Goal: Task Accomplishment & Management: Manage account settings

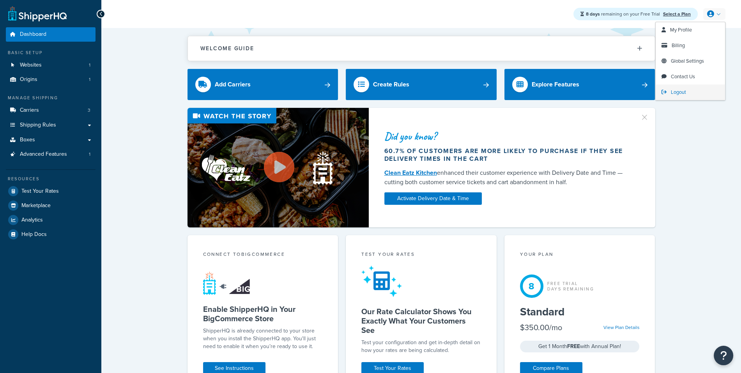
click at [699, 98] on link "Logout" at bounding box center [689, 93] width 69 height 16
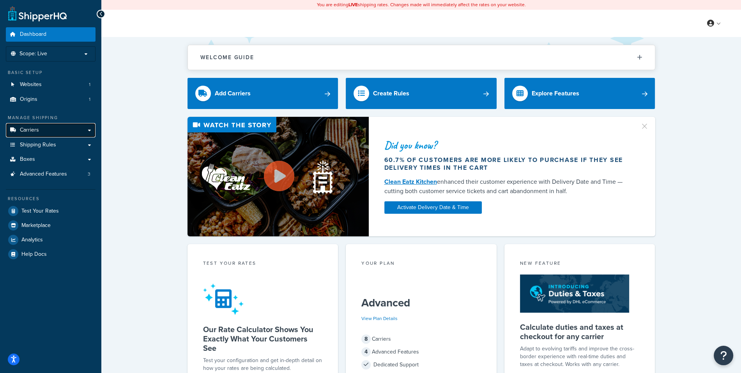
click at [65, 127] on link "Carriers" at bounding box center [51, 130] width 90 height 14
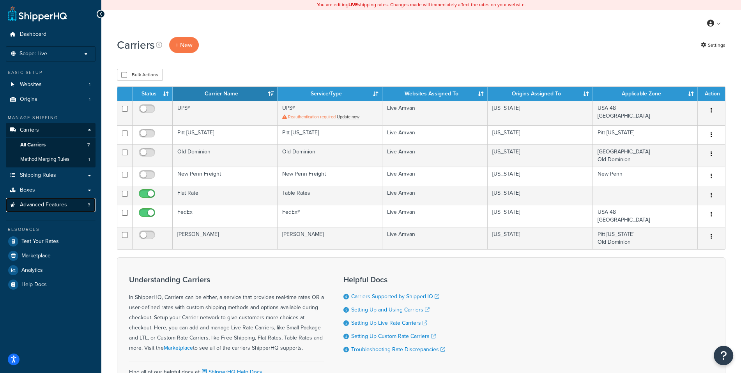
click at [76, 201] on link "Advanced Features 3" at bounding box center [51, 205] width 90 height 14
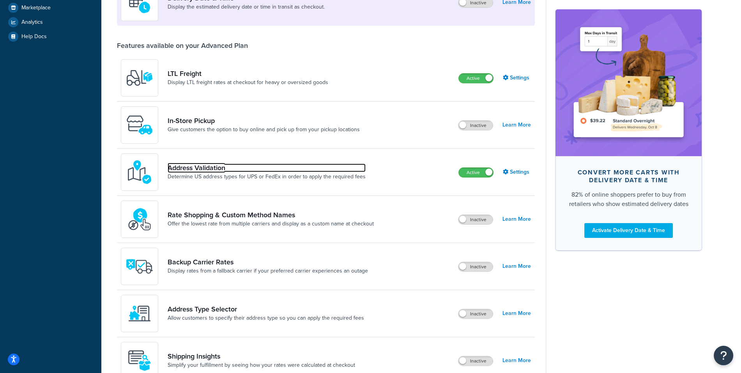
click at [224, 171] on link "Address Validation" at bounding box center [267, 168] width 198 height 9
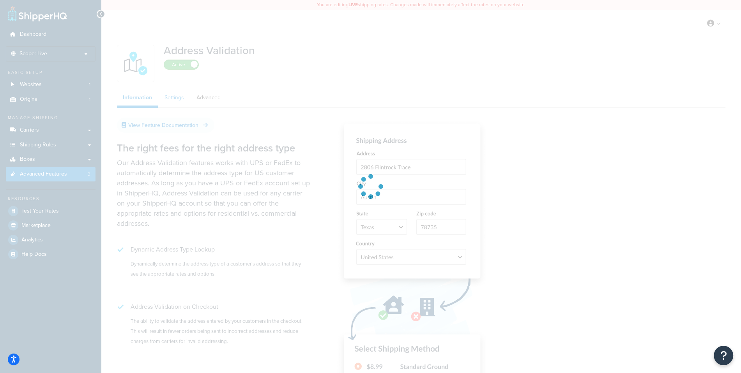
click at [183, 112] on div at bounding box center [370, 186] width 741 height 373
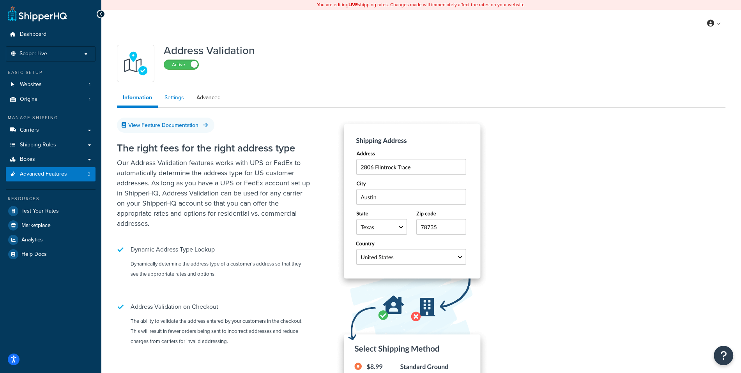
click at [178, 101] on link "Settings" at bounding box center [174, 98] width 31 height 16
select select "131118"
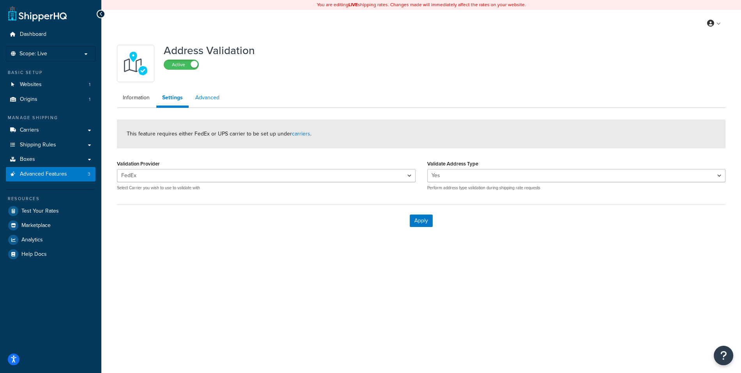
click at [224, 98] on link "Advanced" at bounding box center [207, 98] width 36 height 16
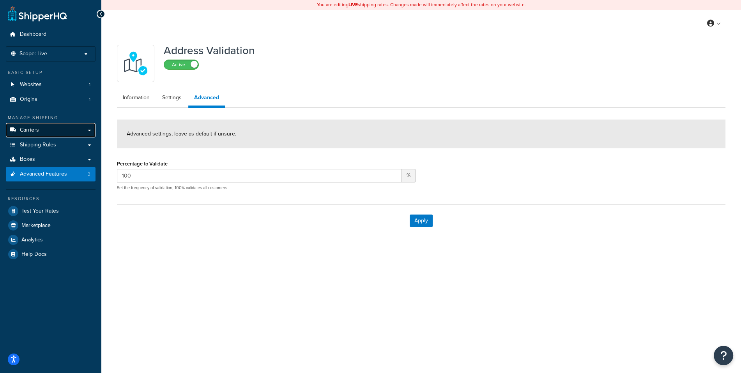
click at [51, 127] on link "Carriers" at bounding box center [51, 130] width 90 height 14
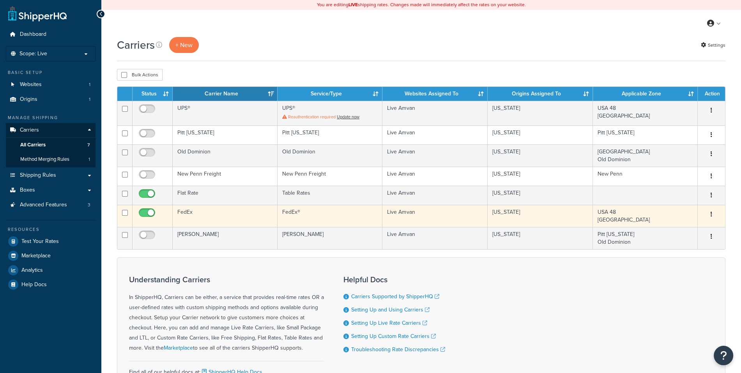
click at [235, 212] on td "FedEx" at bounding box center [225, 216] width 105 height 22
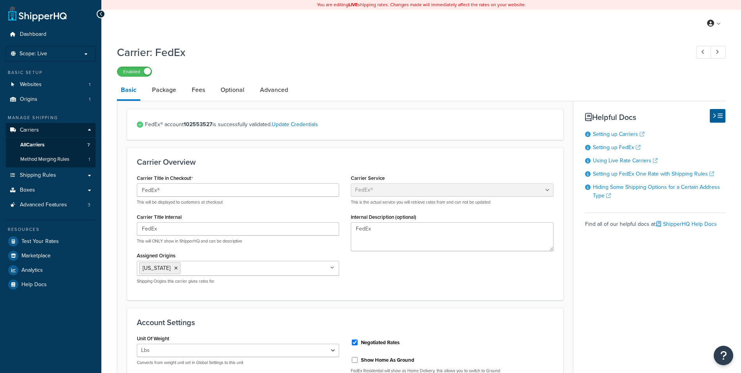
select select "fedEx"
select select "REGULAR_PICKUP"
select select "YOUR_PACKAGING"
click at [234, 90] on link "Optional" at bounding box center [233, 90] width 32 height 19
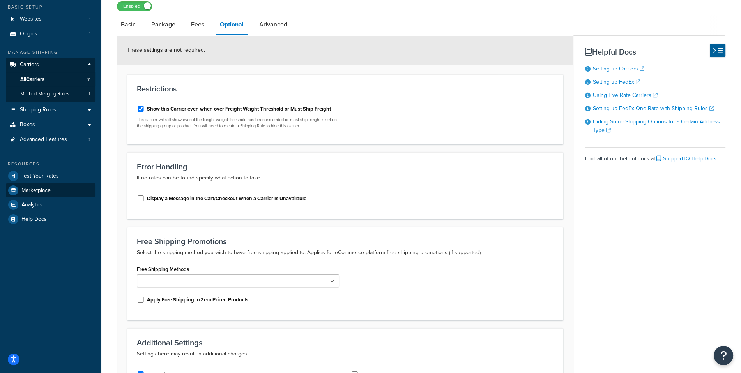
scroll to position [50, 0]
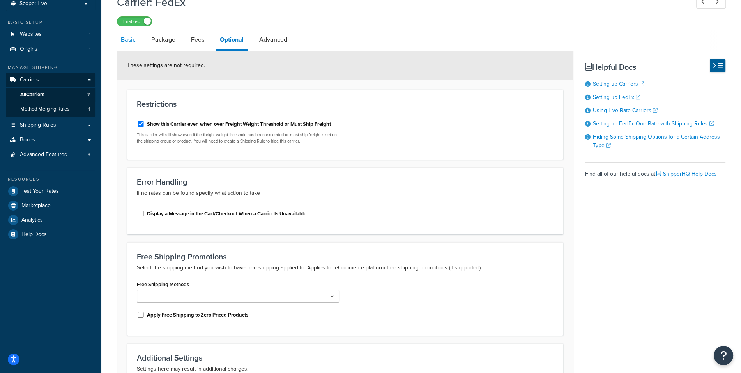
click at [121, 45] on link "Basic" at bounding box center [128, 39] width 23 height 19
select select "fedEx"
select select "REGULAR_PICKUP"
select select "YOUR_PACKAGING"
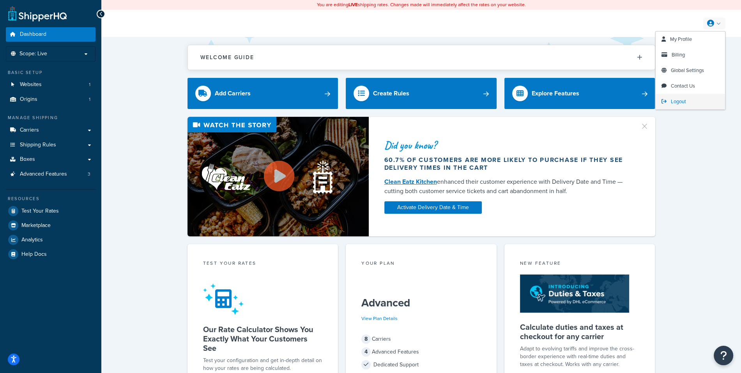
click at [690, 99] on link "Logout" at bounding box center [689, 102] width 69 height 16
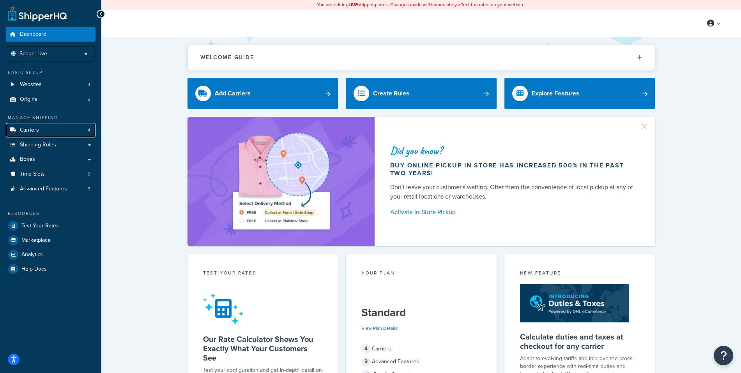
click at [55, 130] on link "Carriers 4" at bounding box center [51, 130] width 90 height 14
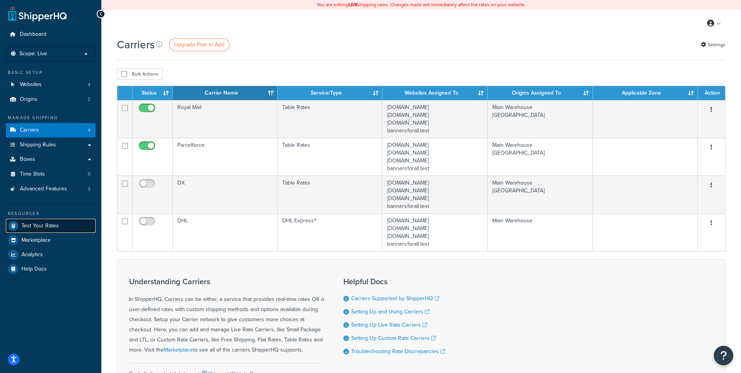
click at [78, 228] on link "Test Your Rates" at bounding box center [51, 226] width 90 height 14
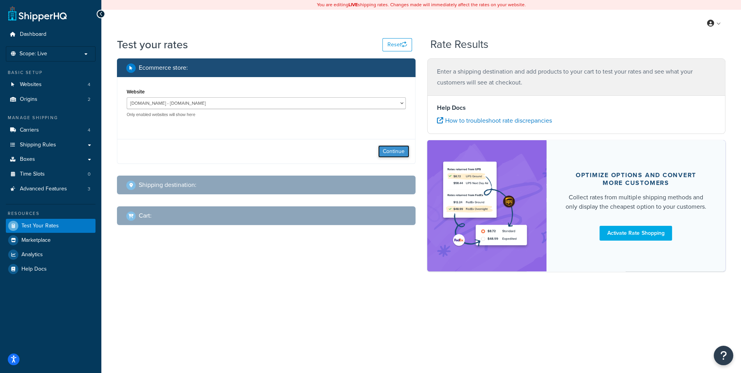
click at [389, 149] on button "Continue" at bounding box center [393, 151] width 31 height 12
select select "[GEOGRAPHIC_DATA]"
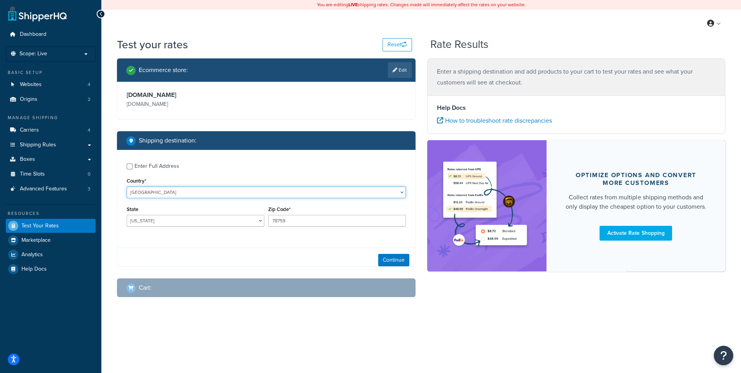
click at [127, 187] on select "United States United Kingdom Afghanistan Åland Islands Albania Algeria American…" at bounding box center [266, 193] width 279 height 12
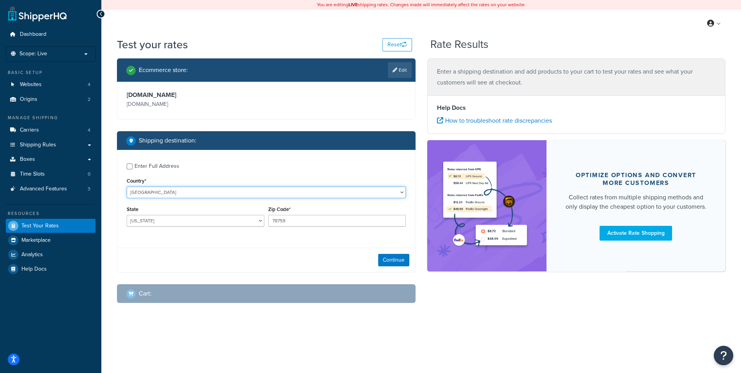
select select "GB"
click option "United Kingdom" at bounding box center [0, 0] width 0 height 0
type input "TX"
click at [300, 218] on input "78759" at bounding box center [337, 221] width 138 height 12
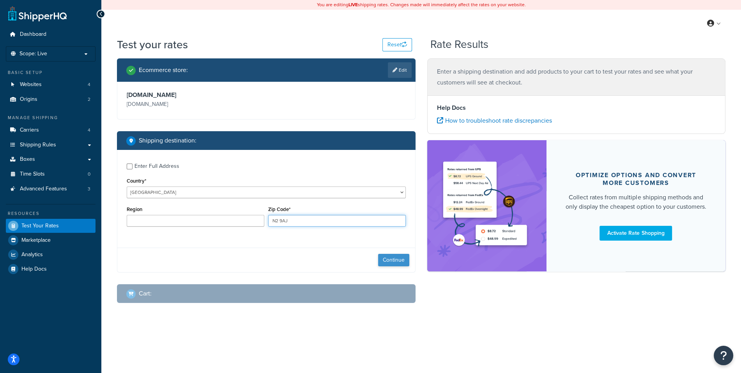
type input "N2 9AJ"
click at [403, 259] on button "Continue" at bounding box center [393, 260] width 31 height 12
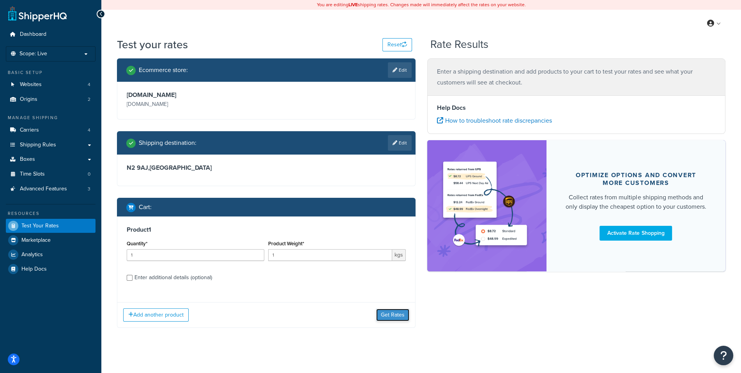
click at [408, 312] on button "Get Rates" at bounding box center [392, 315] width 33 height 12
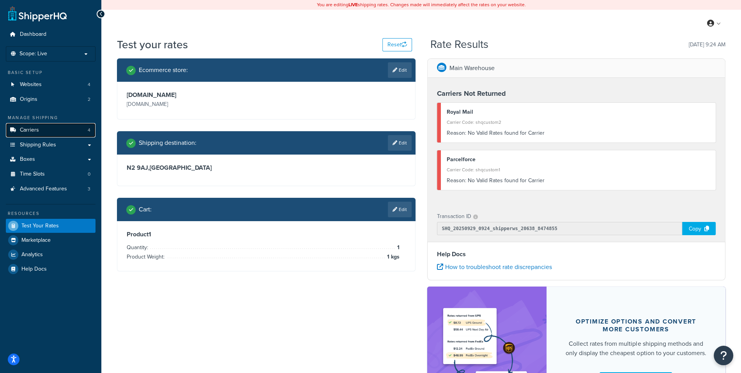
click at [63, 125] on link "Carriers 4" at bounding box center [51, 130] width 90 height 14
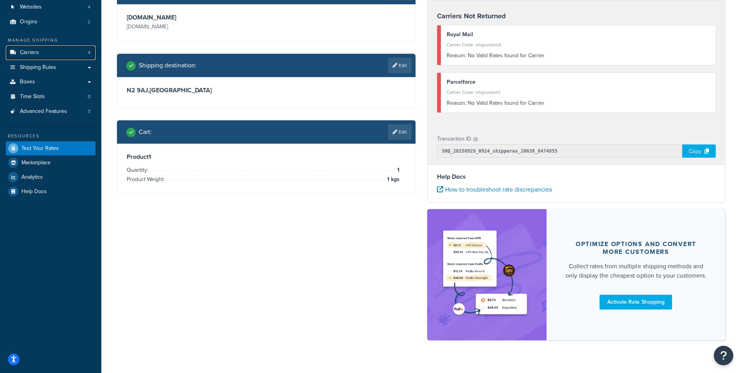
scroll to position [88, 0]
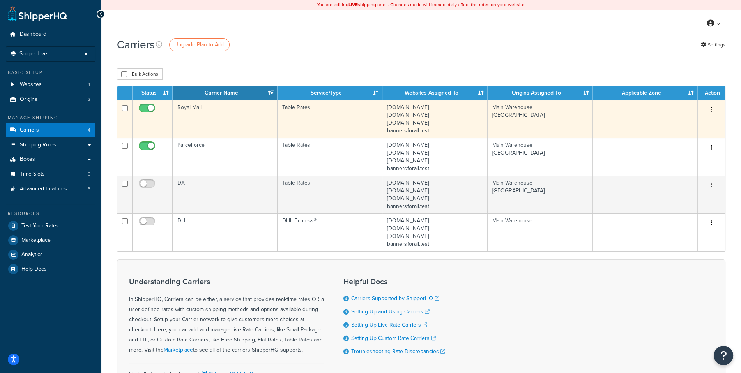
click at [715, 111] on button "button" at bounding box center [711, 110] width 11 height 12
click at [694, 126] on link "Edit" at bounding box center [679, 125] width 62 height 16
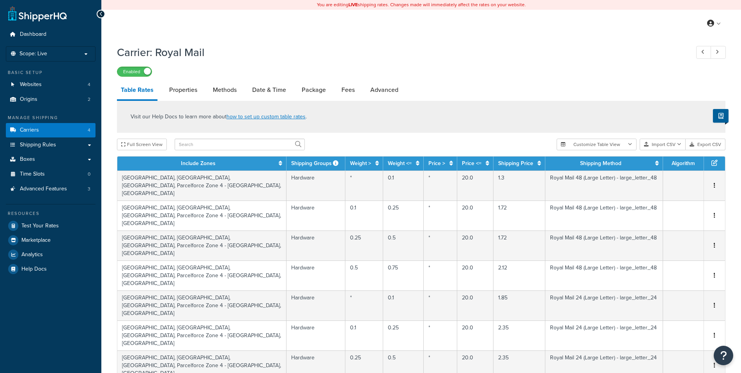
select select "25"
click at [196, 94] on link "Properties" at bounding box center [183, 90] width 36 height 19
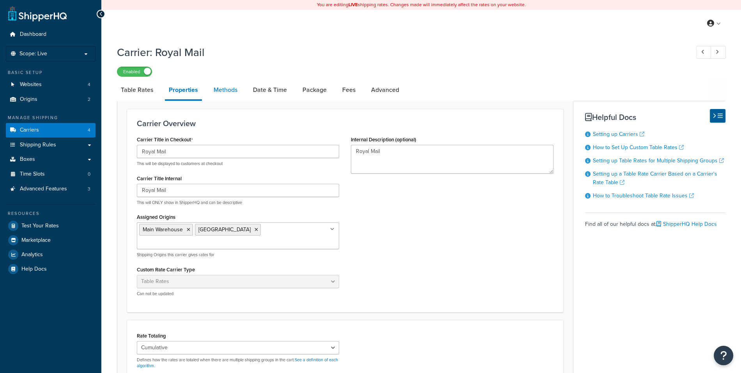
click at [213, 94] on link "Methods" at bounding box center [226, 90] width 32 height 19
select select "25"
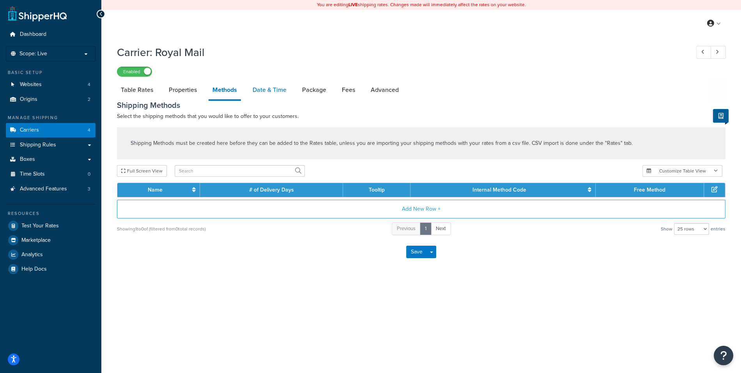
click at [274, 94] on link "Date & Time" at bounding box center [270, 90] width 42 height 19
select select "yMMMEd"
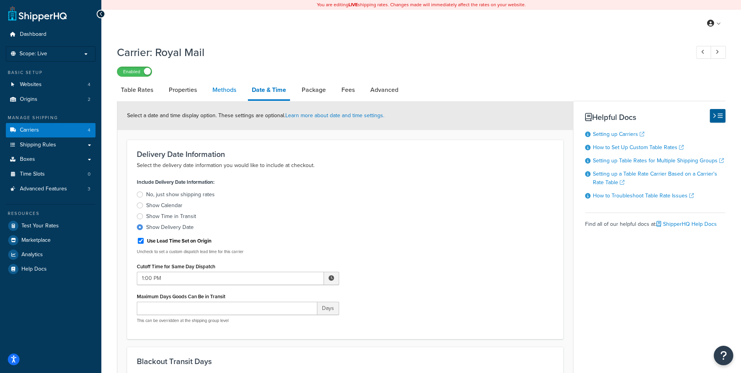
click at [235, 95] on link "Methods" at bounding box center [224, 90] width 32 height 19
select select "25"
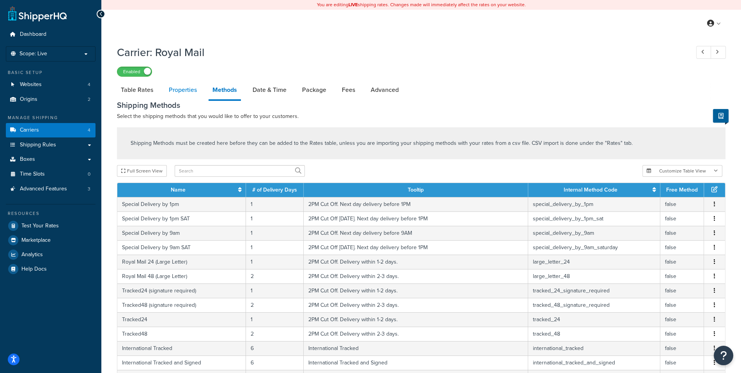
click at [193, 94] on link "Properties" at bounding box center [183, 90] width 36 height 19
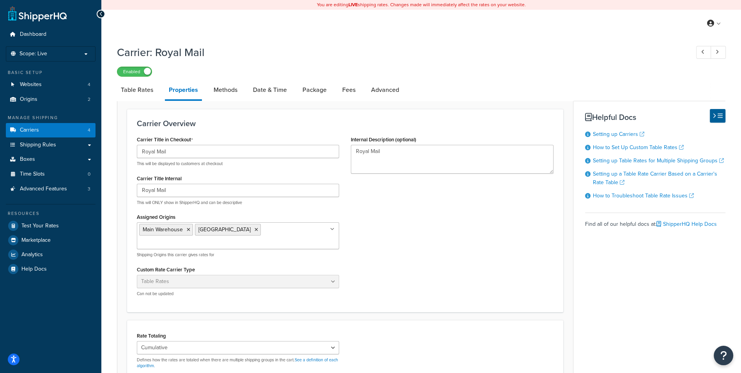
click at [235, 102] on div "Carrier Overview Carrier Title in Checkout Royal Mail This will be displayed to…" at bounding box center [345, 302] width 456 height 403
click at [235, 106] on div "Carrier Overview Carrier Title in Checkout Royal Mail This will be displayed to…" at bounding box center [345, 302] width 456 height 403
click at [237, 103] on div "Carrier Overview Carrier Title in Checkout Royal Mail This will be displayed to…" at bounding box center [345, 302] width 456 height 403
click at [237, 96] on link "Methods" at bounding box center [226, 90] width 32 height 19
select select "25"
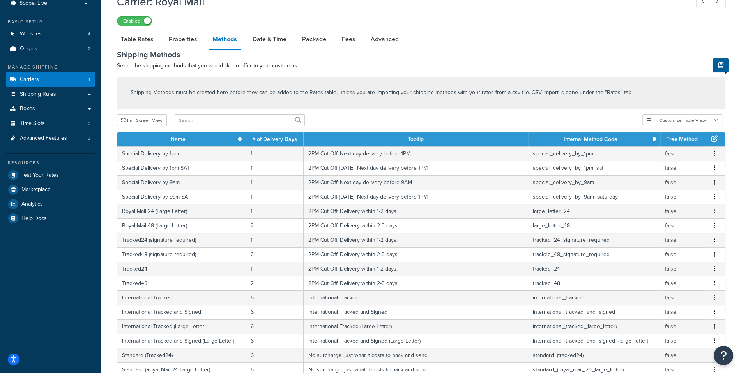
scroll to position [35, 0]
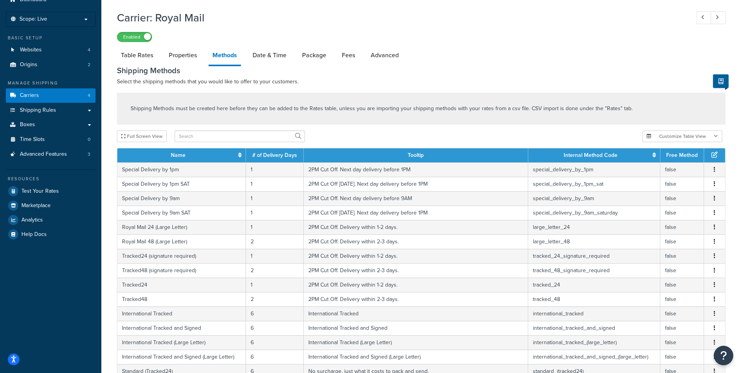
click at [248, 57] on li "Methods" at bounding box center [228, 56] width 40 height 20
click at [268, 53] on link "Date & Time" at bounding box center [270, 55] width 42 height 19
select select "yMMMEd"
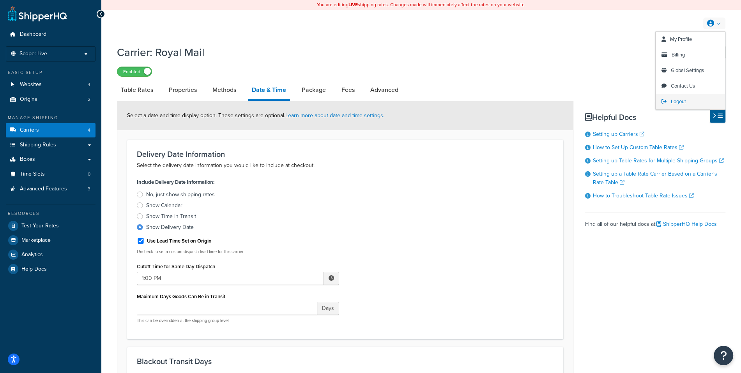
click at [699, 104] on link "Logout" at bounding box center [689, 102] width 69 height 16
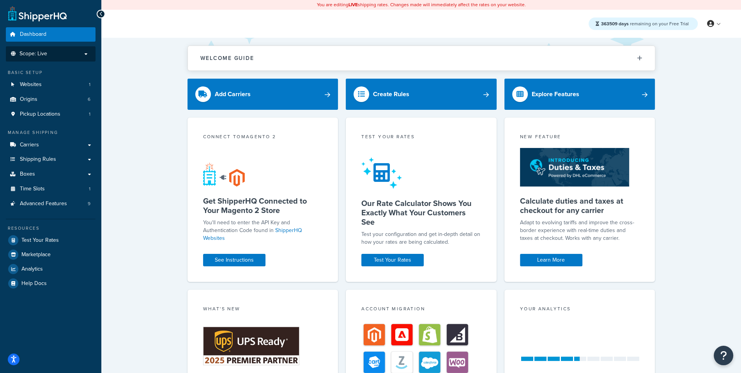
click at [60, 50] on li "Scope: Live" at bounding box center [51, 53] width 90 height 15
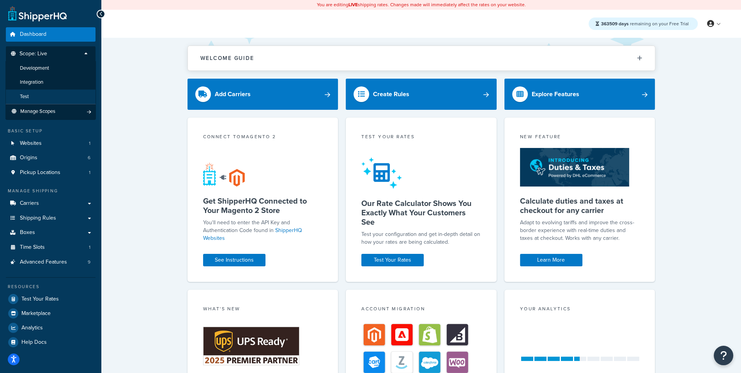
click at [58, 98] on li "Test" at bounding box center [50, 97] width 90 height 14
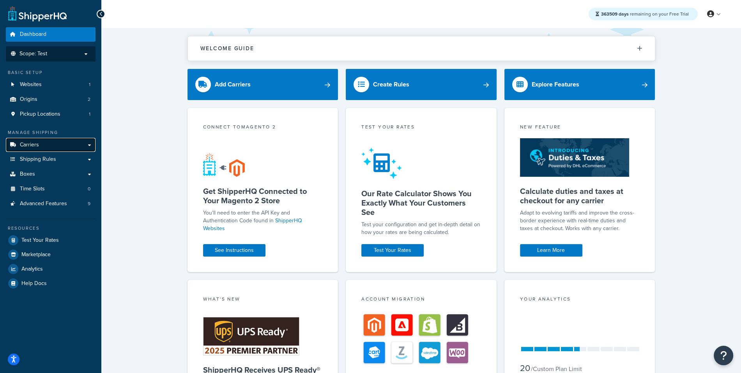
click at [90, 148] on link "Carriers" at bounding box center [51, 145] width 90 height 14
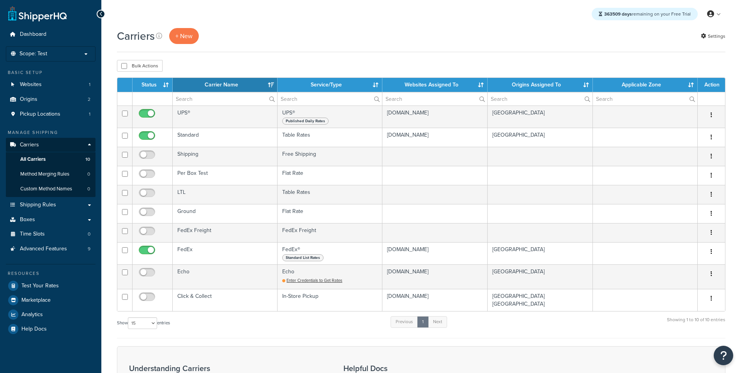
select select "15"
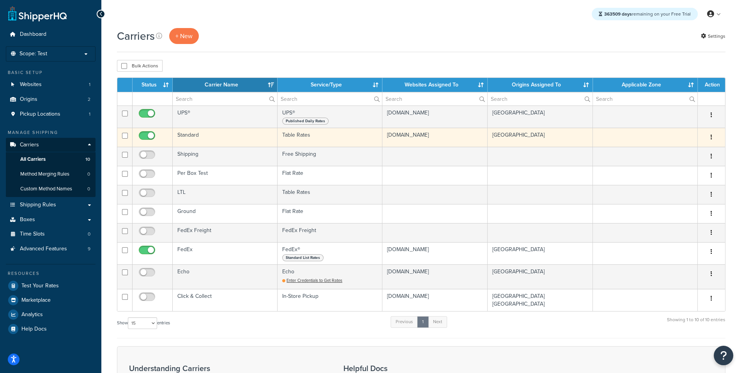
click at [138, 135] on input "checkbox" at bounding box center [147, 138] width 21 height 10
checkbox input "false"
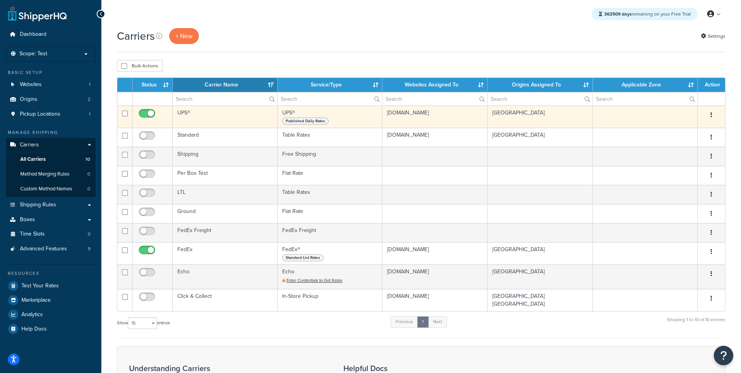
click at [151, 116] on input "checkbox" at bounding box center [147, 116] width 21 height 10
checkbox input "false"
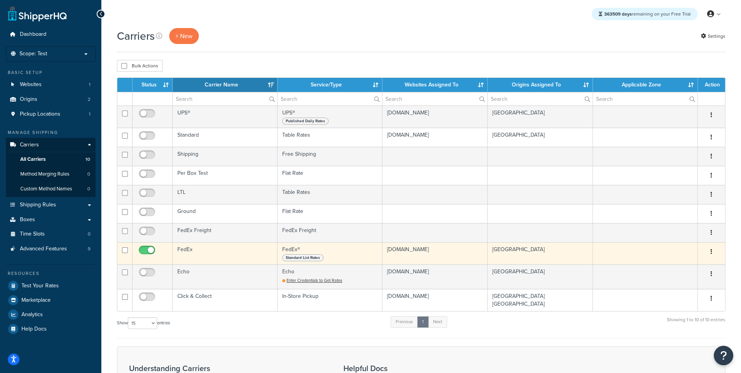
click at [148, 249] on input "checkbox" at bounding box center [147, 252] width 21 height 10
checkbox input "false"
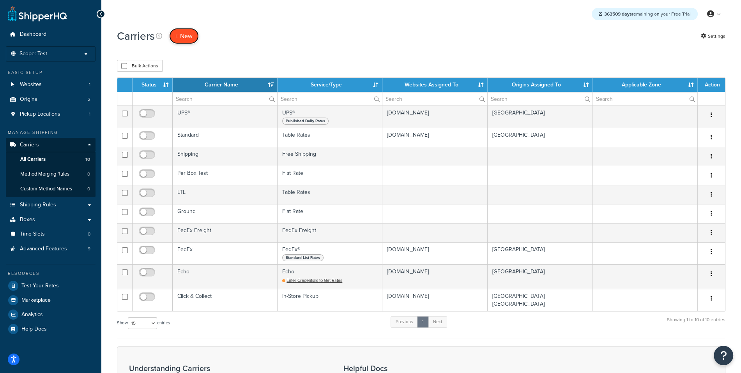
click at [178, 40] on button "+ New" at bounding box center [184, 36] width 30 height 16
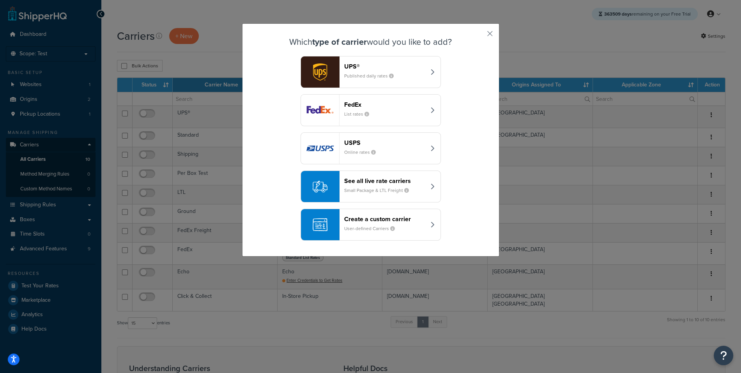
click at [412, 191] on small "Small Package & LTL Freight" at bounding box center [379, 190] width 71 height 7
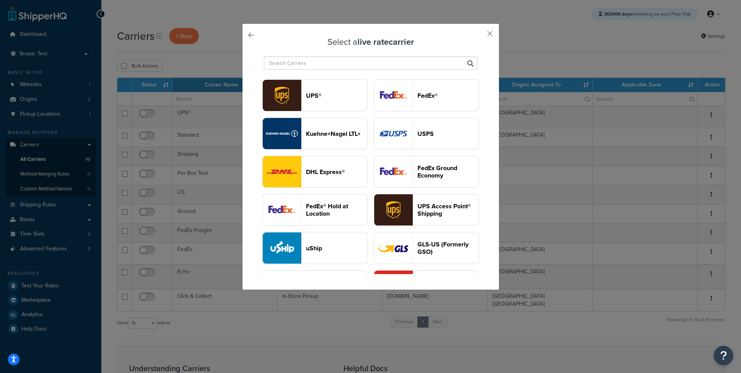
click at [262, 37] on link at bounding box center [262, 37] width 0 height 0
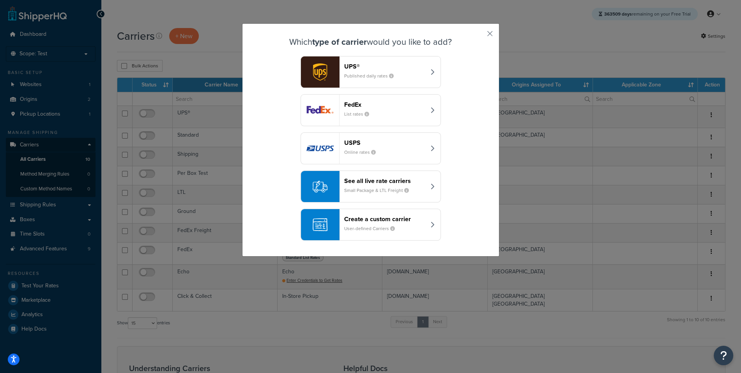
click at [373, 221] on header "Create a custom carrier" at bounding box center [384, 218] width 81 height 7
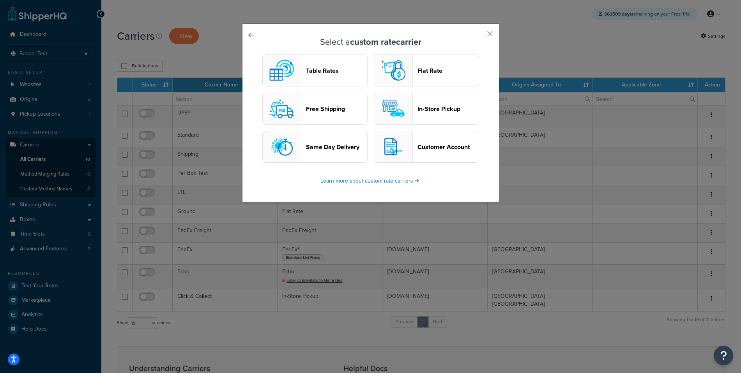
click at [282, 70] on img "button" at bounding box center [281, 70] width 31 height 31
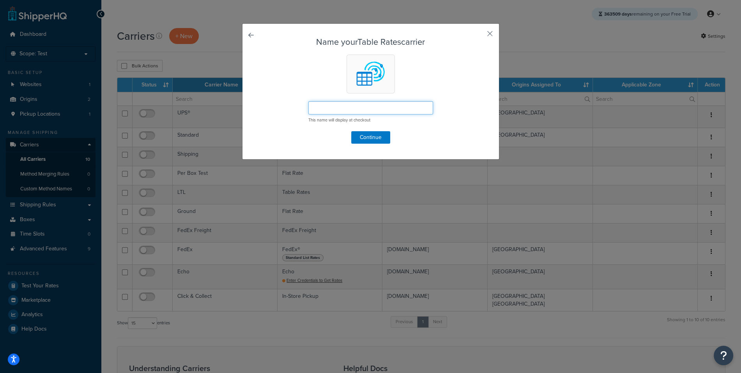
click at [380, 110] on input "text" at bounding box center [370, 107] width 125 height 13
type input "Sat Delivery"
click at [368, 132] on button "Continue" at bounding box center [370, 137] width 39 height 12
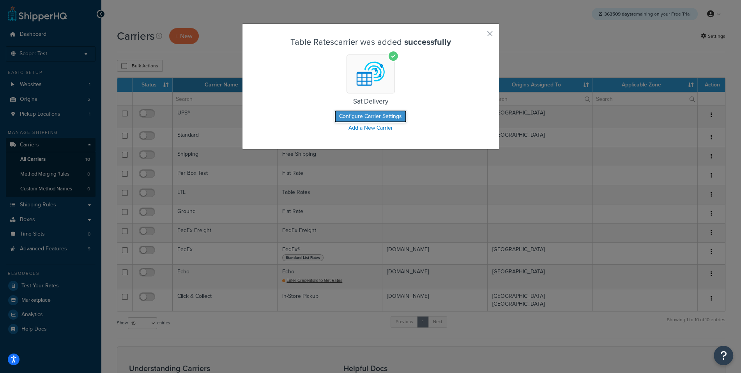
click at [354, 117] on button "Configure Carrier Settings" at bounding box center [370, 116] width 72 height 12
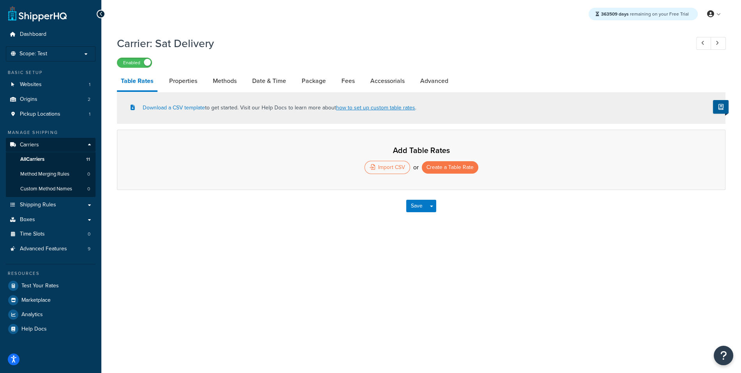
click at [207, 80] on li "Properties" at bounding box center [187, 81] width 44 height 19
click at [222, 81] on link "Methods" at bounding box center [225, 81] width 32 height 19
select select "25"
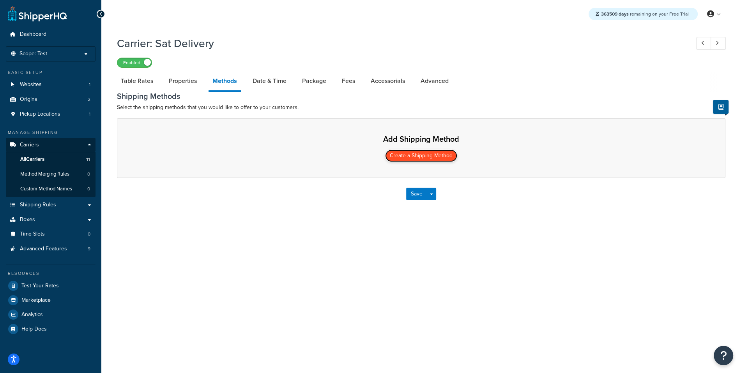
click at [406, 153] on button "Create a Shipping Method" at bounding box center [421, 156] width 72 height 12
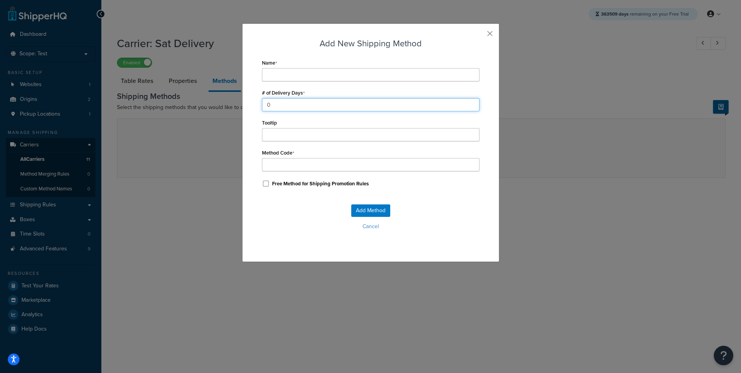
click at [333, 101] on input "0" at bounding box center [370, 104] width 217 height 13
type input "3"
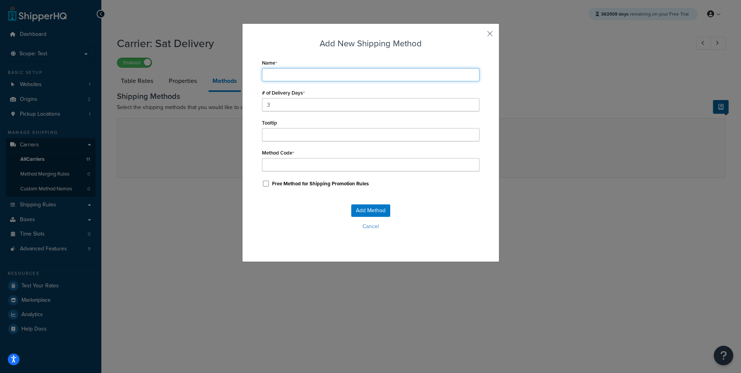
click at [316, 73] on input "Name" at bounding box center [370, 74] width 217 height 13
type input "S"
type input "St"
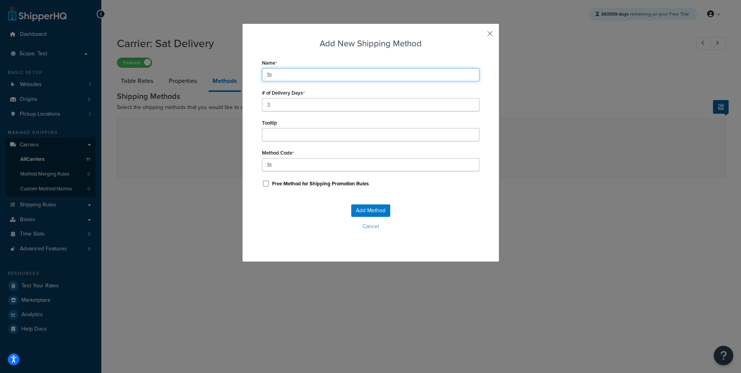
type input "Sta"
type input "Stan"
type input "Stand"
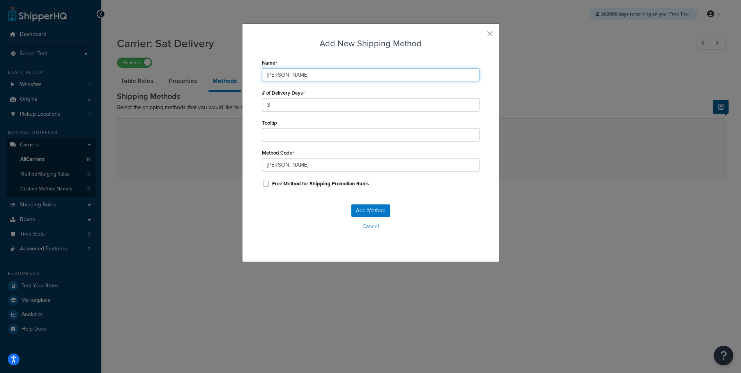
type input "Stand"
type input "Standa"
type input "Standar"
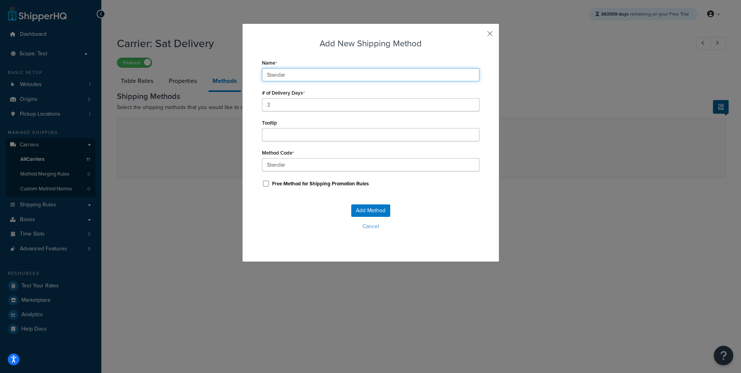
type input "Standard"
click at [382, 203] on div "Add Method Cancel" at bounding box center [370, 220] width 217 height 51
click at [379, 205] on button "Add Method" at bounding box center [370, 211] width 39 height 12
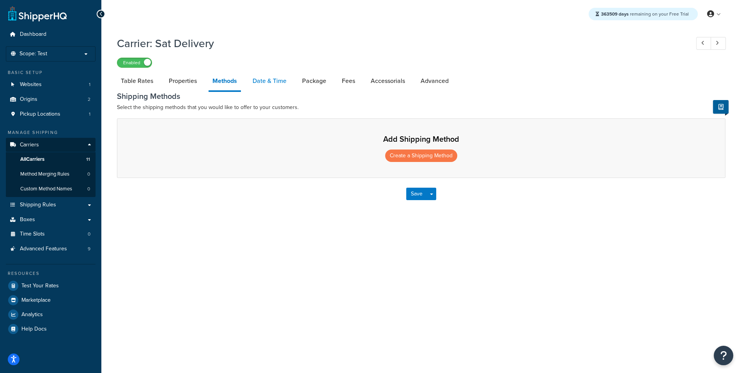
select select "25"
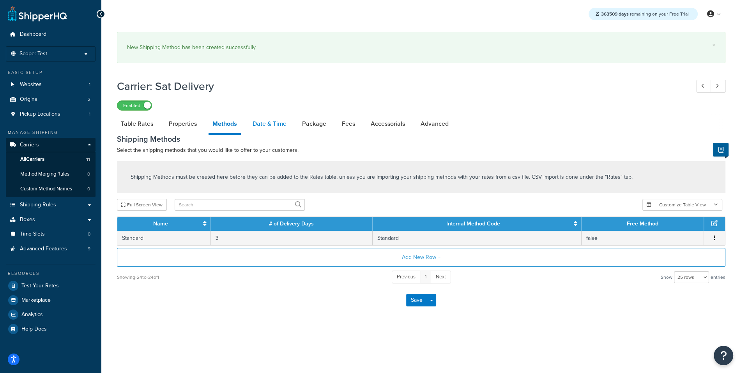
click at [262, 126] on link "Date & Time" at bounding box center [270, 124] width 42 height 19
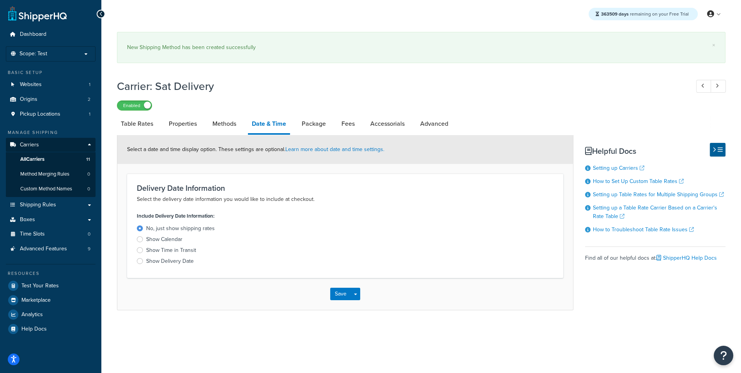
click at [180, 261] on div "Show Delivery Date" at bounding box center [170, 262] width 48 height 8
click at [0, 0] on input "Show Delivery Date" at bounding box center [0, 0] width 0 height 0
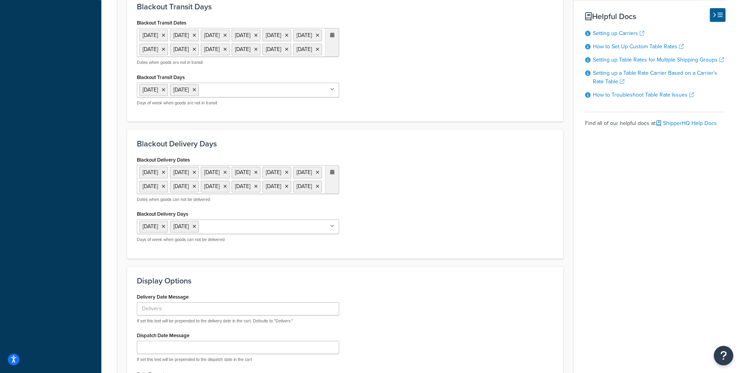
scroll to position [384, 0]
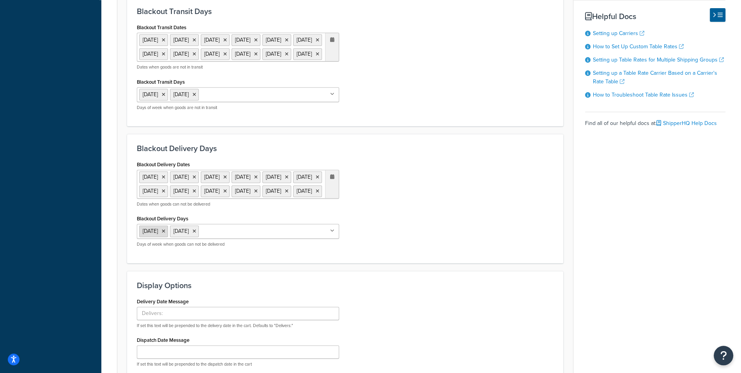
click at [165, 234] on icon at bounding box center [164, 231] width 4 height 5
click at [365, 217] on div "Blackout Delivery Dates 11 Nov 2025 27 Nov 2025 25 Dec 2025 1 Jan 2026 19 Jan 2…" at bounding box center [345, 206] width 428 height 95
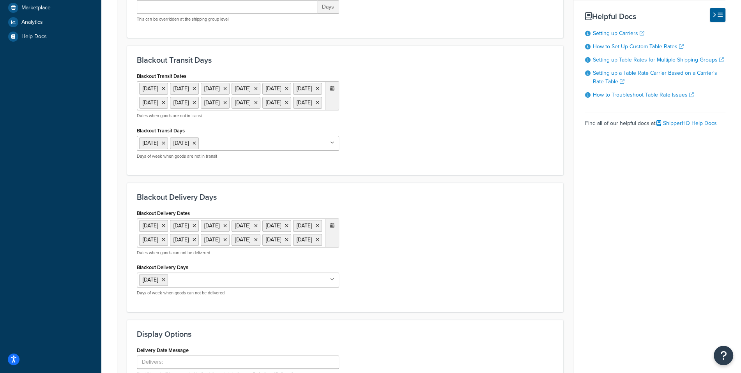
scroll to position [281, 0]
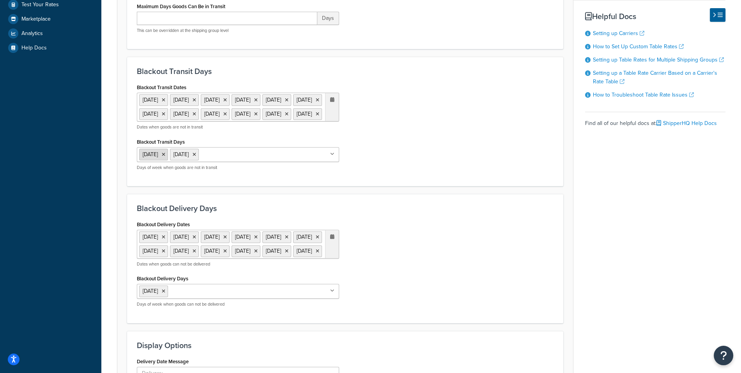
click at [165, 157] on icon at bounding box center [164, 154] width 4 height 5
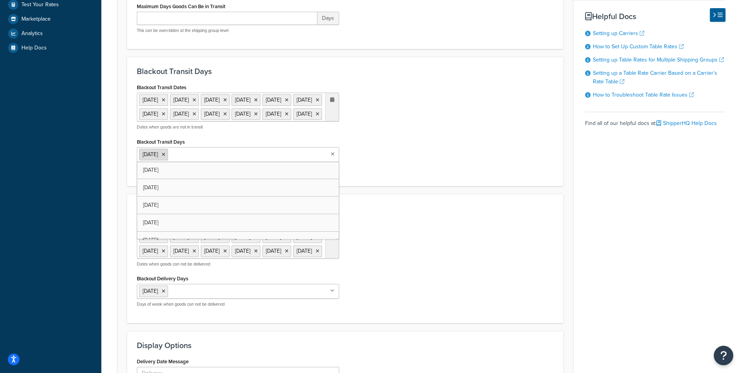
click at [165, 157] on icon at bounding box center [164, 154] width 4 height 5
click at [416, 186] on div "Blackout Transit Days Blackout Transit Dates 11 Nov 2025 27 Nov 2025 25 Dec 202…" at bounding box center [345, 121] width 436 height 129
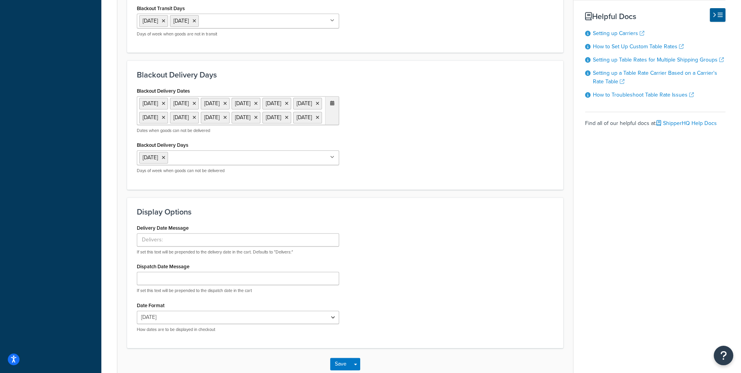
scroll to position [435, 0]
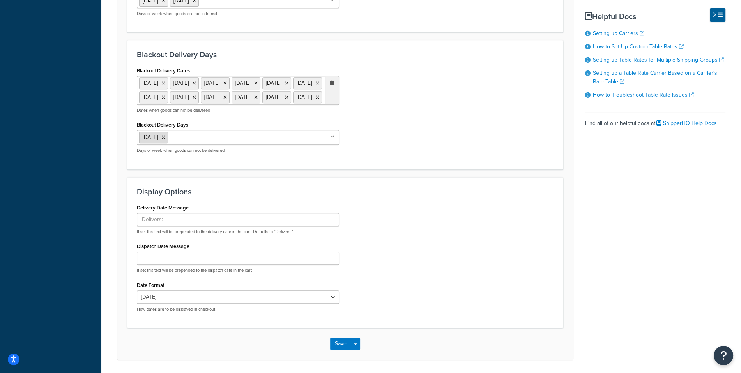
click at [165, 140] on icon at bounding box center [164, 137] width 4 height 5
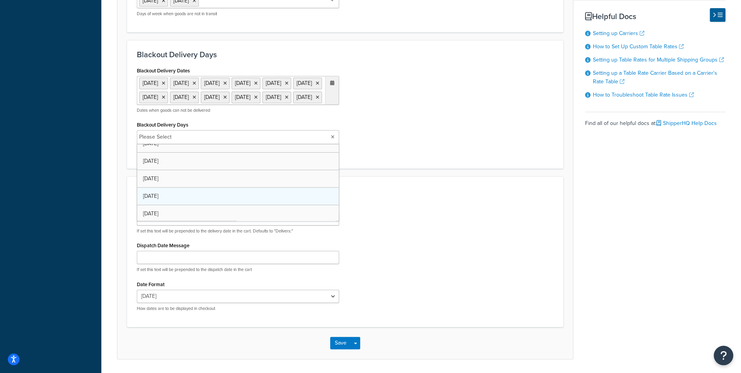
scroll to position [26, 0]
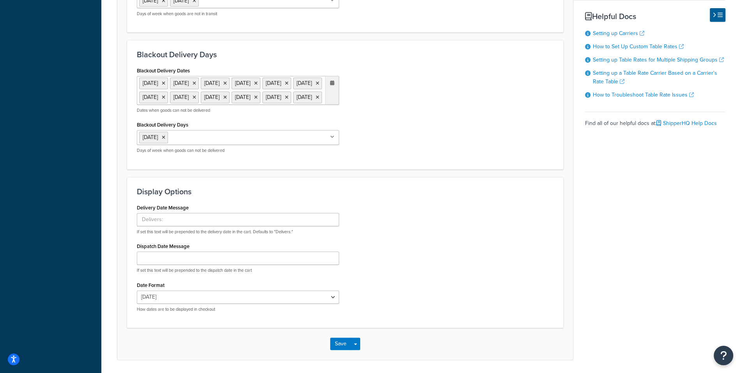
click at [375, 202] on div "Display Options Delivery Date Message If set this text will be prepended to the…" at bounding box center [345, 252] width 436 height 151
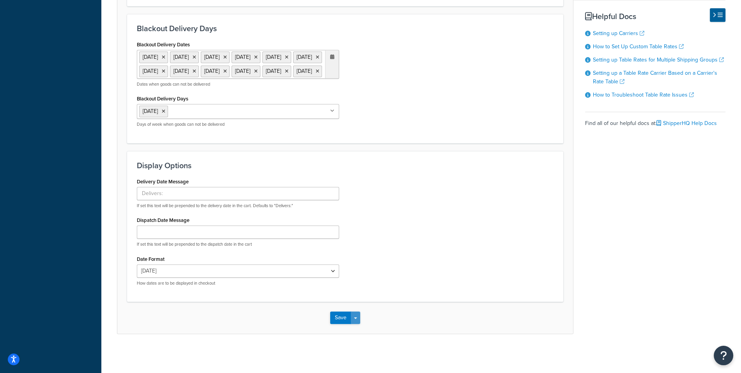
click at [355, 321] on button "Save Dropdown" at bounding box center [355, 318] width 9 height 12
click at [359, 333] on button "Save and Edit" at bounding box center [358, 332] width 57 height 16
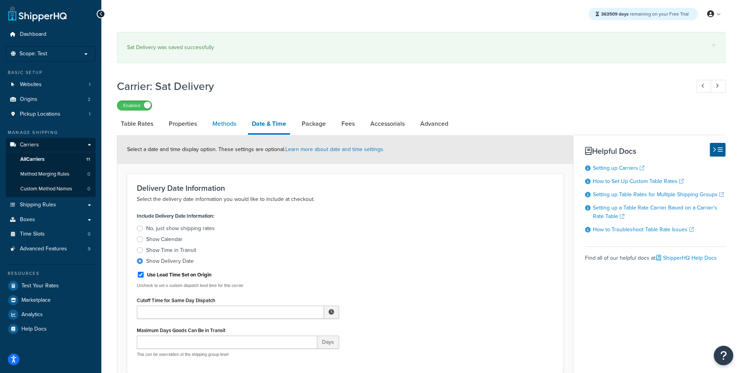
click at [234, 131] on link "Methods" at bounding box center [224, 124] width 32 height 19
select select "25"
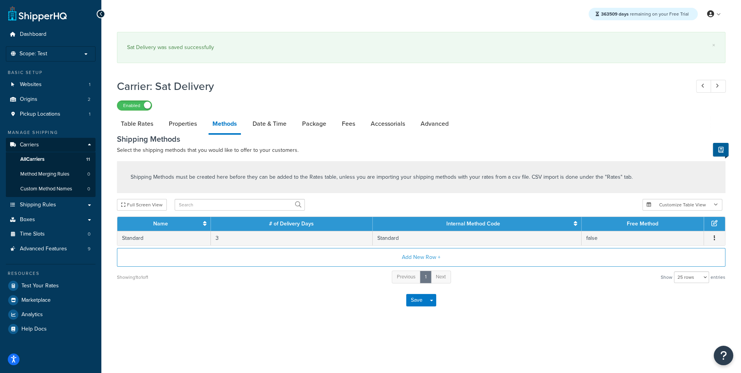
drag, startPoint x: 196, startPoint y: 129, endPoint x: 161, endPoint y: 127, distance: 34.7
click at [195, 129] on link "Properties" at bounding box center [183, 124] width 36 height 19
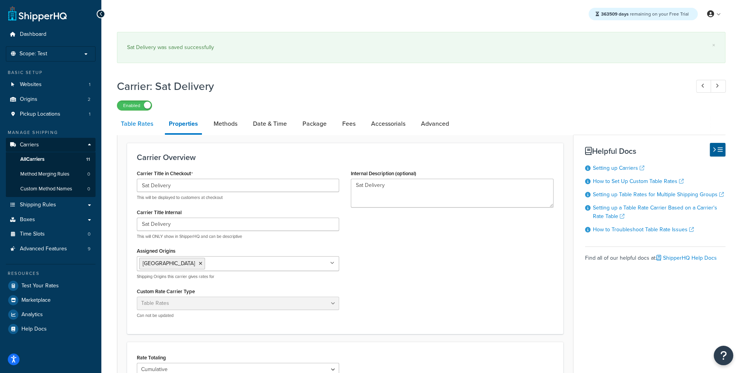
click at [147, 129] on link "Table Rates" at bounding box center [137, 124] width 40 height 19
select select "25"
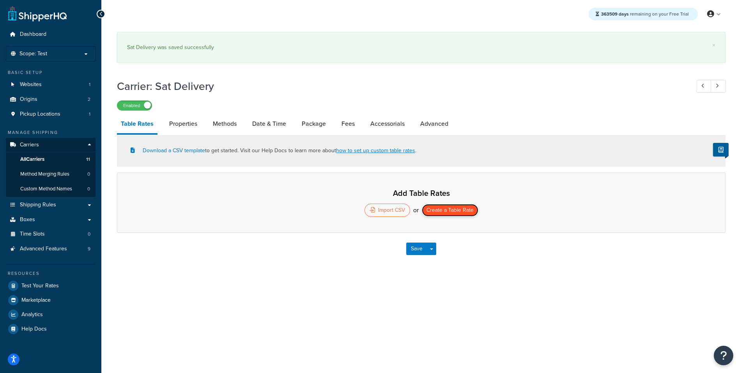
click at [450, 212] on button "Create a Table Rate" at bounding box center [450, 210] width 56 height 12
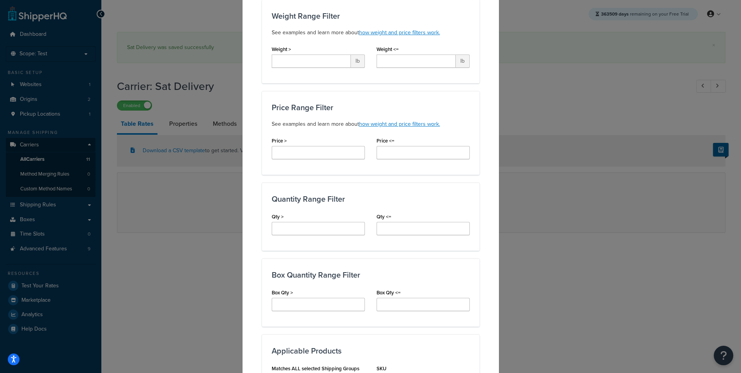
scroll to position [534, 0]
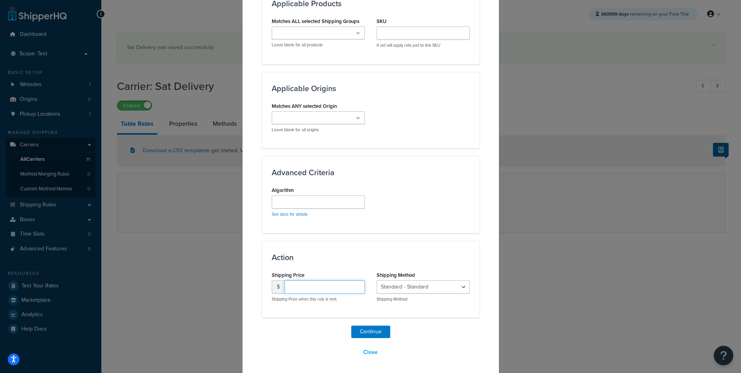
click at [326, 282] on input "number" at bounding box center [324, 287] width 80 height 13
type input "10"
click at [386, 328] on button "Continue" at bounding box center [370, 332] width 39 height 12
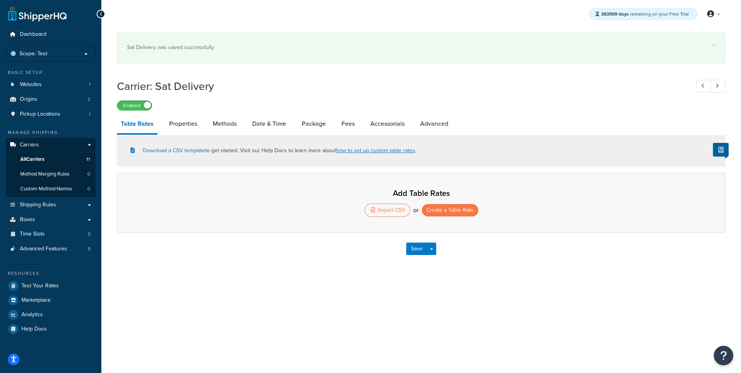
select select "25"
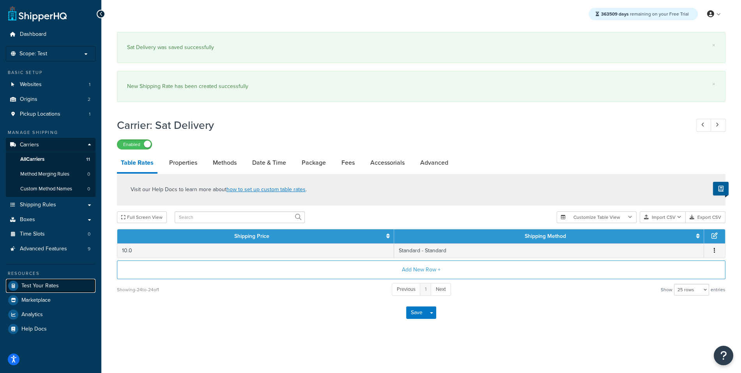
click at [64, 284] on link "Test Your Rates" at bounding box center [51, 286] width 90 height 14
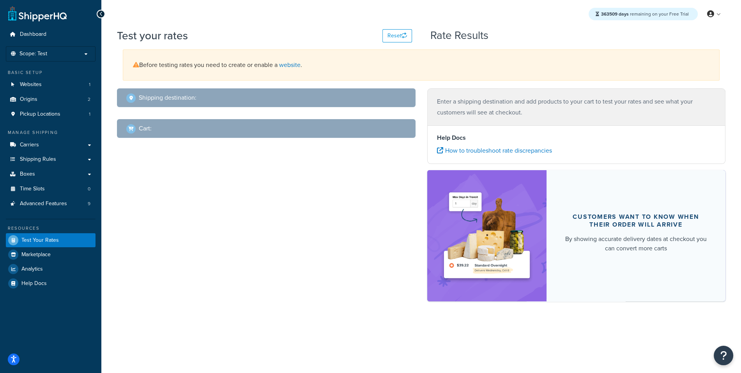
select select "TX"
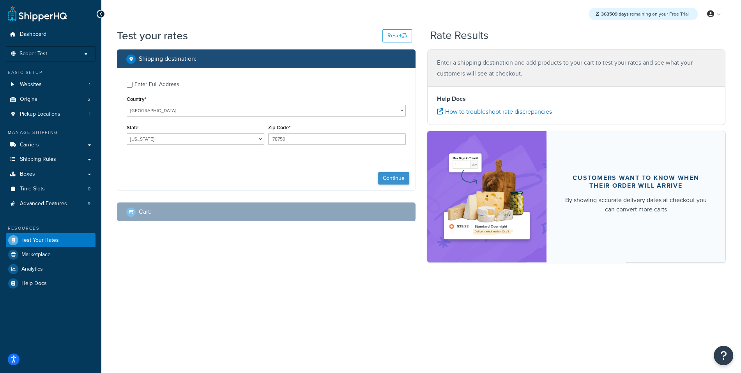
drag, startPoint x: 396, startPoint y: 186, endPoint x: 396, endPoint y: 181, distance: 5.1
click at [396, 186] on div "Continue" at bounding box center [266, 178] width 298 height 25
click at [396, 181] on button "Continue" at bounding box center [393, 178] width 31 height 12
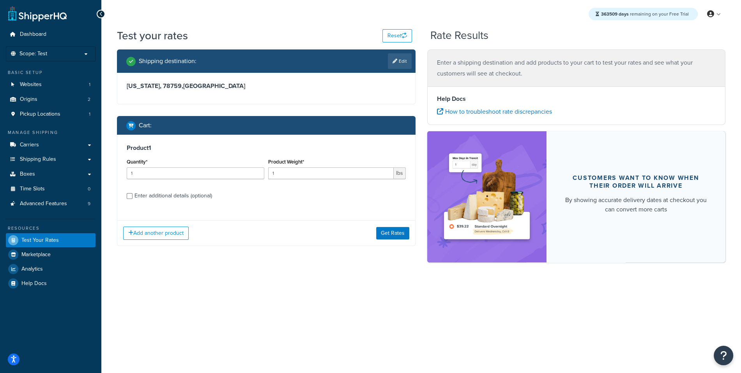
click at [392, 245] on div "Shipping destination : Edit Texas, 78759 , United States Cart : Product 1 Quant…" at bounding box center [266, 153] width 310 height 208
click at [406, 230] on button "Get Rates" at bounding box center [392, 233] width 33 height 12
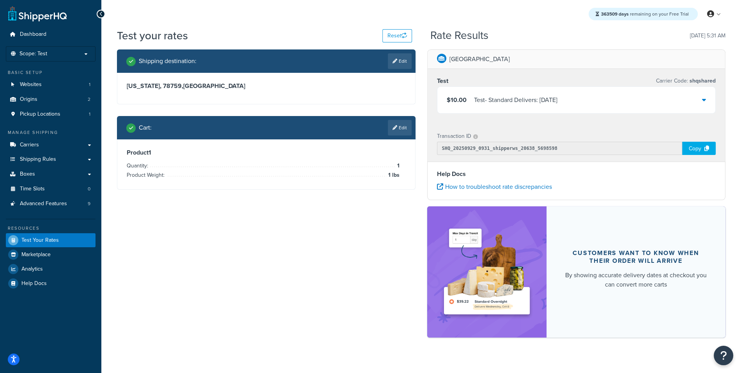
click at [568, 108] on div "$10.00 Test - Standard Delivers: Wed, May 13" at bounding box center [576, 100] width 278 height 26
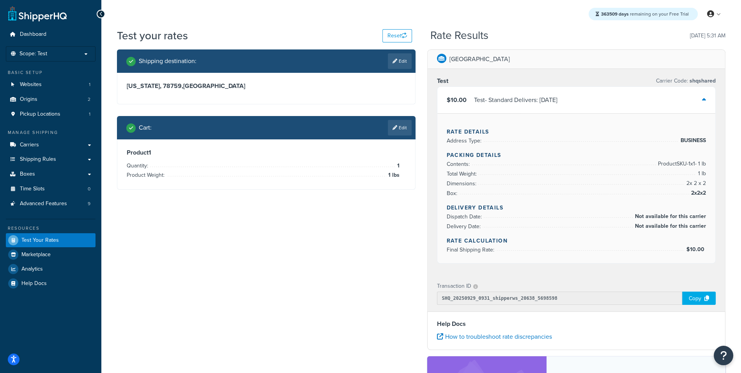
click at [568, 108] on div "$10.00 Test - Standard Delivers: Wed, May 13" at bounding box center [576, 100] width 278 height 26
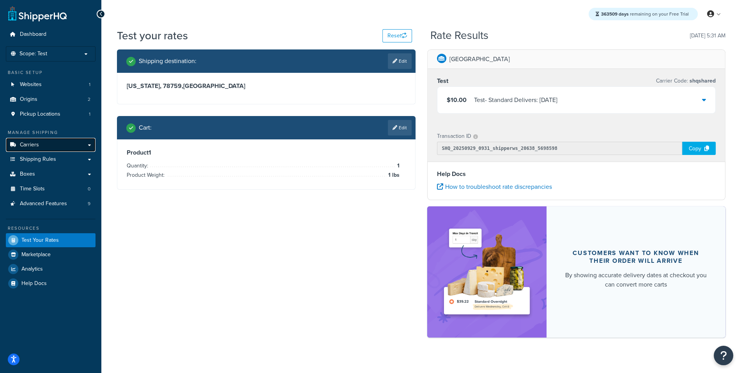
click at [58, 142] on link "Carriers" at bounding box center [51, 145] width 90 height 14
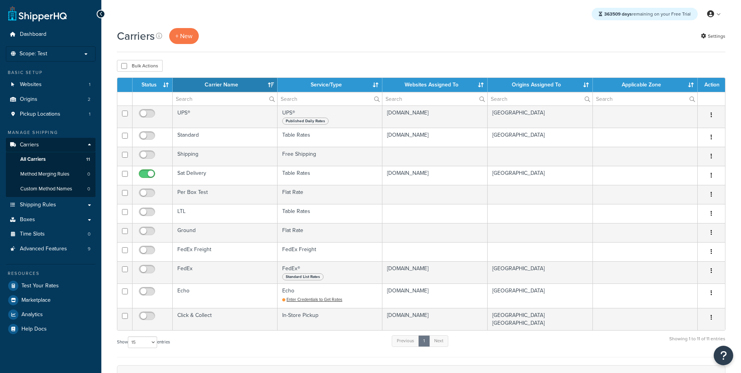
select select "15"
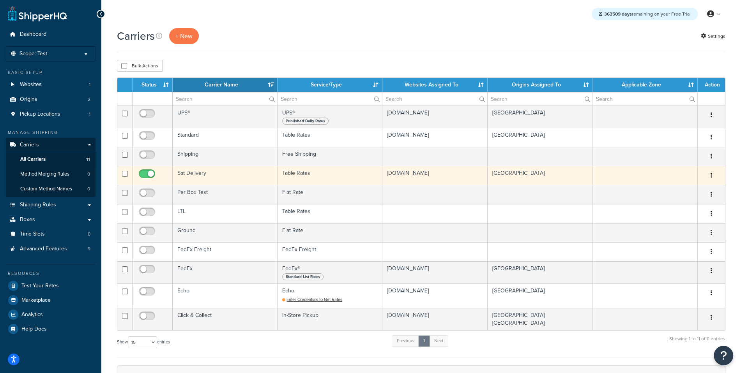
click at [259, 172] on td "Sat Delivery" at bounding box center [225, 175] width 105 height 19
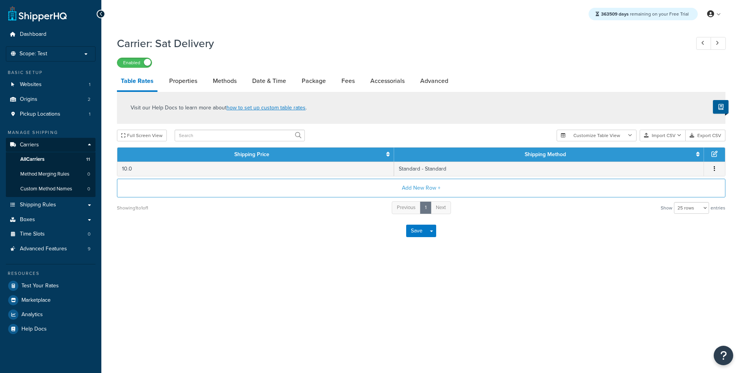
select select "25"
click at [196, 84] on link "Properties" at bounding box center [183, 81] width 36 height 19
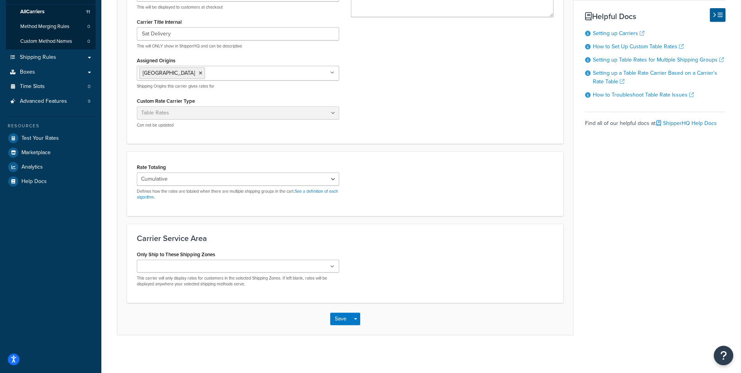
scroll to position [66, 0]
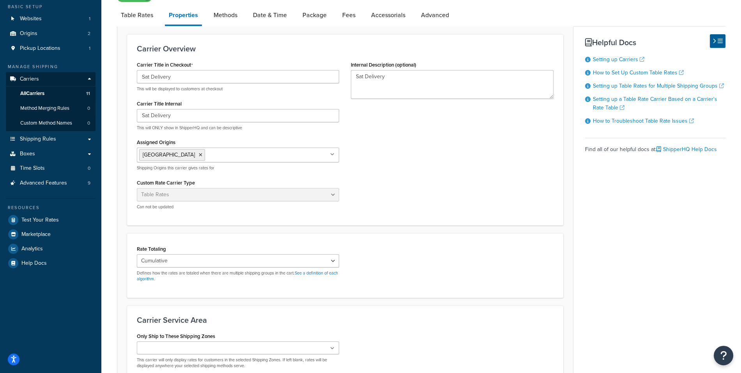
click at [208, 15] on li "Properties" at bounding box center [187, 16] width 45 height 20
click at [210, 14] on link "Methods" at bounding box center [226, 15] width 32 height 19
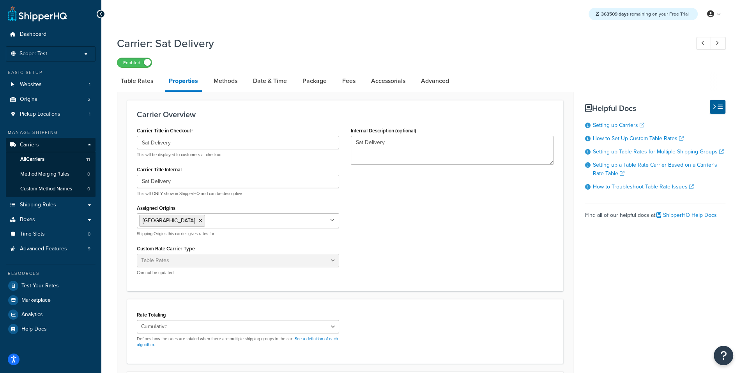
select select "25"
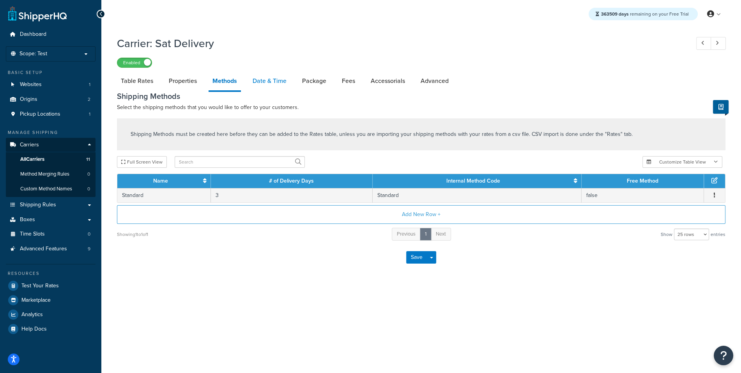
click at [275, 89] on link "Date & Time" at bounding box center [270, 81] width 42 height 19
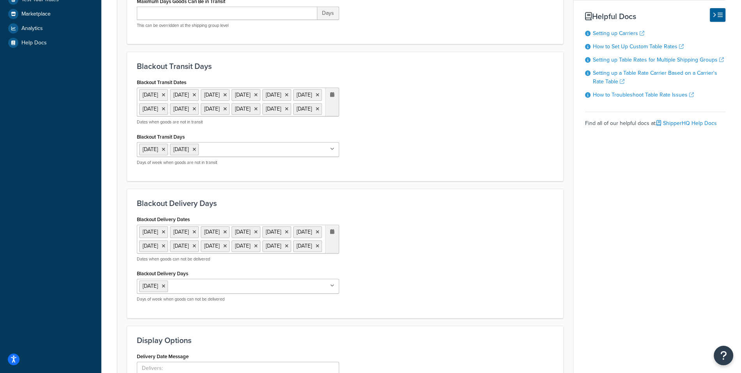
scroll to position [287, 0]
click at [165, 93] on icon at bounding box center [164, 94] width 4 height 5
click at [165, 94] on icon at bounding box center [164, 94] width 4 height 5
click at [165, 234] on icon at bounding box center [164, 231] width 4 height 5
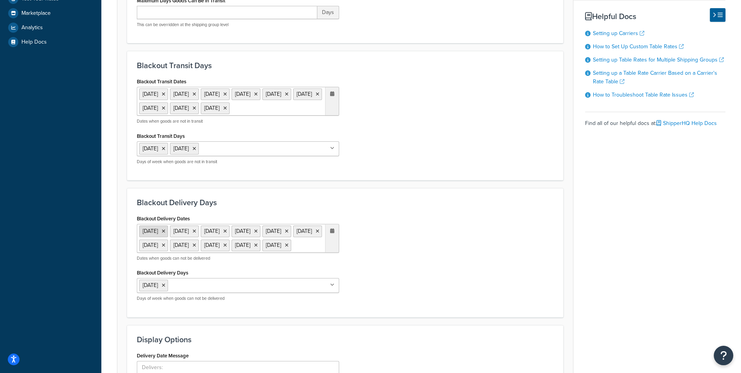
click at [168, 237] on li "[DATE]" at bounding box center [153, 232] width 29 height 12
click at [168, 237] on li "27 Nov 2025" at bounding box center [153, 232] width 29 height 12
click at [165, 234] on icon at bounding box center [164, 231] width 4 height 5
click at [400, 180] on div "Blackout Transit Days Blackout Transit Dates 1 Jan 2026 19 Jan 2026 16 Feb 2026…" at bounding box center [345, 115] width 436 height 129
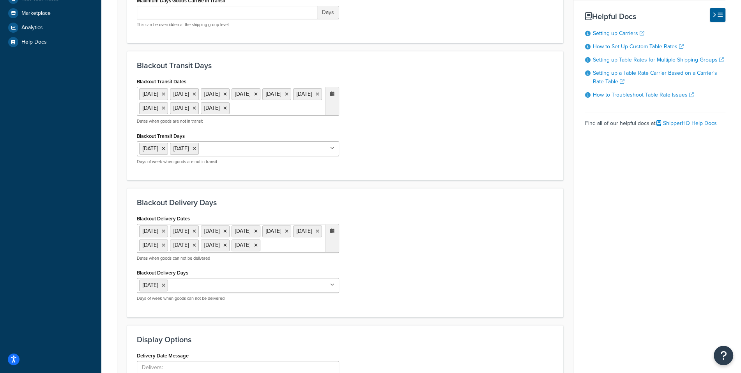
scroll to position [485, 0]
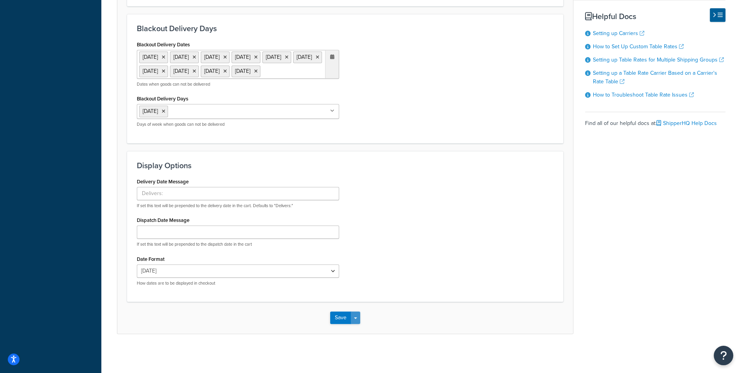
click at [357, 314] on button "Save Dropdown" at bounding box center [355, 318] width 9 height 12
click at [358, 325] on button "Save and Edit" at bounding box center [358, 332] width 57 height 16
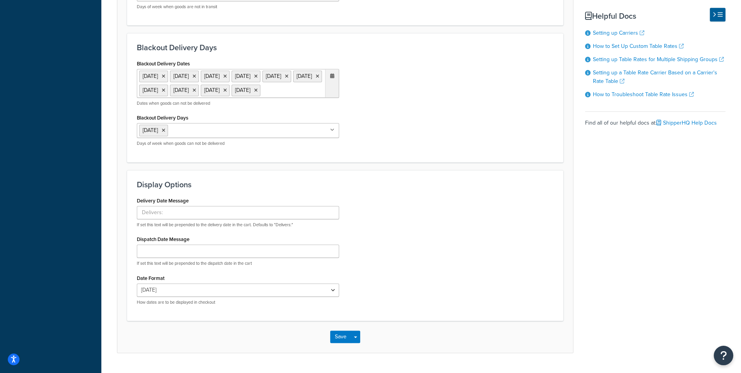
scroll to position [0, 0]
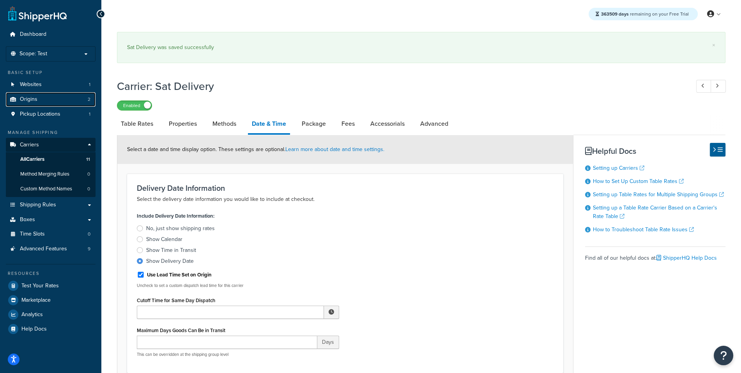
click at [79, 98] on link "Origins 2" at bounding box center [51, 99] width 90 height 14
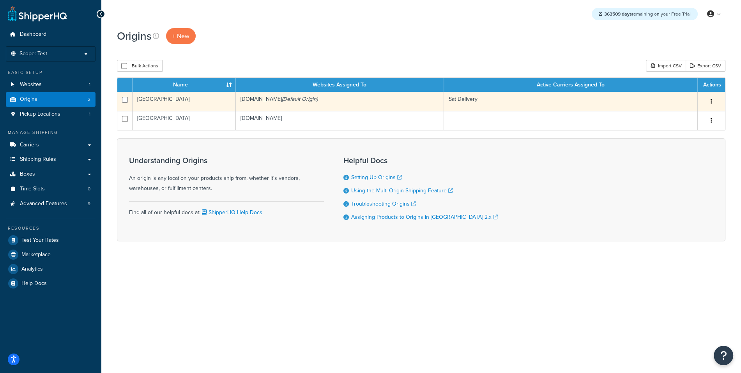
click at [224, 104] on td "[GEOGRAPHIC_DATA]" at bounding box center [183, 101] width 103 height 19
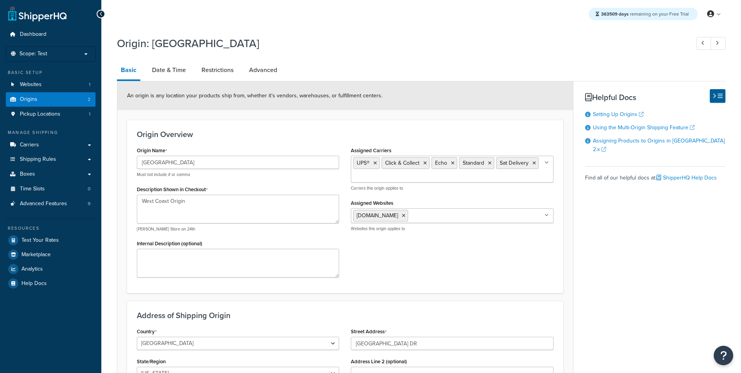
select select "28"
click at [165, 75] on link "Date & Time" at bounding box center [169, 70] width 42 height 19
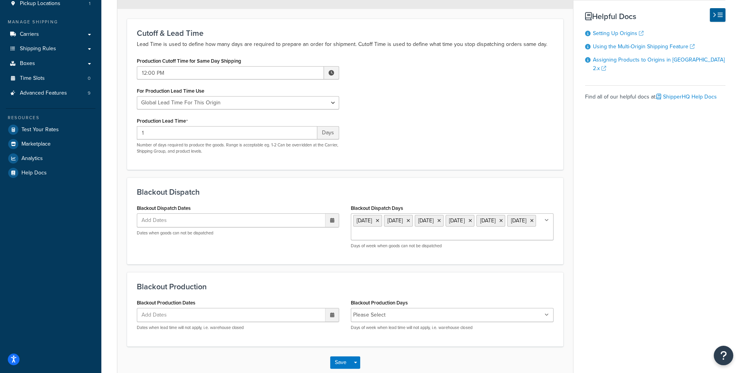
scroll to position [92, 0]
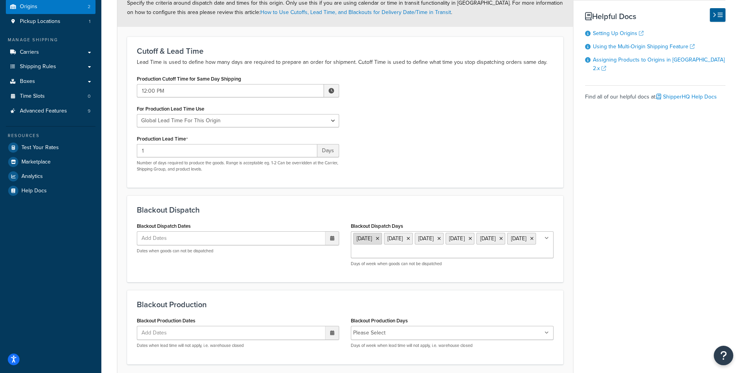
click at [379, 238] on icon at bounding box center [378, 238] width 4 height 5
click at [379, 238] on icon at bounding box center [378, 237] width 4 height 5
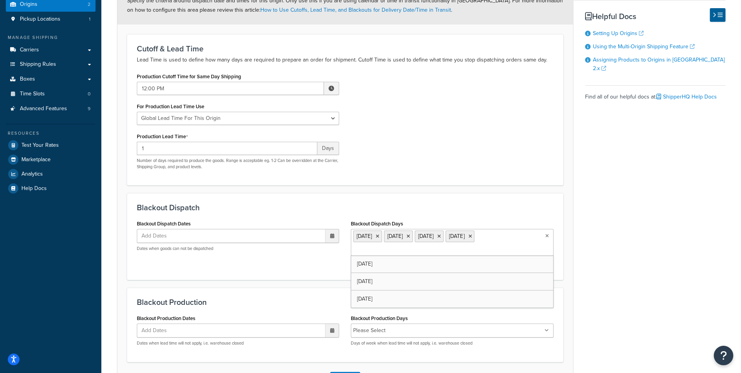
click at [372, 238] on span "Wednesday" at bounding box center [363, 236] width 15 height 8
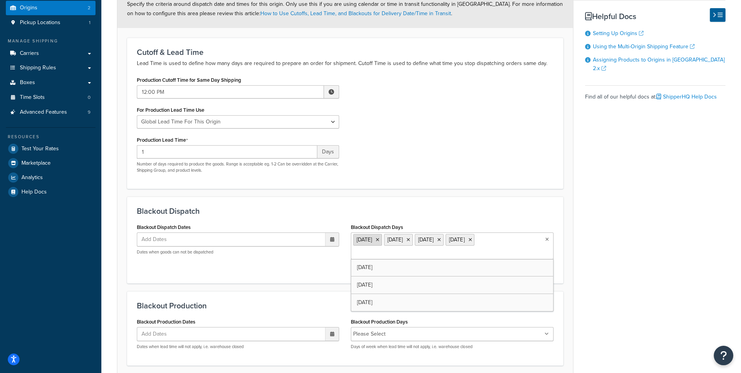
click at [382, 235] on li "Wednesday" at bounding box center [367, 240] width 29 height 12
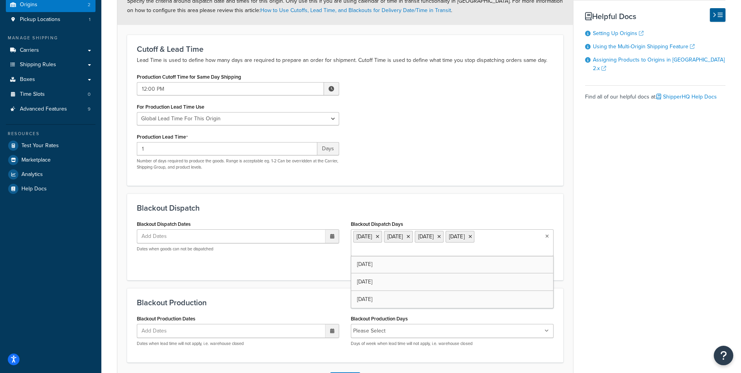
click at [379, 237] on icon at bounding box center [378, 237] width 4 height 5
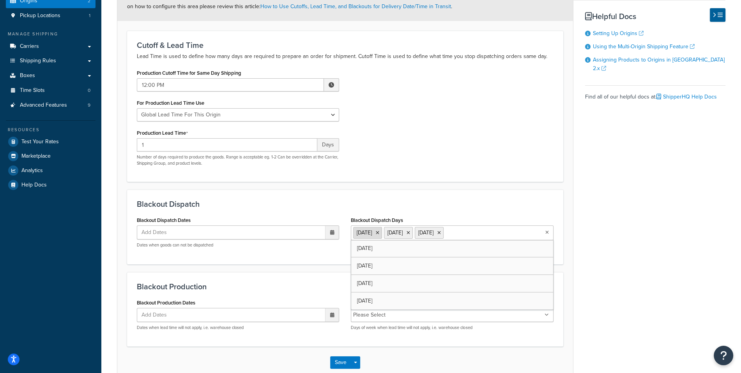
click at [390, 236] on li "Saturday" at bounding box center [398, 233] width 29 height 12
click at [379, 235] on icon at bounding box center [378, 233] width 4 height 5
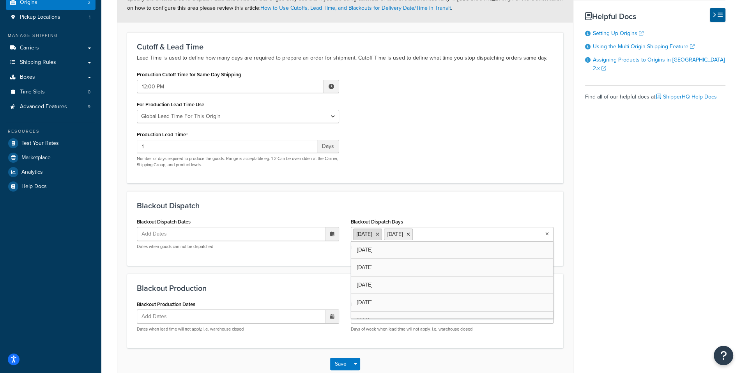
click at [379, 233] on icon at bounding box center [378, 234] width 4 height 5
click at [381, 233] on li "Sunday" at bounding box center [367, 234] width 29 height 12
click at [379, 232] on icon at bounding box center [378, 233] width 4 height 5
click at [392, 206] on h3 "Blackout Dispatch" at bounding box center [345, 205] width 417 height 9
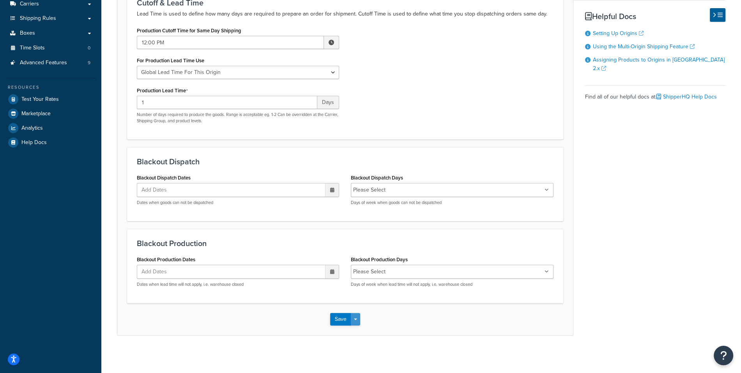
click at [356, 318] on button "Save Dropdown" at bounding box center [355, 319] width 9 height 12
click at [357, 327] on button "Save and Edit" at bounding box center [367, 334] width 75 height 16
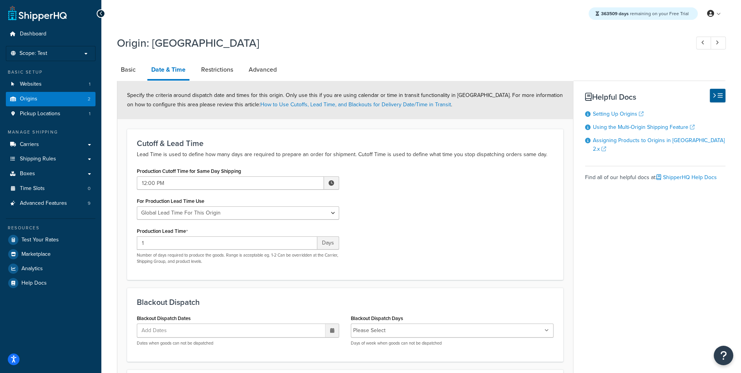
scroll to position [0, 0]
click at [72, 145] on link "Carriers" at bounding box center [51, 145] width 90 height 14
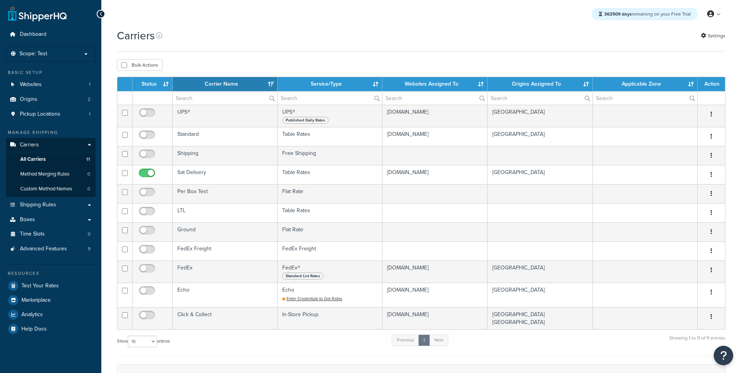
select select "15"
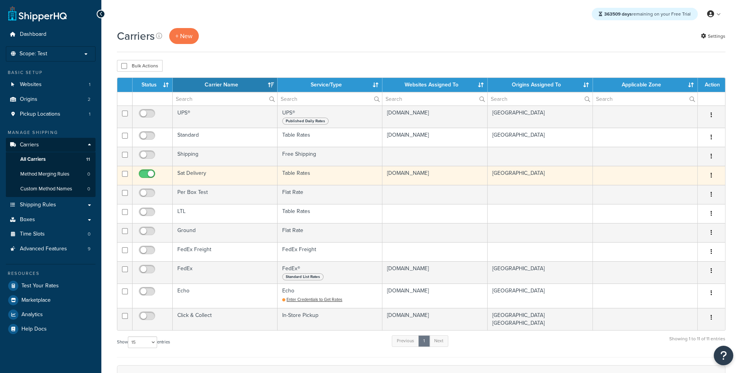
click at [253, 171] on td "Sat Delivery" at bounding box center [225, 175] width 105 height 19
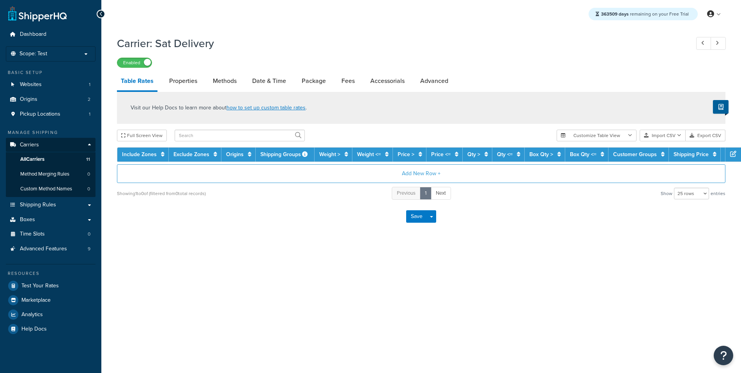
select select "25"
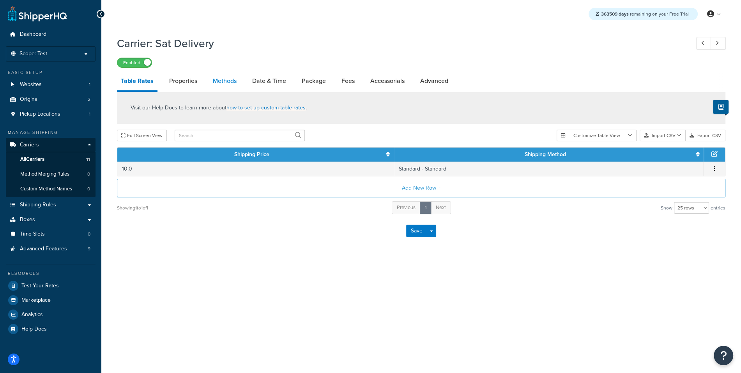
click at [218, 84] on link "Methods" at bounding box center [225, 81] width 32 height 19
select select "25"
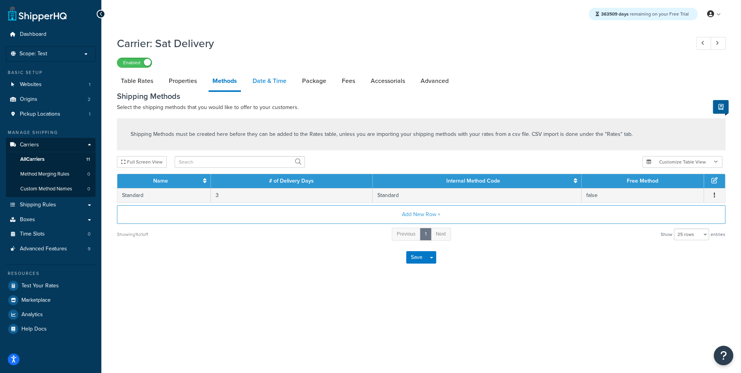
click at [282, 77] on link "Date & Time" at bounding box center [270, 81] width 42 height 19
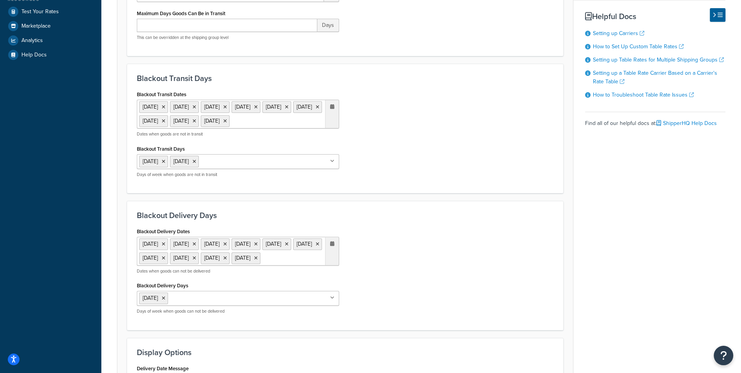
scroll to position [13, 0]
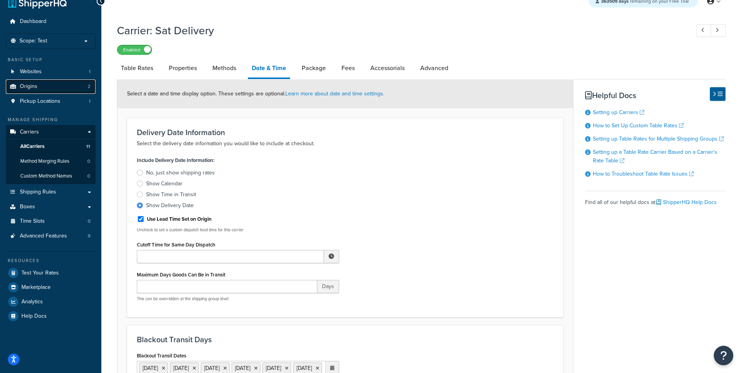
click at [37, 86] on link "Origins 2" at bounding box center [51, 86] width 90 height 14
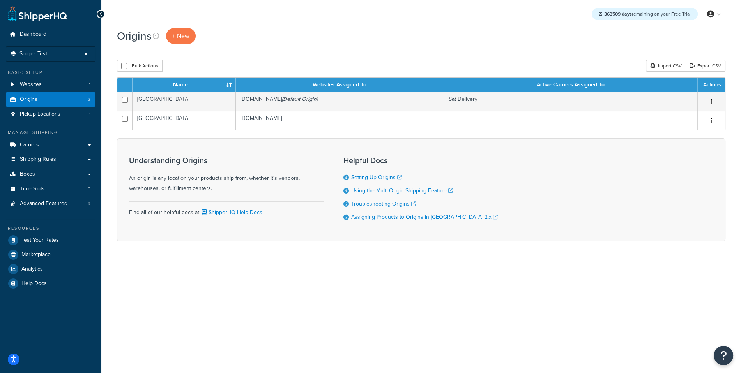
click at [274, 90] on th "Websites Assigned To" at bounding box center [340, 85] width 208 height 14
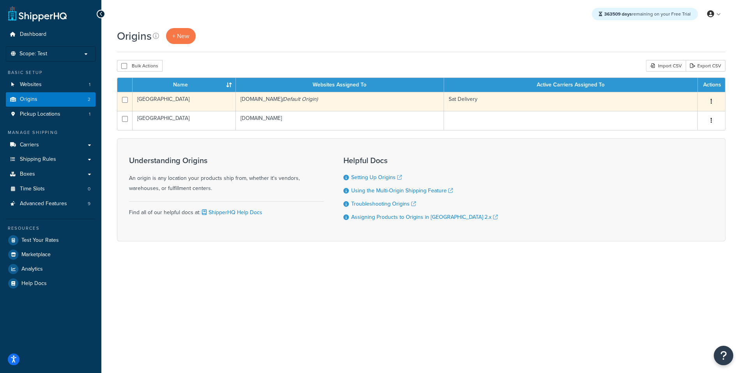
click at [272, 93] on td "mikeecteststore.com (Default Origin)" at bounding box center [340, 101] width 208 height 19
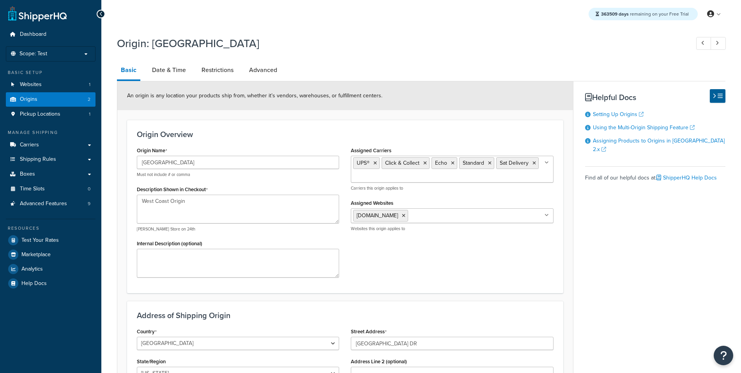
select select "28"
click at [167, 79] on link "Date & Time" at bounding box center [169, 70] width 42 height 19
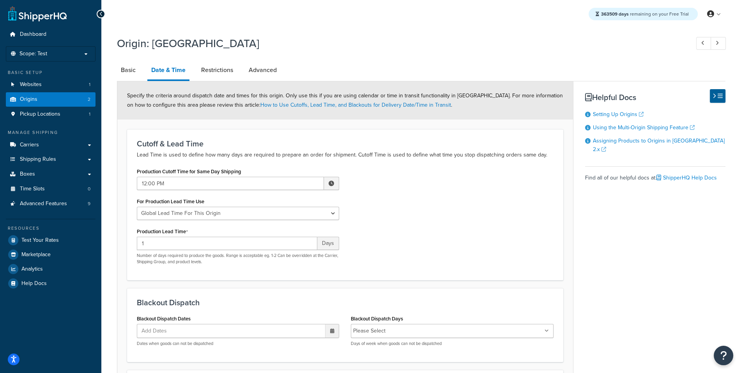
click at [173, 74] on link "Date & Time" at bounding box center [168, 71] width 42 height 20
click at [179, 250] on div "1 Days Number of days required to produce the goods. Range is acceptable eg. 1-…" at bounding box center [238, 251] width 202 height 28
click at [179, 249] on div "1 Days Number of days required to produce the goods. Range is acceptable eg. 1-…" at bounding box center [238, 251] width 202 height 28
click at [180, 247] on input "1" at bounding box center [227, 243] width 180 height 13
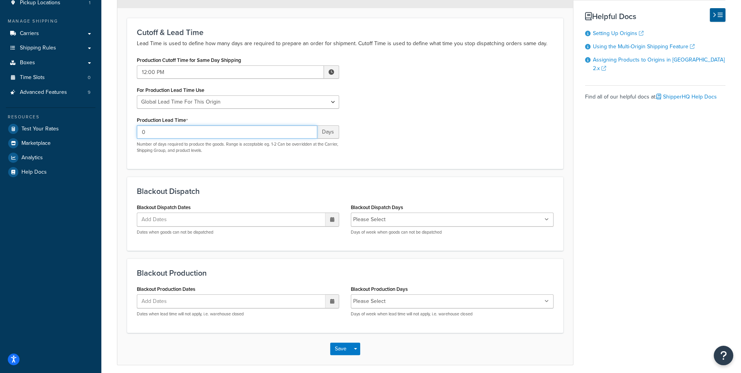
scroll to position [141, 0]
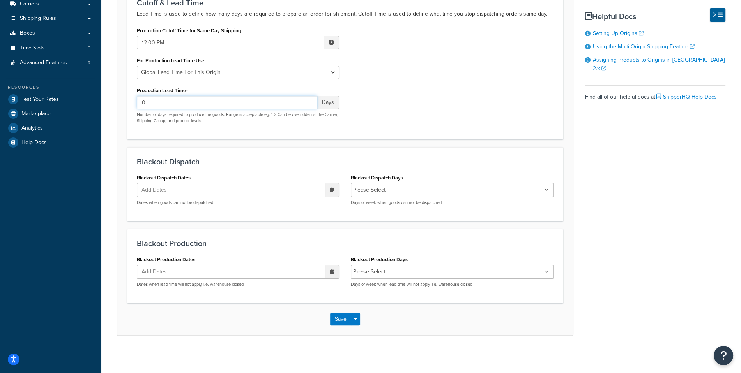
type input "0"
drag, startPoint x: 381, startPoint y: 286, endPoint x: 383, endPoint y: 276, distance: 9.9
click at [381, 286] on p "Days of week when lead time will not apply, i.e. warehouse closed" at bounding box center [452, 285] width 202 height 6
click at [383, 276] on li "Please Select" at bounding box center [369, 271] width 32 height 11
click at [383, 274] on li "Please Select" at bounding box center [369, 271] width 32 height 11
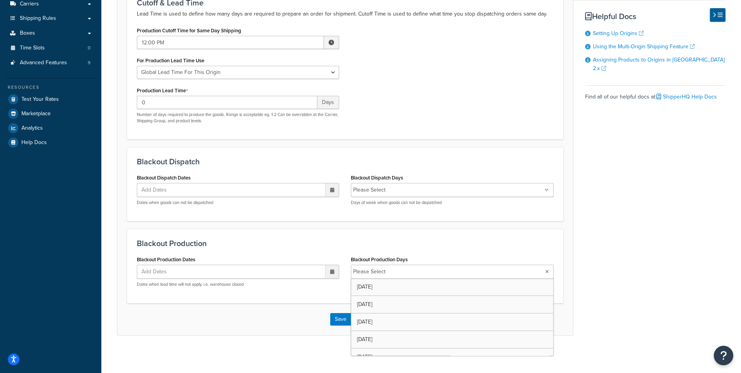
click at [394, 269] on input "Blackout Production Days" at bounding box center [422, 272] width 69 height 9
click at [332, 314] on button "Save" at bounding box center [340, 320] width 21 height 12
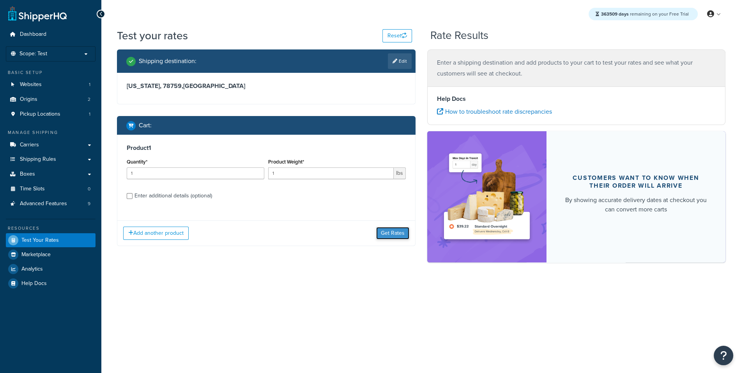
click at [378, 236] on button "Get Rates" at bounding box center [392, 233] width 33 height 12
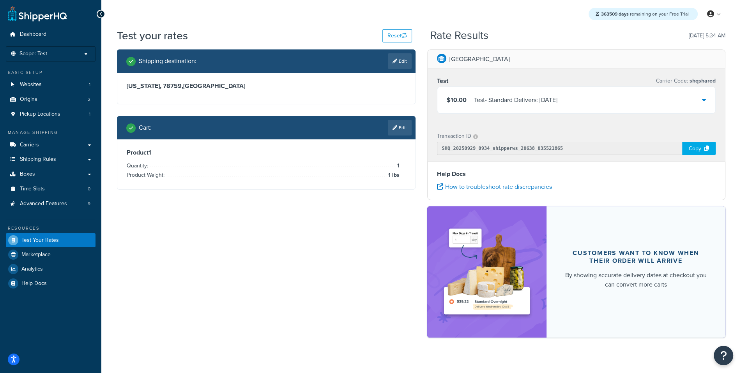
click at [503, 101] on div "Test - Standard Delivers: [DATE]" at bounding box center [515, 100] width 83 height 11
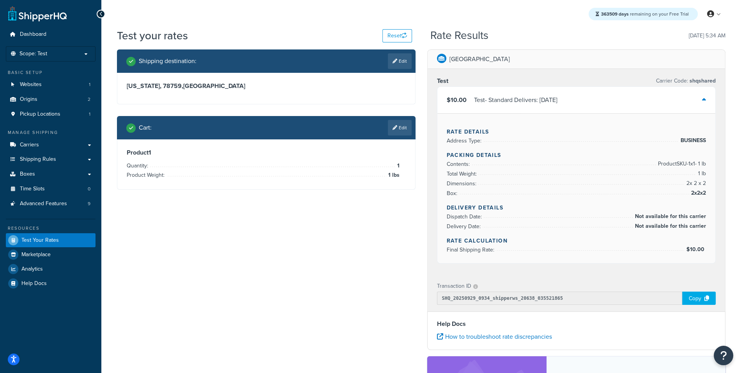
click at [503, 101] on div "Test - Standard Delivers: [DATE]" at bounding box center [515, 100] width 83 height 11
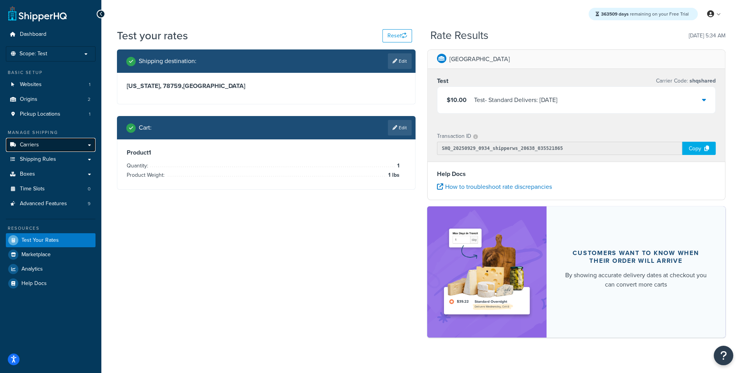
click at [87, 144] on link "Carriers" at bounding box center [51, 145] width 90 height 14
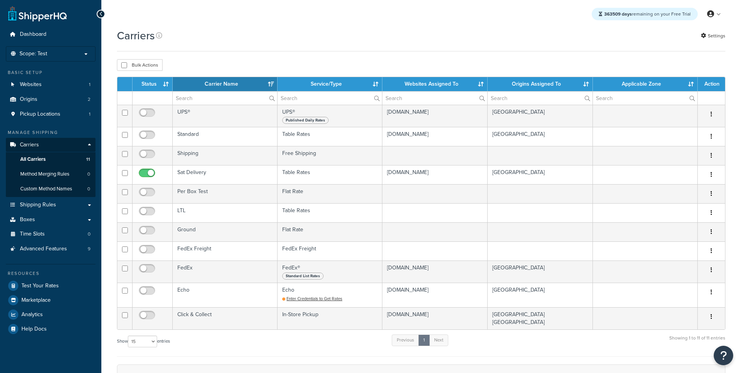
select select "15"
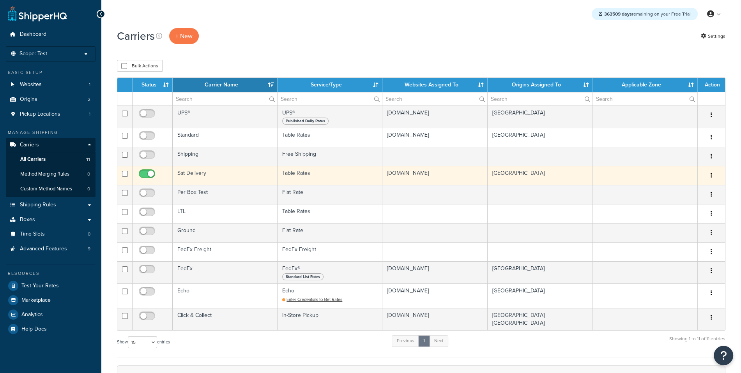
click at [205, 170] on td "Sat Delivery" at bounding box center [225, 175] width 105 height 19
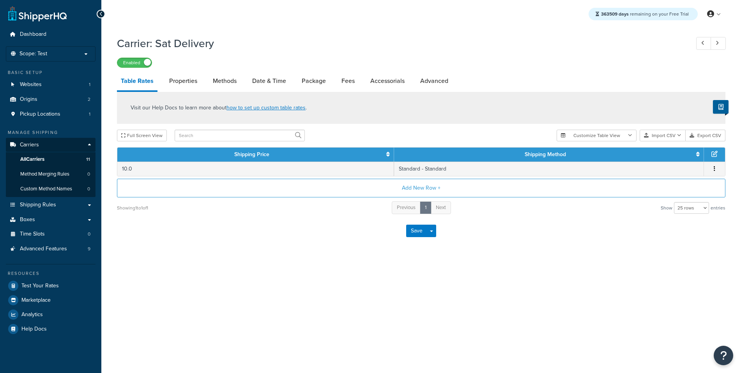
select select "25"
click at [277, 79] on link "Date & Time" at bounding box center [269, 81] width 42 height 19
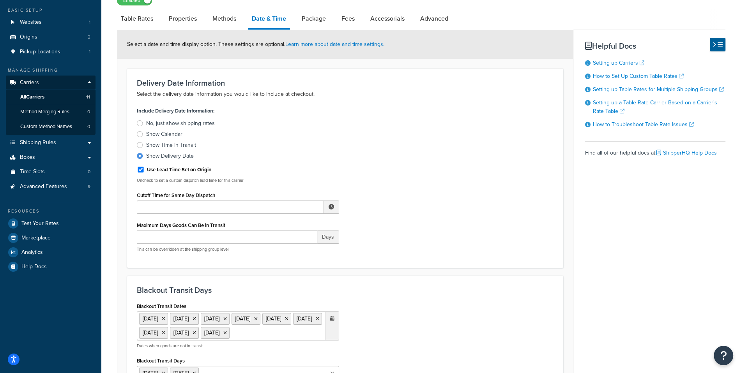
scroll to position [69, 0]
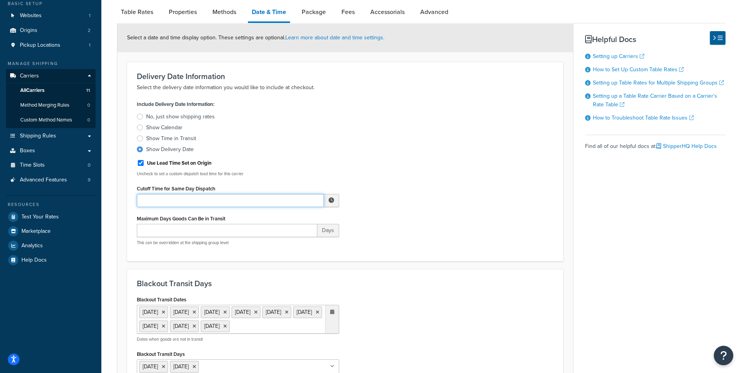
click at [204, 198] on input "Cutoff Time for Same Day Dispatch" at bounding box center [230, 200] width 187 height 13
click at [277, 221] on span "▲" at bounding box center [274, 218] width 16 height 16
click at [303, 220] on span "▲" at bounding box center [307, 218] width 16 height 16
type input "1:00 PM"
click at [420, 201] on div "Include Delivery Date Information: No, just show shipping rates Show Calendar S…" at bounding box center [345, 175] width 428 height 153
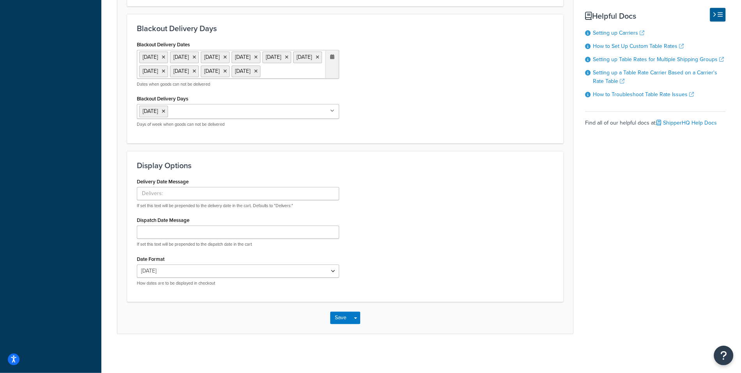
scroll to position [485, 0]
click at [356, 318] on span "button" at bounding box center [355, 319] width 3 height 2
click at [358, 324] on button "Save and Edit" at bounding box center [358, 332] width 57 height 16
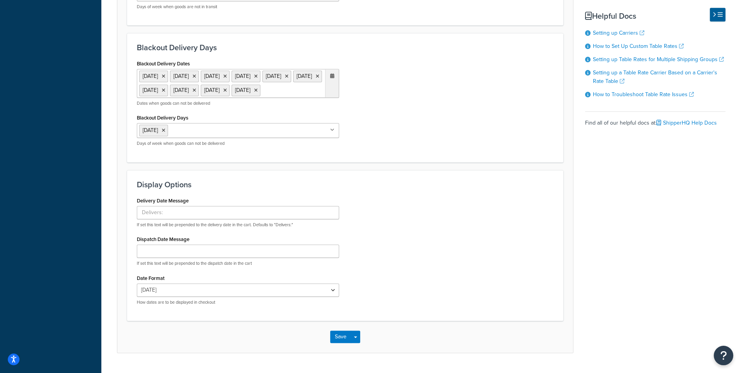
scroll to position [0, 0]
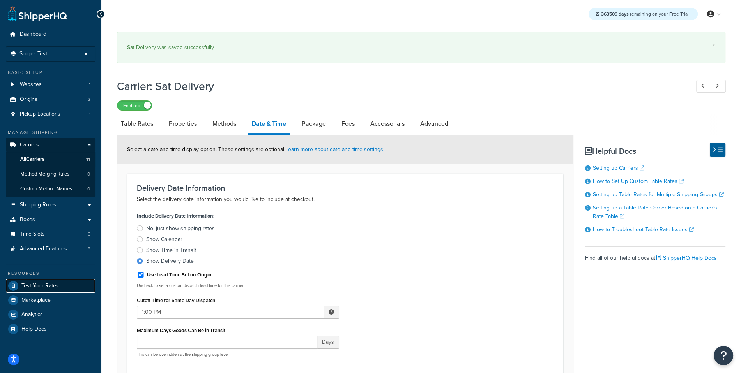
click at [40, 283] on span "Test Your Rates" at bounding box center [39, 286] width 37 height 7
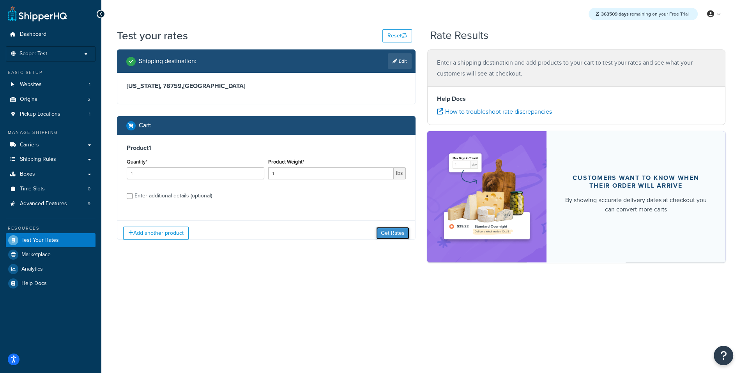
click at [381, 230] on button "Get Rates" at bounding box center [392, 233] width 33 height 12
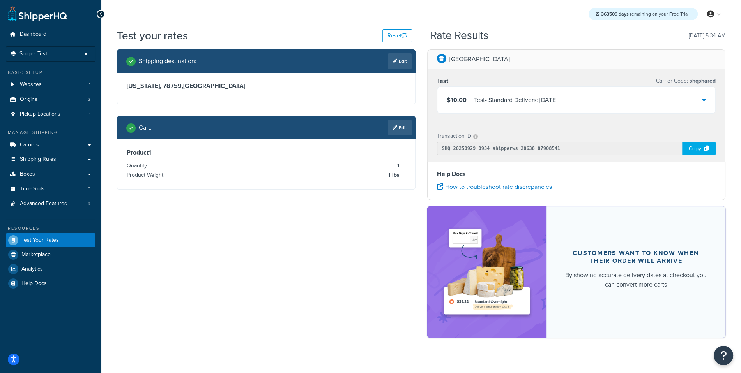
click at [557, 102] on div "Test - Standard Delivers: Thu, Oct 2" at bounding box center [515, 100] width 83 height 11
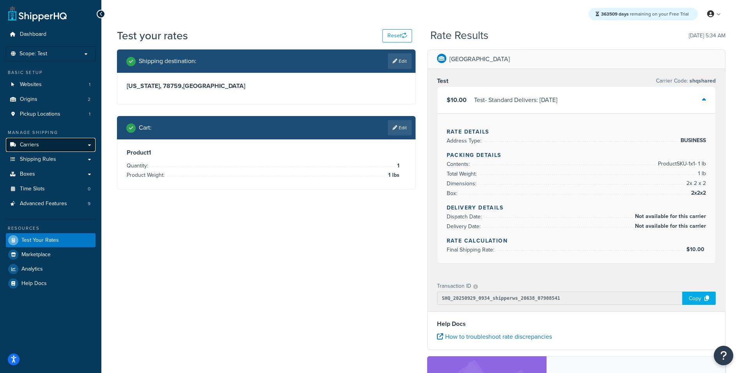
click at [87, 145] on link "Carriers" at bounding box center [51, 145] width 90 height 14
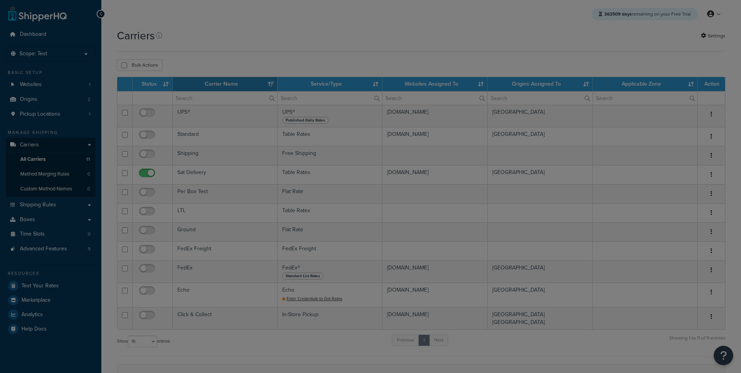
select select "15"
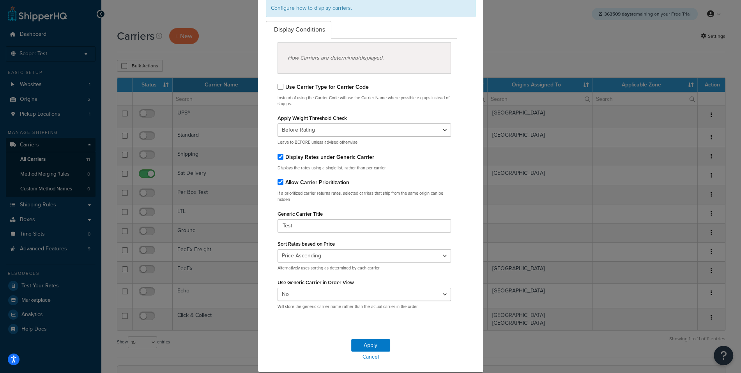
scroll to position [65, 0]
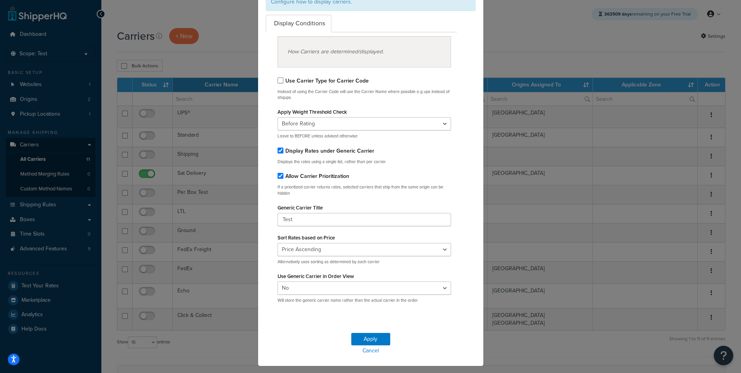
click at [314, 150] on label "Display Rates under Generic Carrier" at bounding box center [329, 151] width 89 height 8
click at [283, 150] on input "Display Rates under Generic Carrier" at bounding box center [280, 151] width 6 height 6
checkbox input "false"
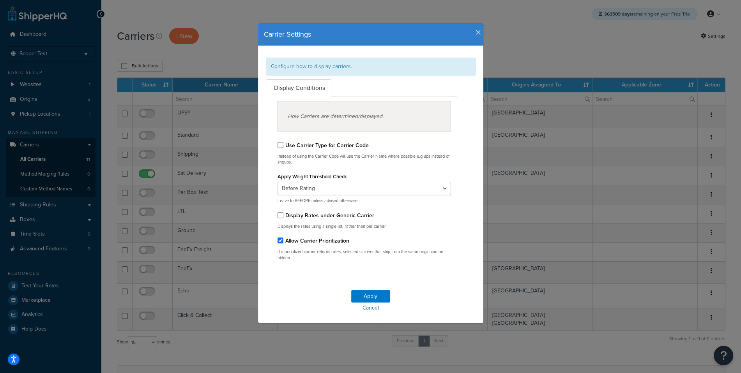
click at [345, 243] on label "Allow Carrier Prioritization" at bounding box center [317, 241] width 64 height 8
click at [283, 243] on input "Allow Carrier Prioritization" at bounding box center [280, 241] width 6 height 6
checkbox input "false"
click at [375, 295] on button "Apply" at bounding box center [370, 296] width 39 height 12
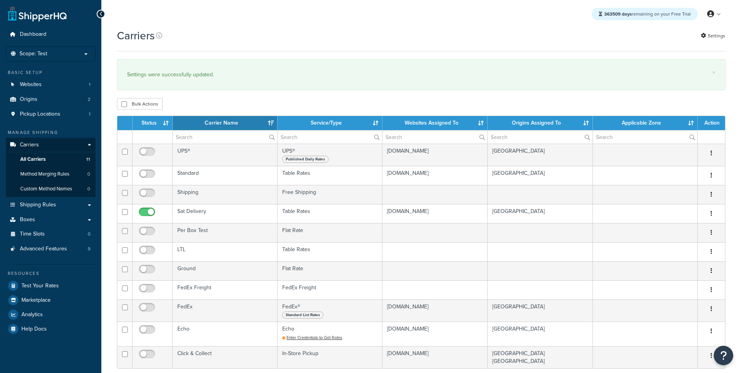
select select "15"
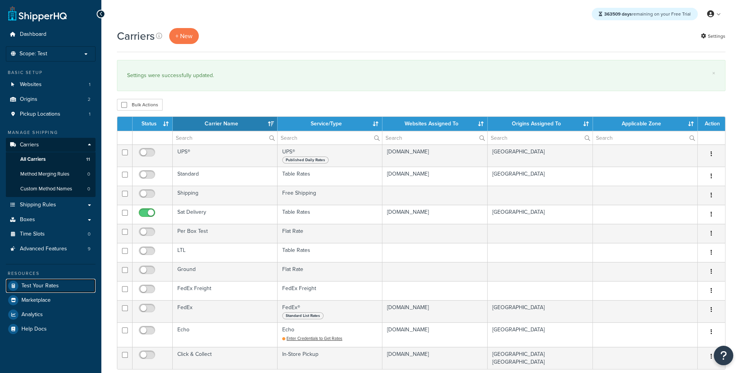
click at [62, 285] on link "Test Your Rates" at bounding box center [51, 286] width 90 height 14
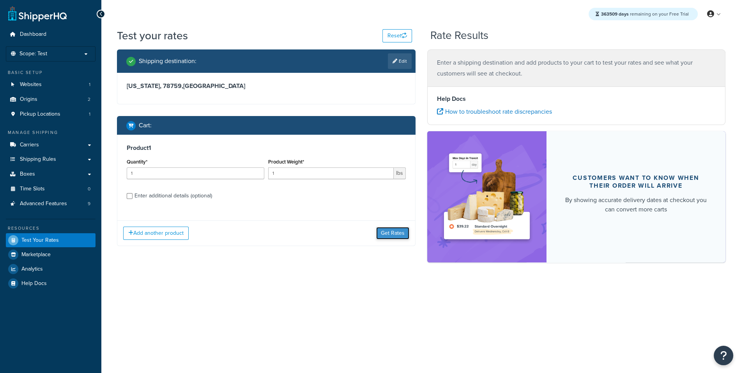
click at [377, 228] on button "Get Rates" at bounding box center [392, 233] width 33 height 12
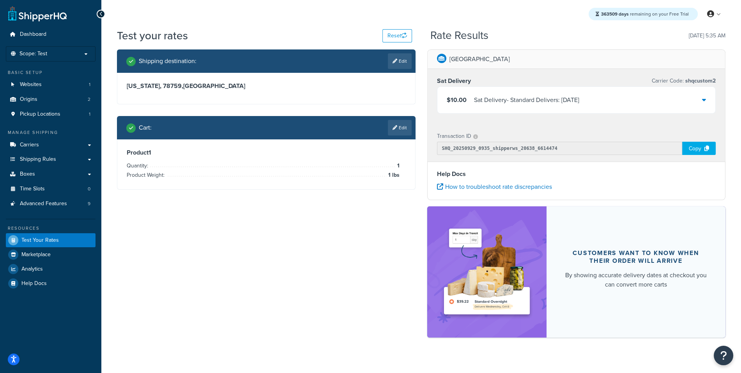
click at [579, 104] on div "Sat Delivery - Standard Delivers: Thu, Oct 2" at bounding box center [526, 100] width 105 height 11
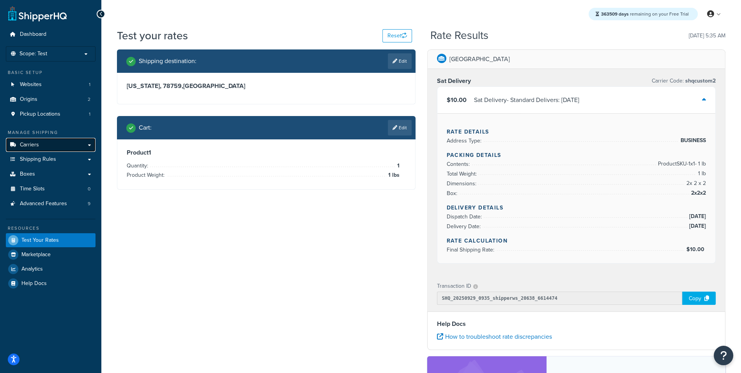
click at [74, 142] on link "Carriers" at bounding box center [51, 145] width 90 height 14
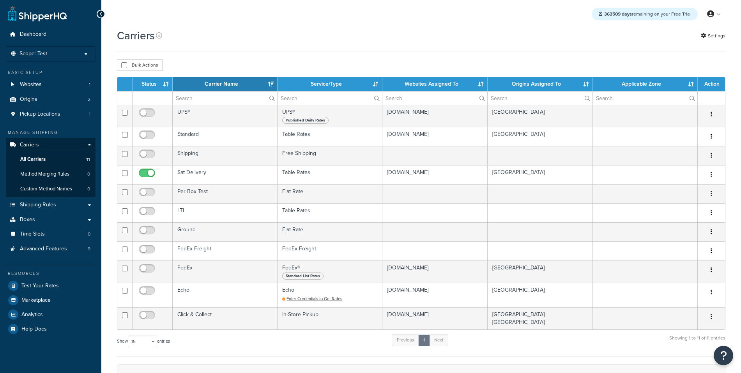
select select "15"
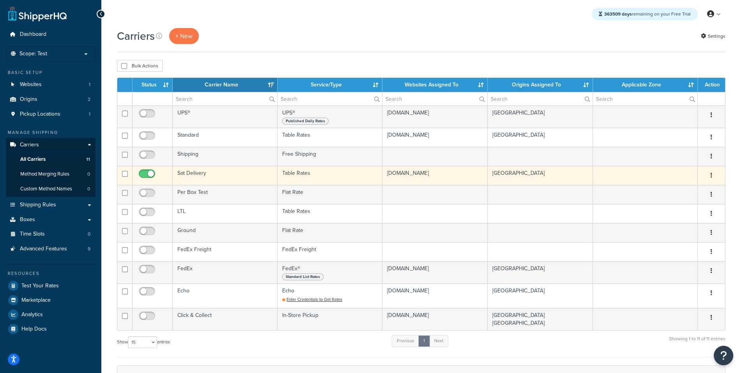
click at [205, 180] on td "Sat Delivery" at bounding box center [225, 175] width 105 height 19
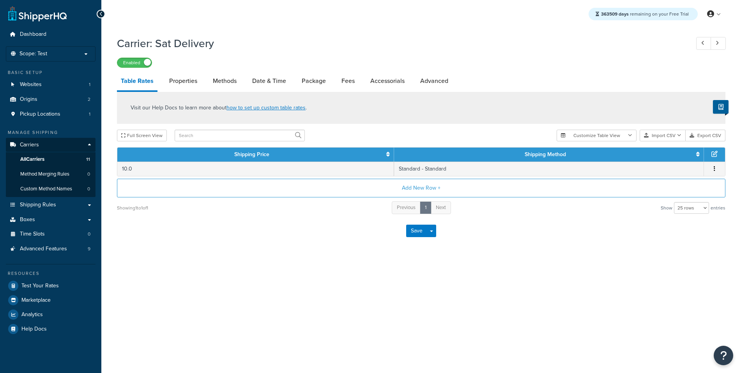
select select "25"
click at [188, 86] on link "Properties" at bounding box center [183, 81] width 36 height 19
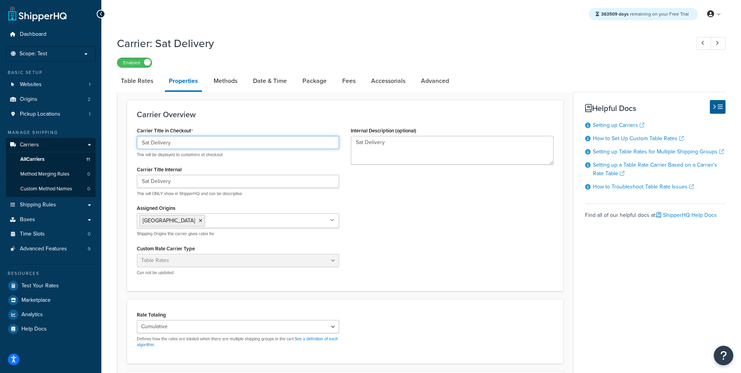
click at [186, 147] on input "Sat Delivery" at bounding box center [238, 142] width 202 height 13
type input "-"
click at [184, 185] on input "Sat Delivery" at bounding box center [238, 181] width 202 height 13
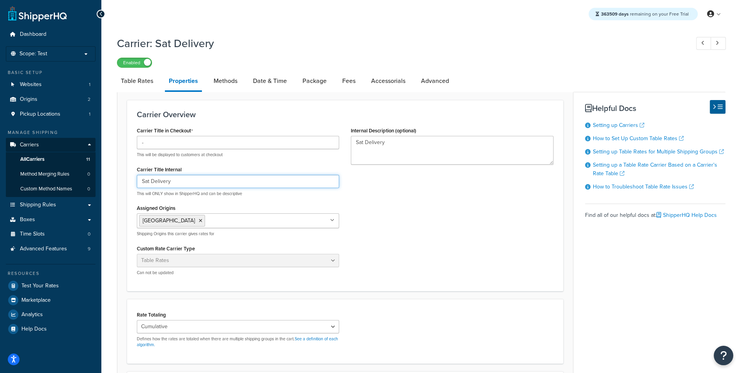
click at [184, 185] on input "Sat Delivery" at bounding box center [238, 181] width 202 height 13
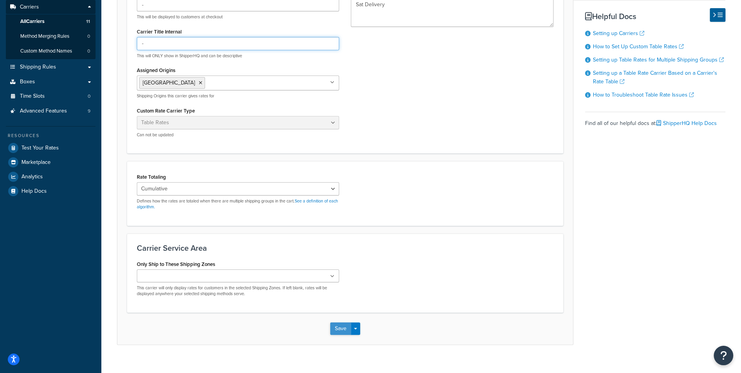
type input "-"
click at [346, 325] on button "Save" at bounding box center [340, 329] width 21 height 12
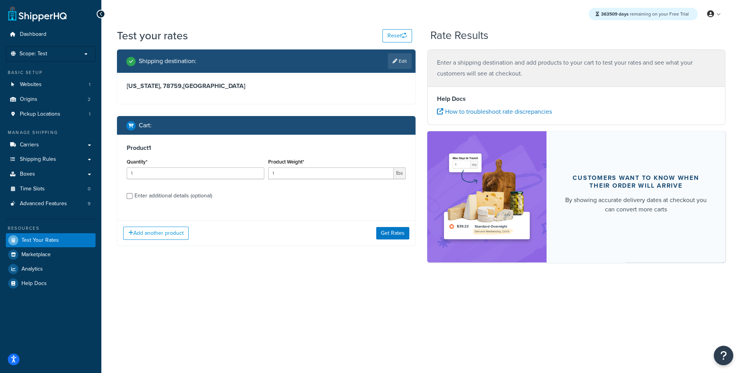
click at [76, 215] on ul "Dashboard Scope: Test Basic Setup Websites 1 Origins 2 Pickup Locations 1 Manag…" at bounding box center [51, 158] width 90 height 263
click at [391, 245] on div "Add another product Get Rates" at bounding box center [266, 233] width 298 height 25
click at [393, 233] on button "Get Rates" at bounding box center [392, 233] width 33 height 12
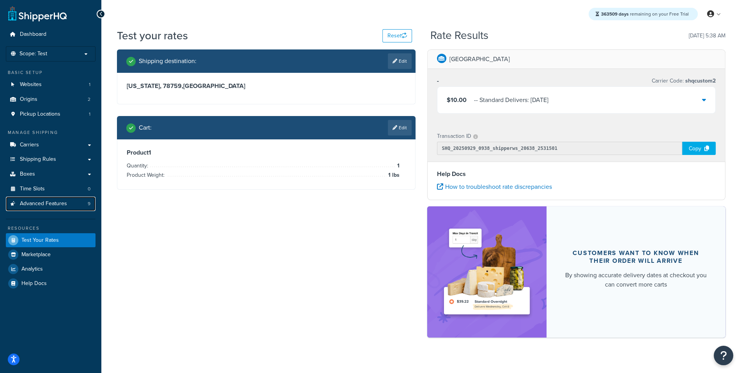
click at [68, 204] on link "Advanced Features 9" at bounding box center [51, 204] width 90 height 14
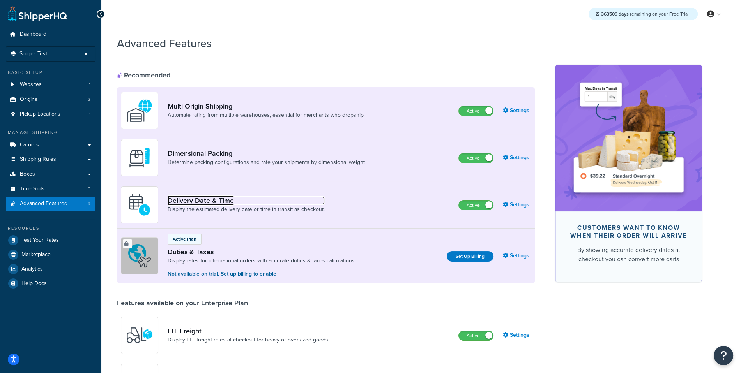
click at [196, 199] on link "Delivery Date & Time" at bounding box center [246, 200] width 157 height 9
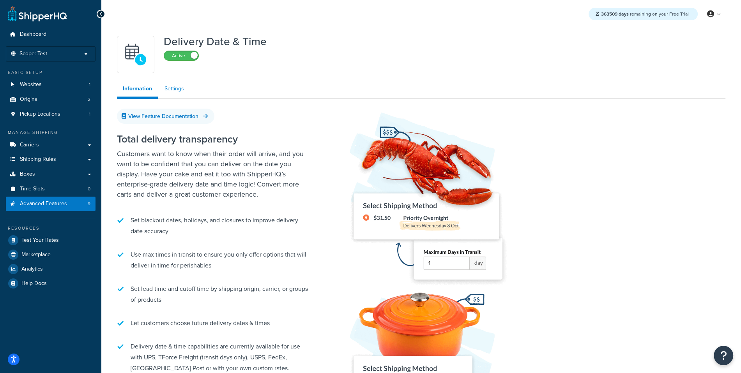
click at [179, 96] on link "Settings" at bounding box center [174, 89] width 31 height 16
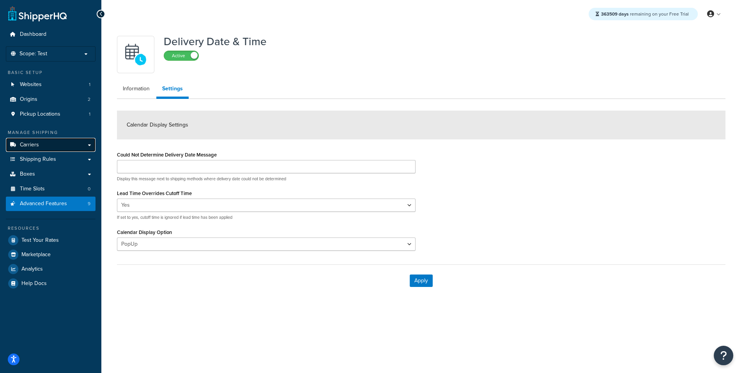
click at [77, 149] on link "Carriers" at bounding box center [51, 145] width 90 height 14
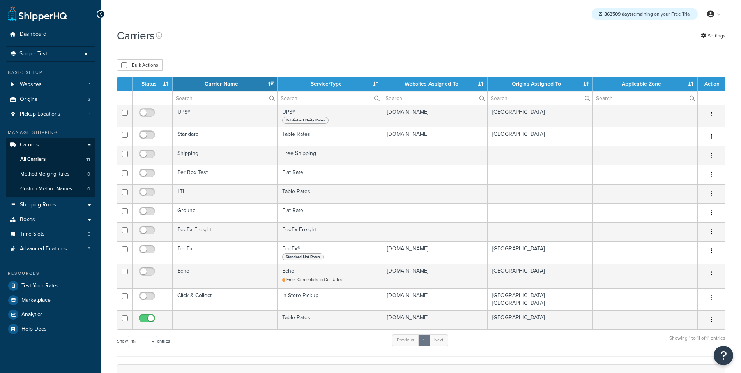
select select "15"
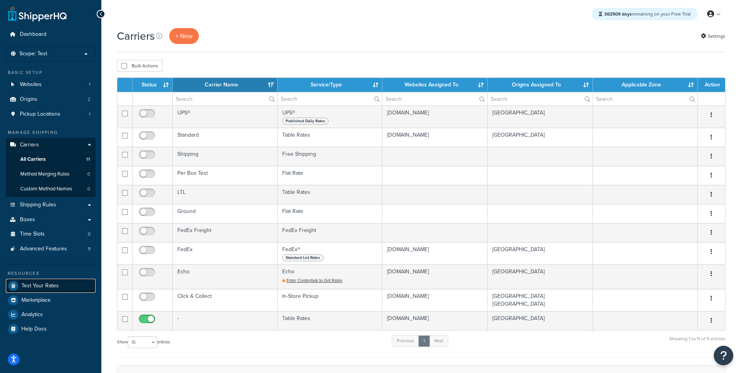
click at [55, 283] on span "Test Your Rates" at bounding box center [39, 286] width 37 height 7
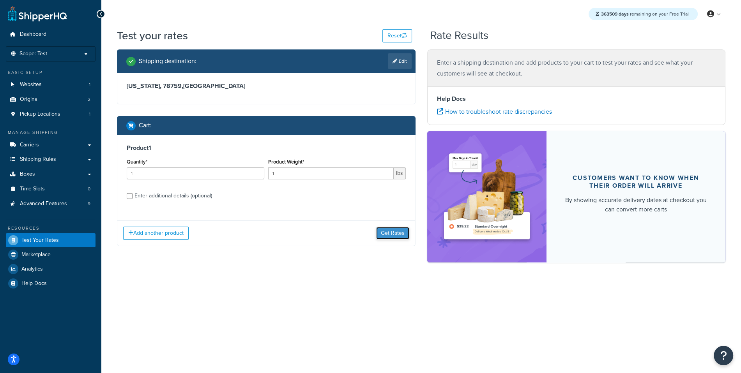
click at [392, 235] on button "Get Rates" at bounding box center [392, 233] width 33 height 12
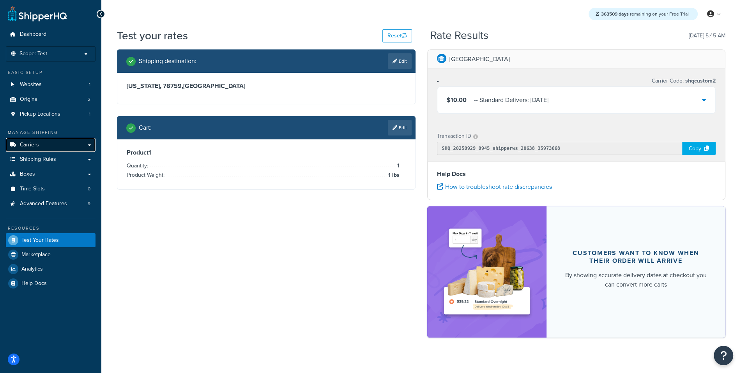
click at [74, 142] on link "Carriers" at bounding box center [51, 145] width 90 height 14
click at [72, 147] on link "Carriers" at bounding box center [51, 145] width 90 height 14
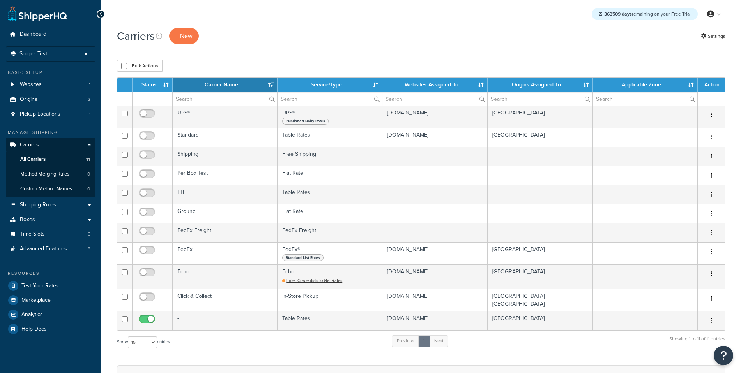
select select "15"
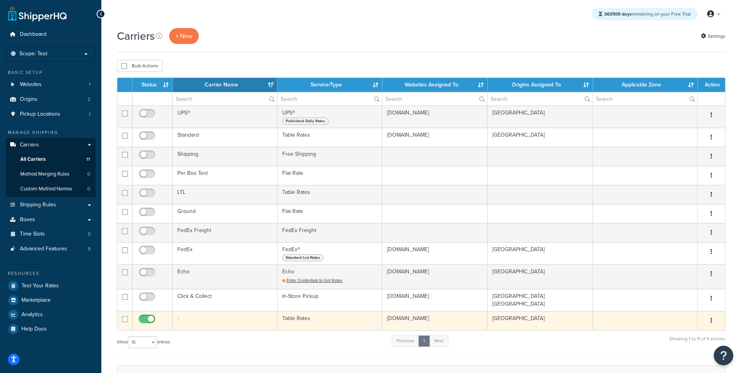
click at [199, 319] on td "-" at bounding box center [225, 320] width 105 height 19
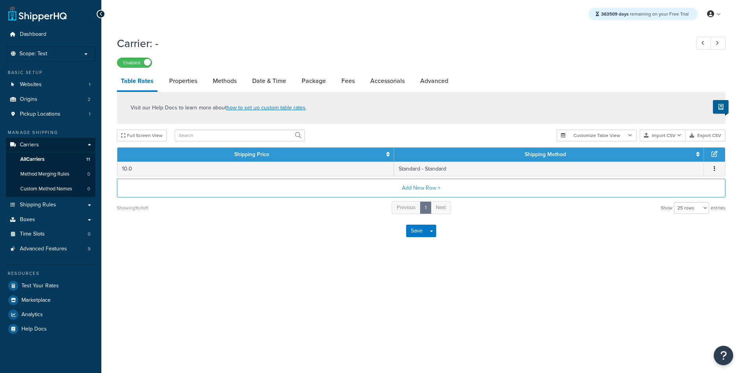
select select "25"
click at [230, 86] on link "Methods" at bounding box center [225, 81] width 32 height 19
select select "25"
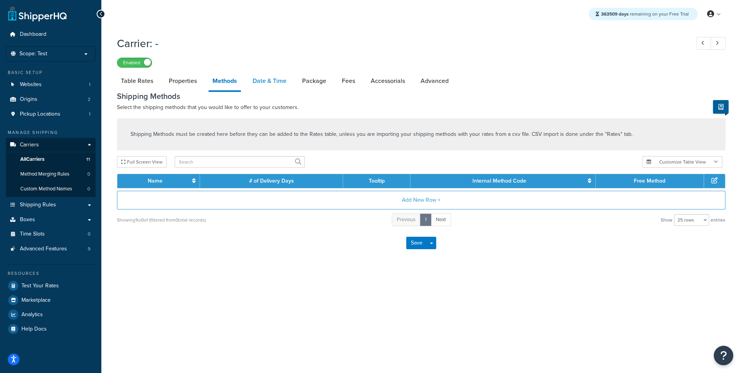
click at [262, 79] on link "Date & Time" at bounding box center [270, 81] width 42 height 19
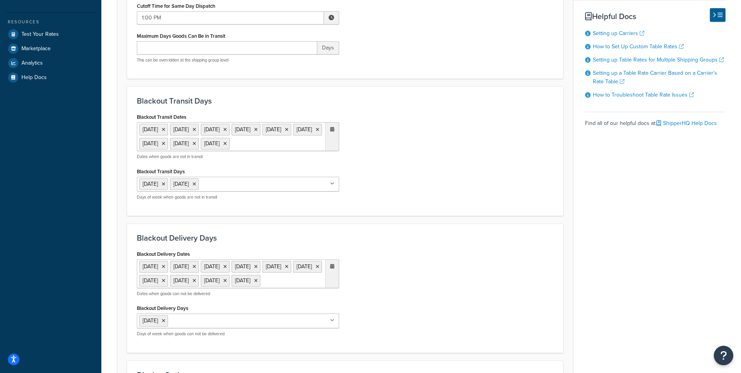
scroll to position [251, 0]
click at [162, 187] on icon at bounding box center [164, 184] width 4 height 5
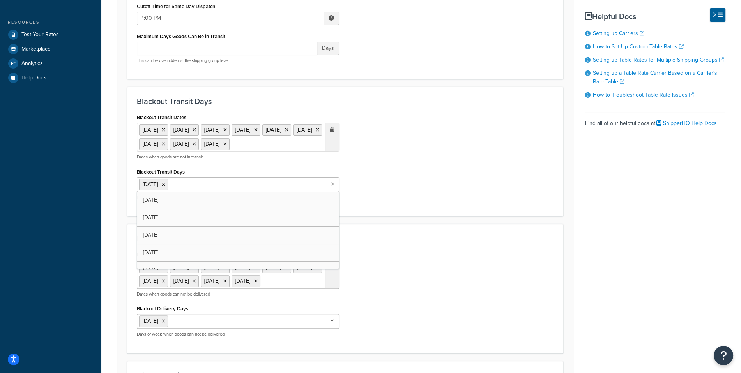
click at [158, 189] on span "Saturday" at bounding box center [150, 184] width 15 height 8
click at [174, 192] on ul "Saturday" at bounding box center [238, 184] width 202 height 15
click at [165, 187] on icon at bounding box center [164, 184] width 4 height 5
click at [174, 189] on input "Blackout Transit Days" at bounding box center [208, 184] width 69 height 9
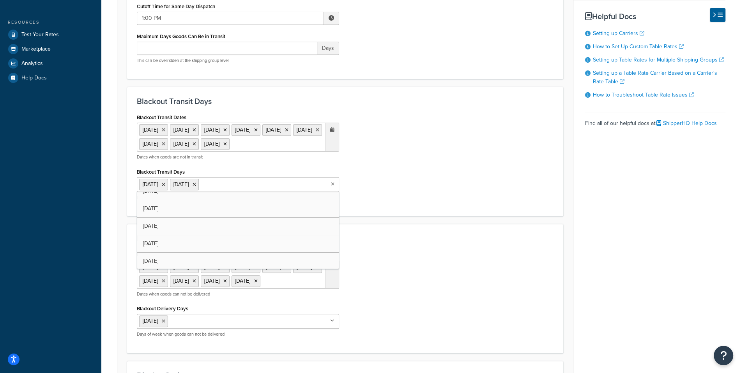
click at [273, 173] on div "Blackout Transit Dates 1 Jan 2026 19 Jan 2026 16 Feb 2026 25 May 2026 4 Jul 202…" at bounding box center [238, 159] width 214 height 95
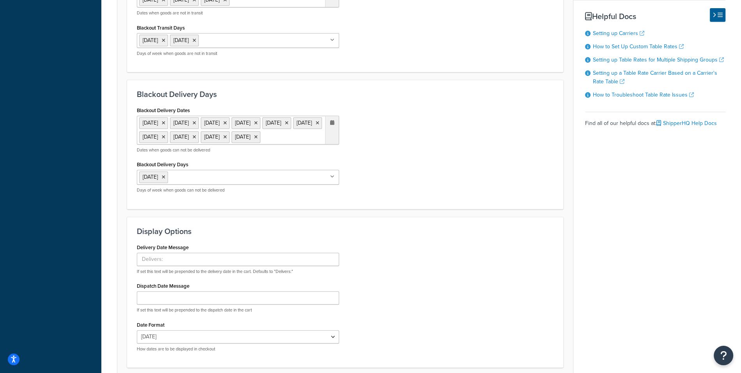
scroll to position [416, 0]
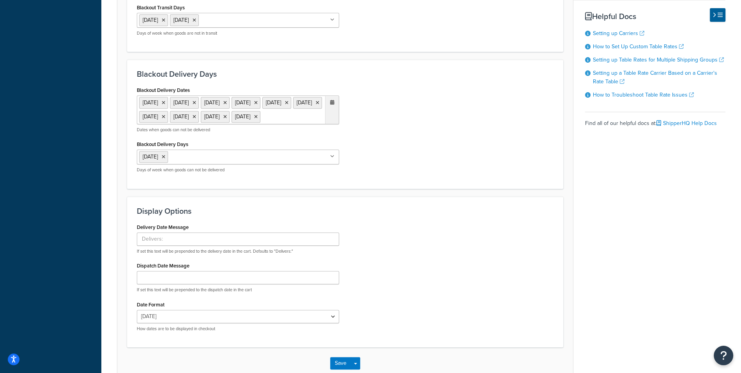
click at [204, 161] on input "Blackout Delivery Days" at bounding box center [204, 156] width 69 height 9
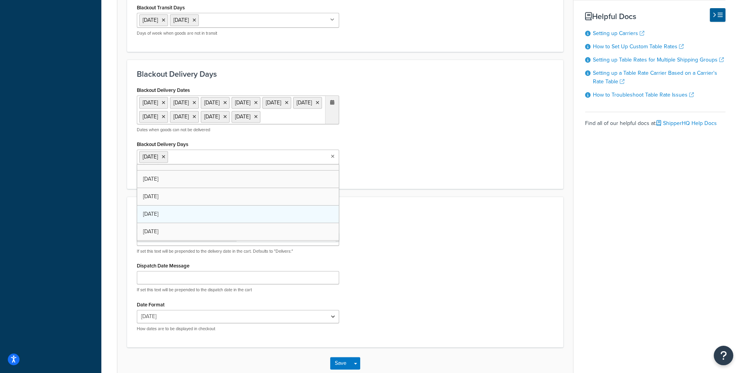
drag, startPoint x: 169, startPoint y: 252, endPoint x: 168, endPoint y: 241, distance: 11.0
click at [196, 159] on icon at bounding box center [194, 157] width 4 height 5
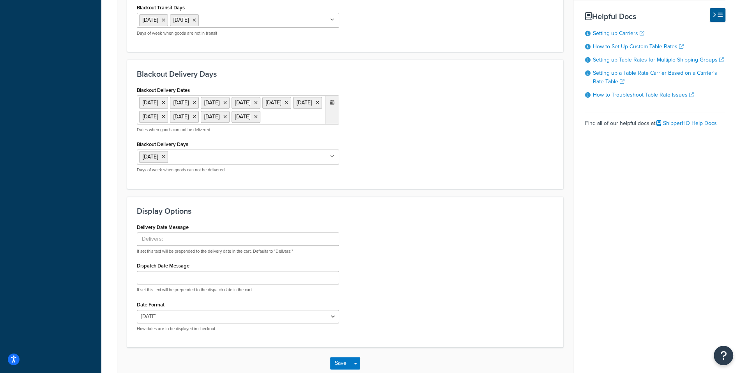
click at [470, 222] on div "Display Options Delivery Date Message If set this text will be prepended to the…" at bounding box center [345, 272] width 436 height 151
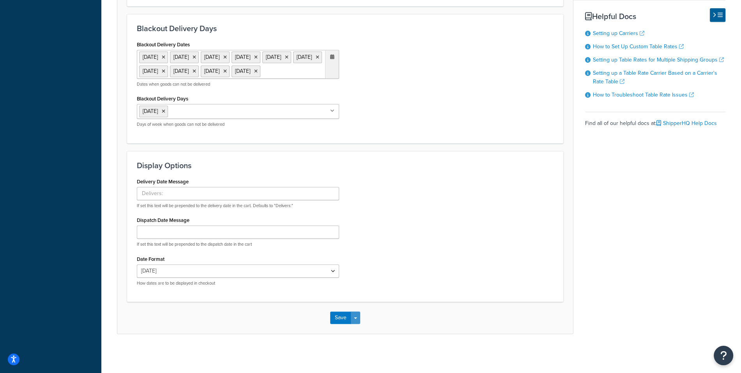
click at [358, 319] on button "Save Dropdown" at bounding box center [355, 318] width 9 height 12
click at [358, 331] on button "Save and Edit" at bounding box center [358, 332] width 57 height 16
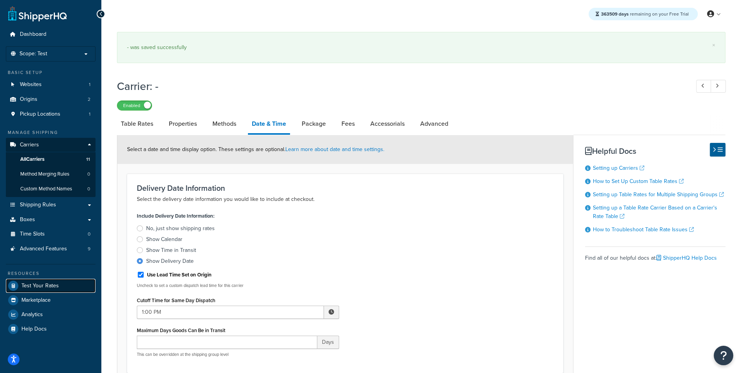
click at [61, 286] on link "Test Your Rates" at bounding box center [51, 286] width 90 height 14
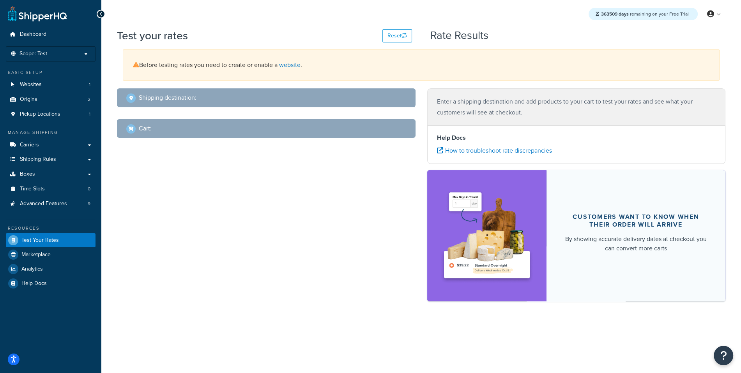
select select "TX"
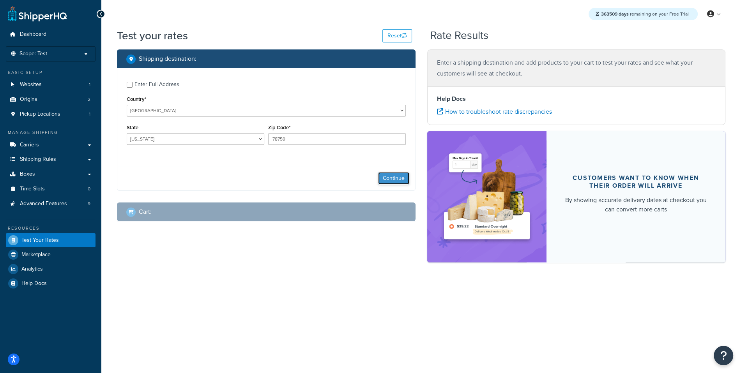
click at [406, 174] on button "Continue" at bounding box center [393, 178] width 31 height 12
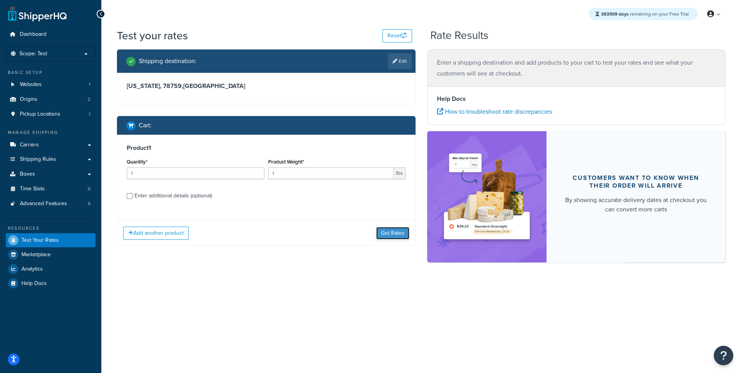
click at [387, 234] on button "Get Rates" at bounding box center [392, 233] width 33 height 12
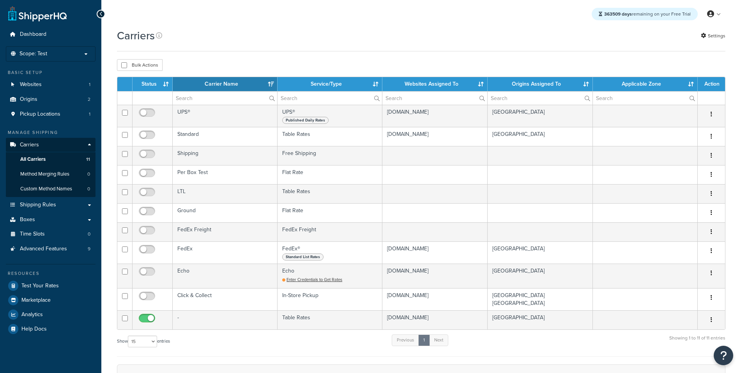
select select "15"
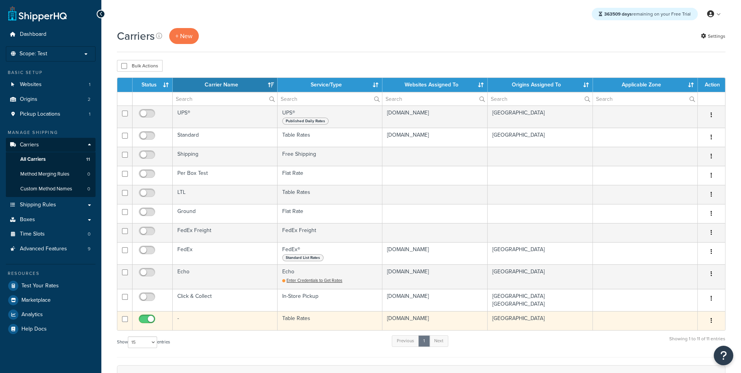
click at [184, 320] on td "-" at bounding box center [225, 320] width 105 height 19
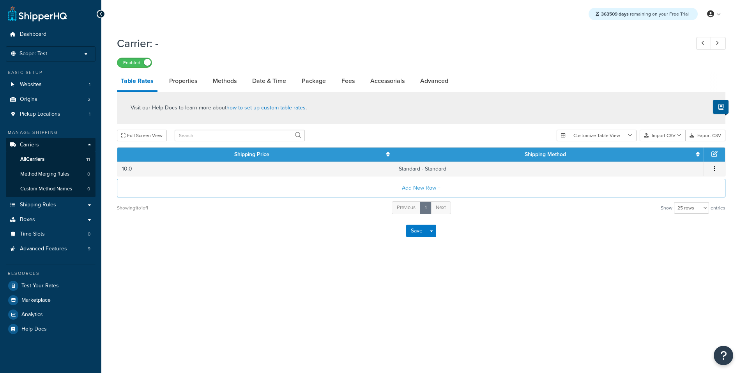
select select "25"
click at [247, 83] on li "Methods" at bounding box center [228, 81] width 39 height 19
click at [264, 89] on link "Date & Time" at bounding box center [269, 81] width 42 height 19
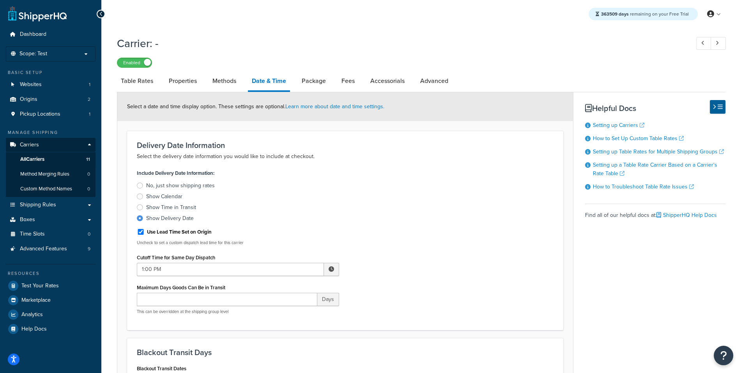
click at [264, 88] on link "Date & Time" at bounding box center [269, 82] width 42 height 20
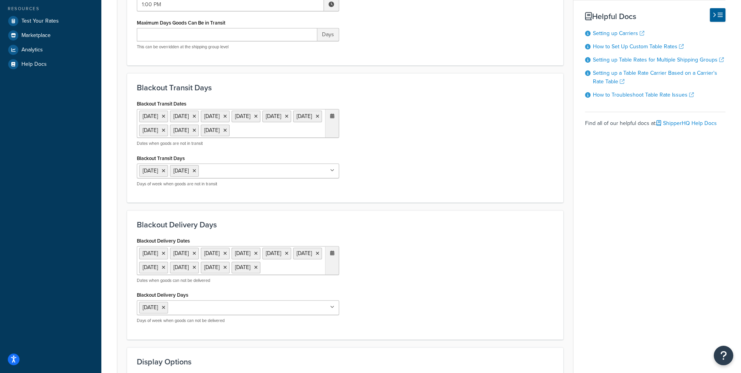
scroll to position [283, 0]
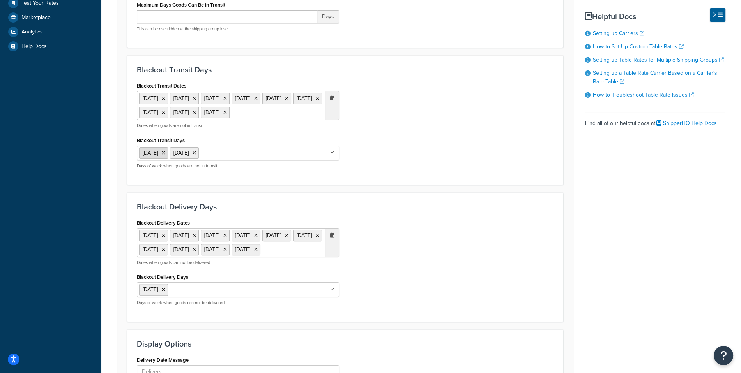
click at [165, 155] on icon at bounding box center [164, 153] width 4 height 5
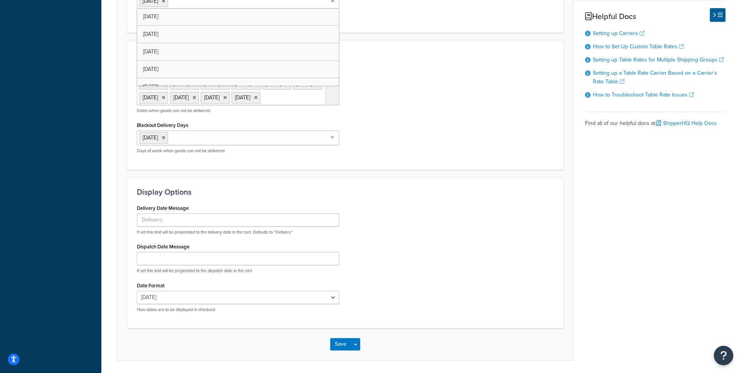
scroll to position [485, 0]
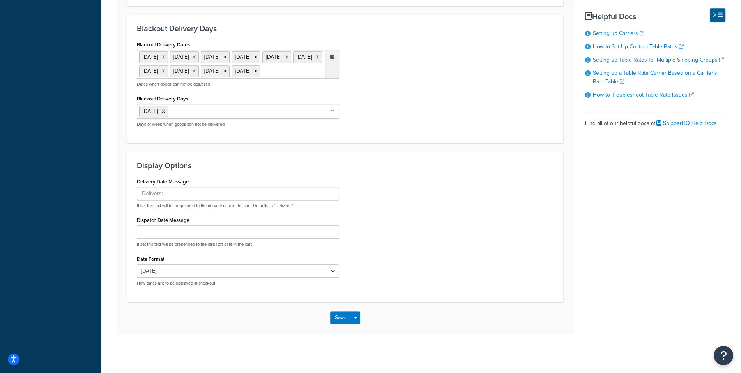
click at [357, 324] on div "Save Save Dropdown Save and Edit" at bounding box center [344, 318] width 455 height 32
click at [358, 322] on button "Save Dropdown" at bounding box center [355, 318] width 9 height 12
click at [360, 331] on button "Save and Edit" at bounding box center [358, 332] width 57 height 16
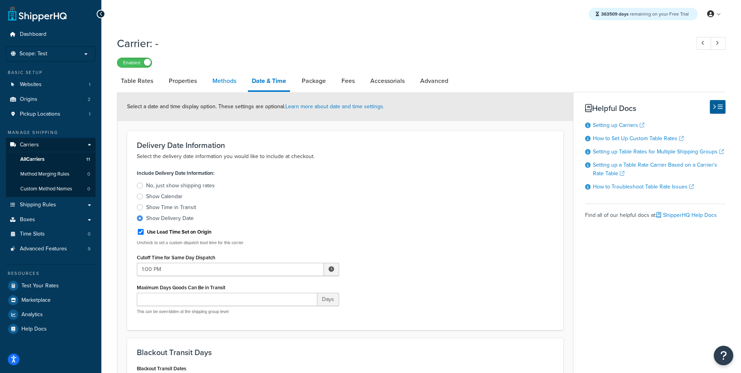
click at [231, 89] on link "Methods" at bounding box center [224, 81] width 32 height 19
select select "25"
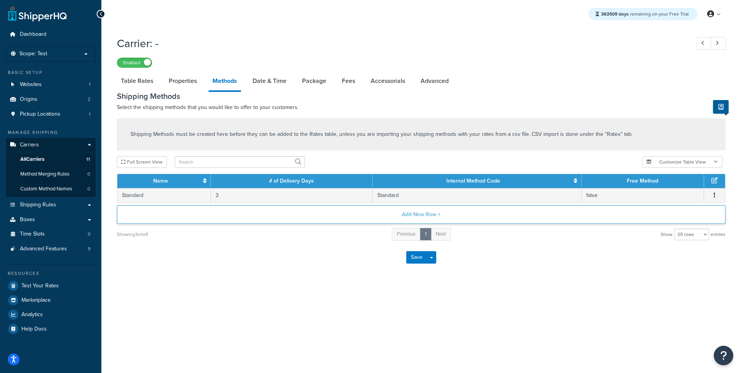
click at [374, 217] on button "Add New Row +" at bounding box center [421, 214] width 608 height 19
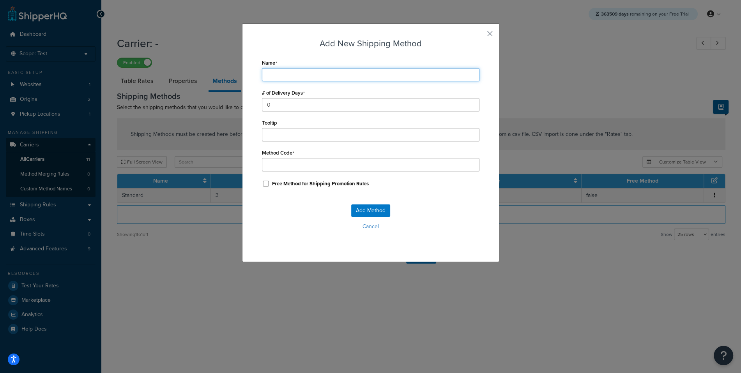
click at [312, 79] on input "Name" at bounding box center [370, 74] width 217 height 13
type input "E"
type input "Ex"
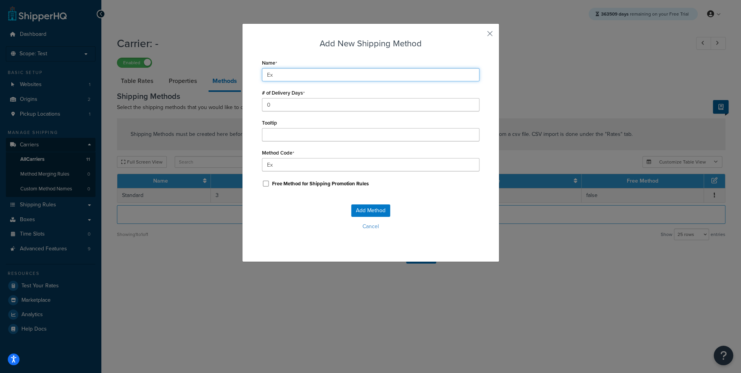
type input "Exp"
type input "Expr"
type input "Expre"
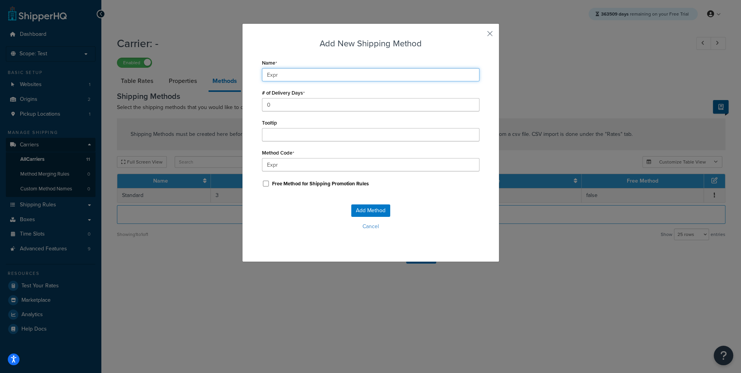
type input "Expre"
type input "Expres"
type input "Express"
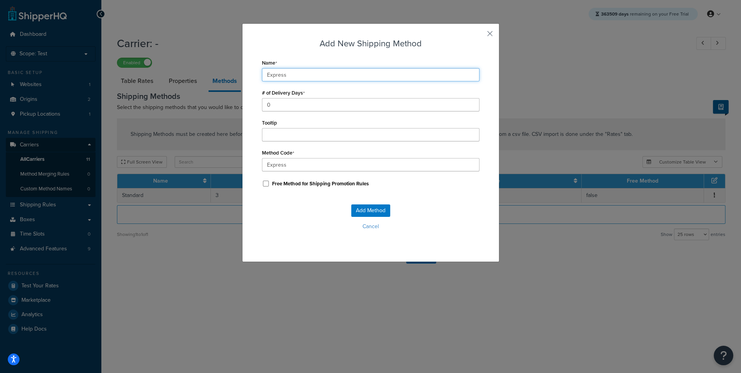
type input "Express"
click at [295, 203] on div "Add Method Cancel" at bounding box center [370, 220] width 217 height 51
click at [314, 98] on div "# of Delivery Days 0" at bounding box center [370, 99] width 217 height 24
click at [313, 98] on div "# of Delivery Days 0" at bounding box center [370, 99] width 217 height 24
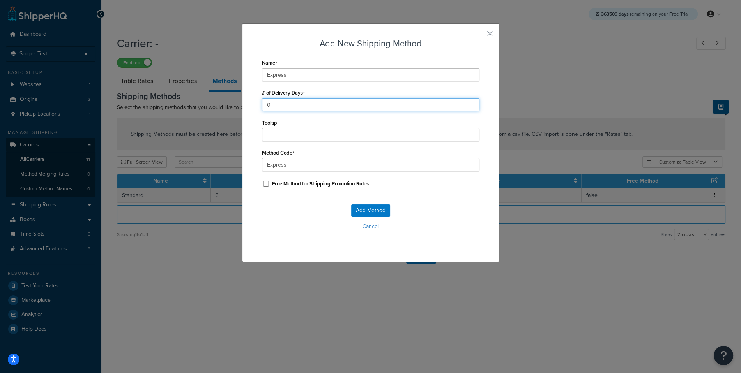
click at [309, 103] on input "0" at bounding box center [370, 104] width 217 height 13
type input "1"
click at [360, 211] on button "Add Method" at bounding box center [370, 211] width 39 height 12
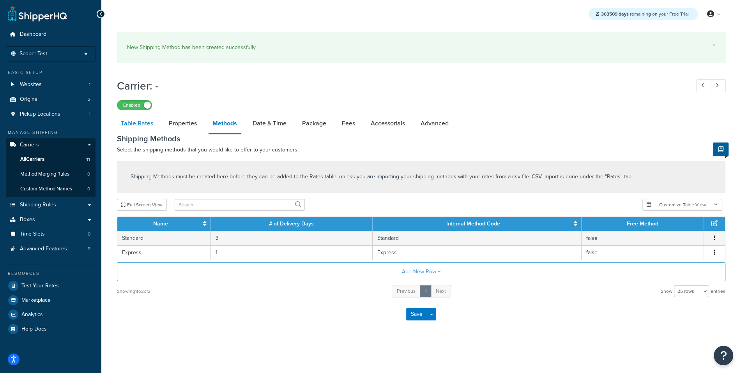
click at [142, 125] on link "Table Rates" at bounding box center [137, 123] width 40 height 19
select select "25"
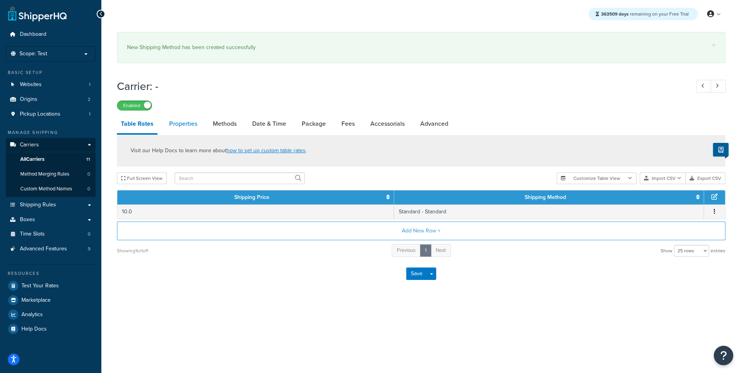
click at [192, 124] on link "Properties" at bounding box center [183, 124] width 36 height 19
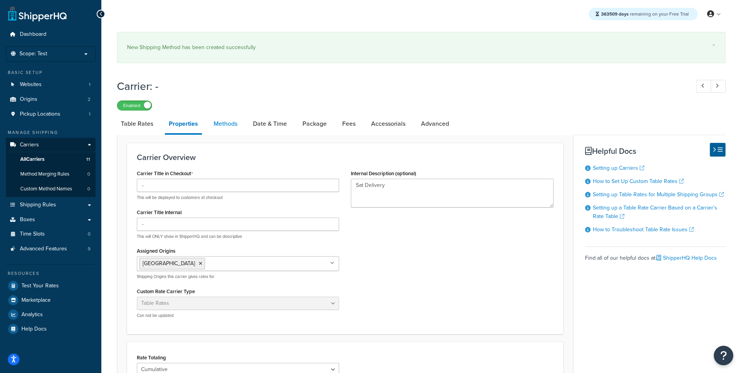
click at [226, 127] on link "Methods" at bounding box center [226, 124] width 32 height 19
select select "25"
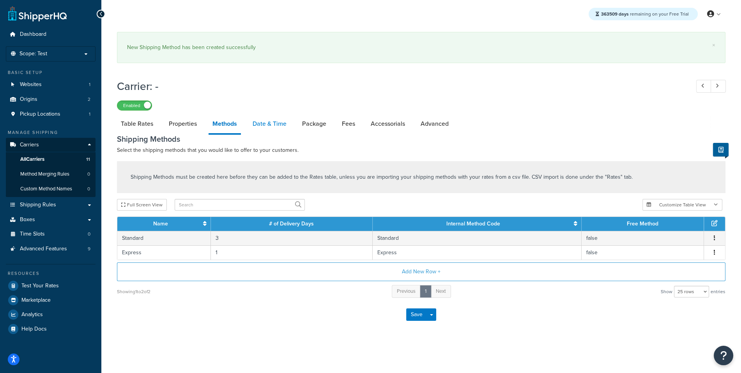
click at [253, 122] on link "Date & Time" at bounding box center [270, 124] width 42 height 19
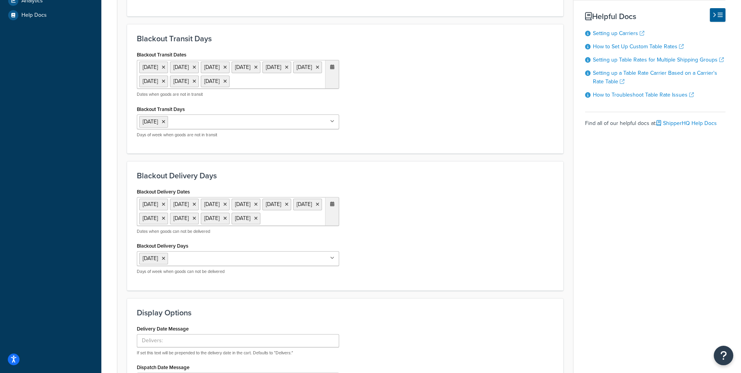
scroll to position [309, 0]
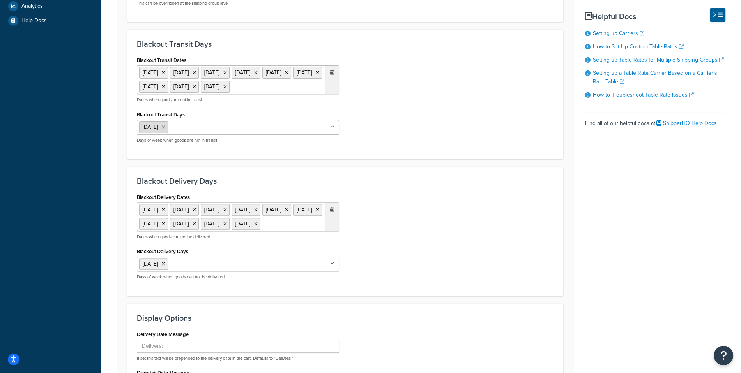
click at [164, 130] on icon at bounding box center [164, 127] width 4 height 5
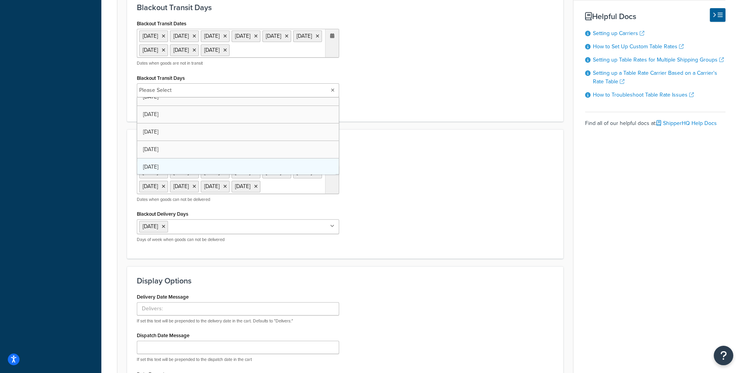
scroll to position [26, 0]
click at [160, 232] on li "Friday" at bounding box center [153, 227] width 29 height 12
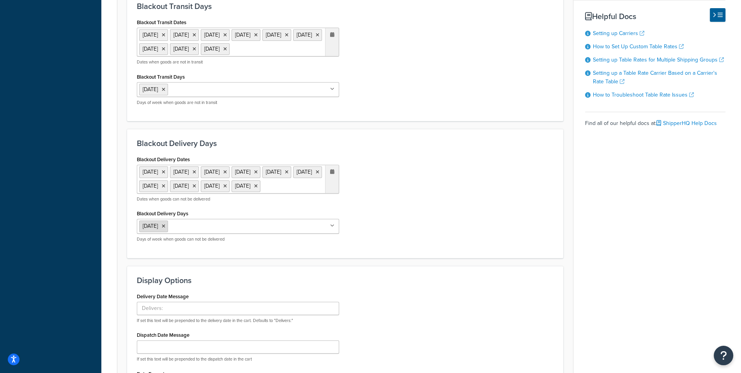
scroll to position [348, 0]
click at [165, 231] on li "Friday" at bounding box center [153, 225] width 29 height 12
click at [163, 227] on icon at bounding box center [164, 224] width 4 height 5
click at [165, 90] on icon at bounding box center [164, 88] width 4 height 5
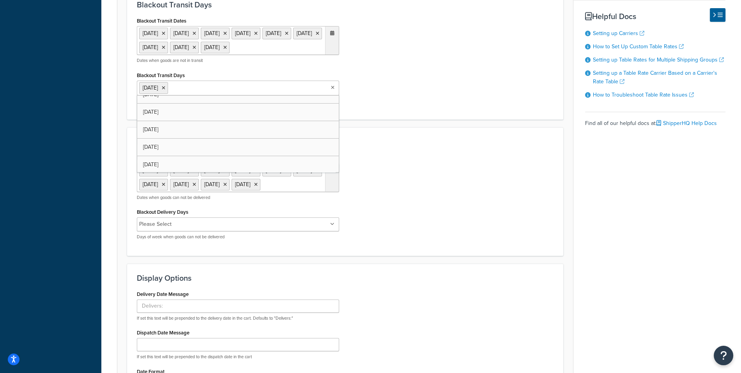
click at [177, 229] on input "Blackout Delivery Days" at bounding box center [208, 224] width 69 height 9
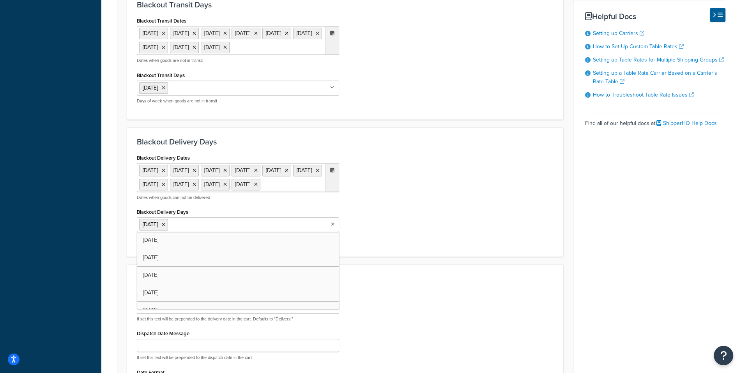
scroll to position [485, 0]
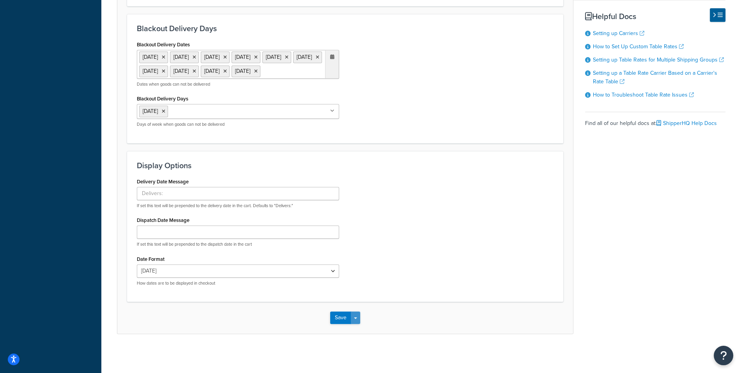
click at [354, 322] on button "Save Dropdown" at bounding box center [355, 318] width 9 height 12
click at [354, 328] on button "Save and Edit" at bounding box center [358, 332] width 57 height 16
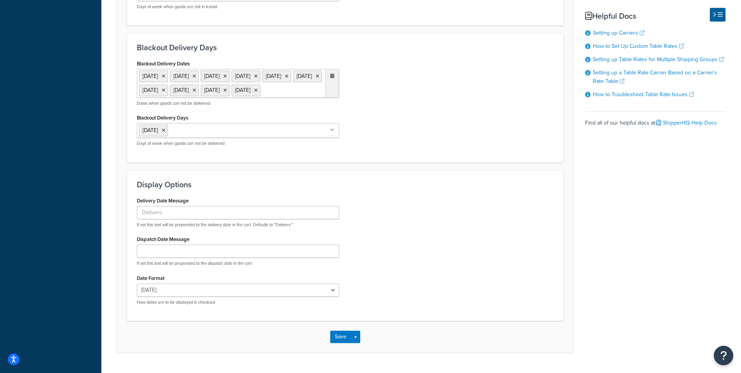
scroll to position [0, 0]
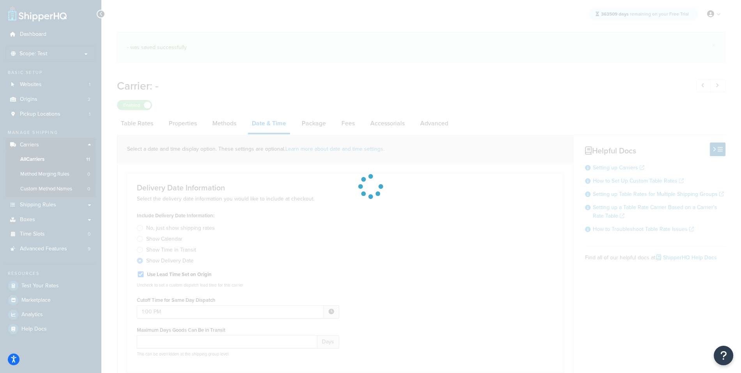
click at [56, 286] on div at bounding box center [370, 186] width 741 height 373
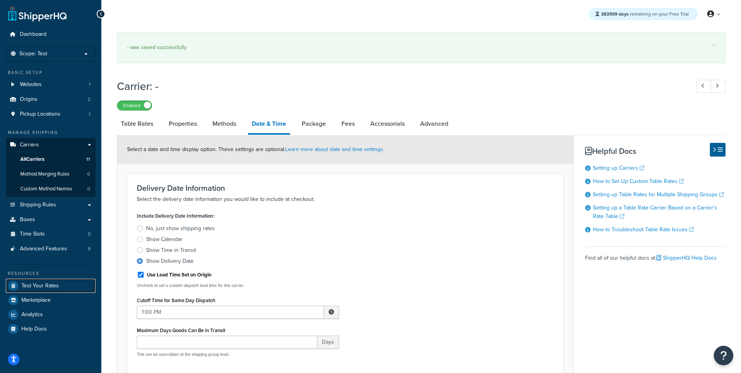
click at [56, 286] on span "Test Your Rates" at bounding box center [39, 286] width 37 height 7
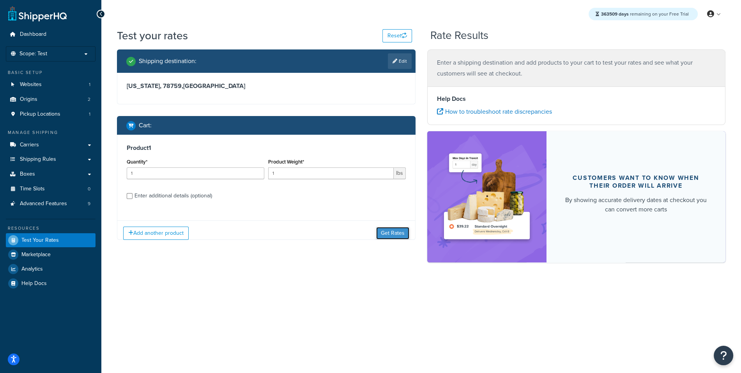
click at [378, 233] on button "Get Rates" at bounding box center [392, 233] width 33 height 12
click at [385, 227] on button "Get Rates" at bounding box center [392, 233] width 33 height 12
click at [397, 228] on button "Get Rates" at bounding box center [392, 233] width 33 height 12
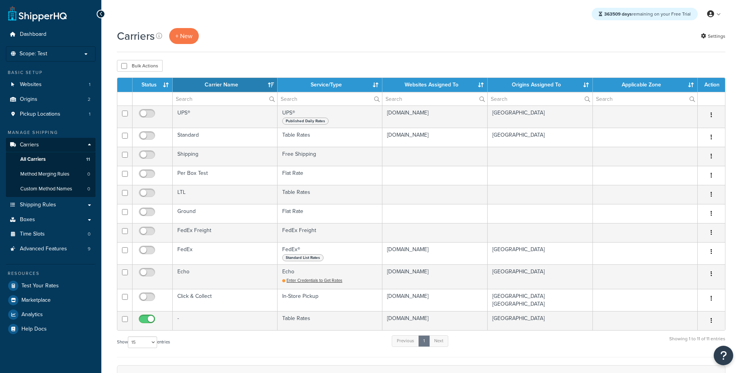
select select "15"
click at [252, 332] on div "Status Carrier Name Service/Type Websites Assigned To Origins Assigned To Appli…" at bounding box center [421, 218] width 608 height 280
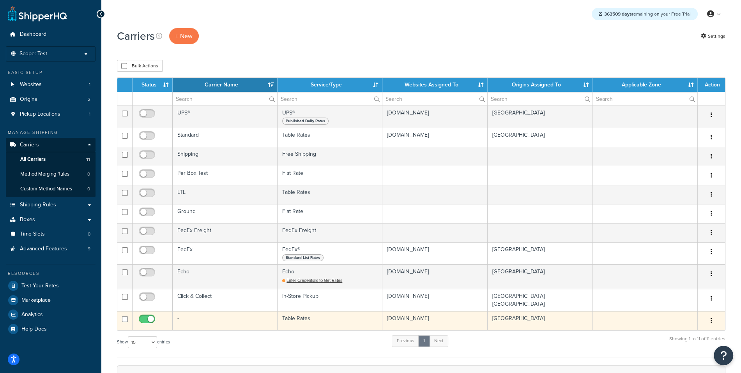
click at [251, 326] on td "-" at bounding box center [225, 320] width 105 height 19
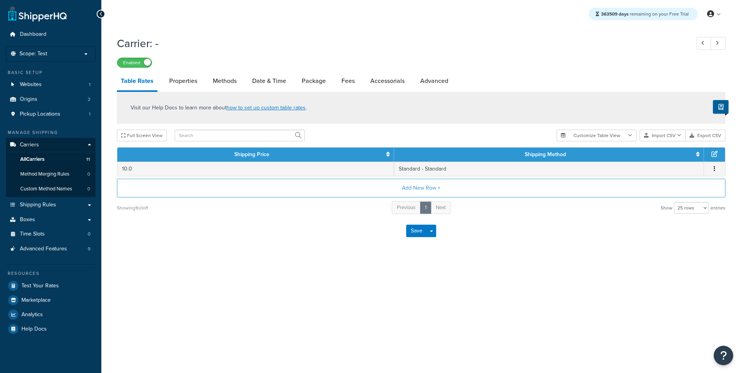
select select "25"
click at [430, 185] on button "Add New Row +" at bounding box center [421, 188] width 608 height 19
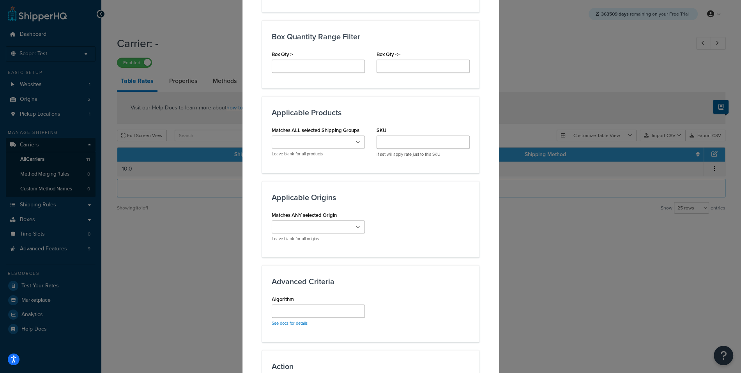
scroll to position [534, 0]
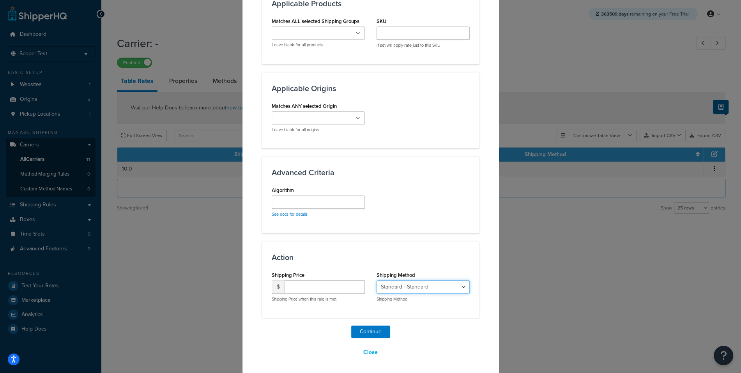
select select "183389"
click option "Express - Express" at bounding box center [0, 0] width 0 height 0
click at [316, 288] on input "number" at bounding box center [324, 287] width 80 height 13
type input "20"
click at [380, 327] on button "Continue" at bounding box center [370, 332] width 39 height 12
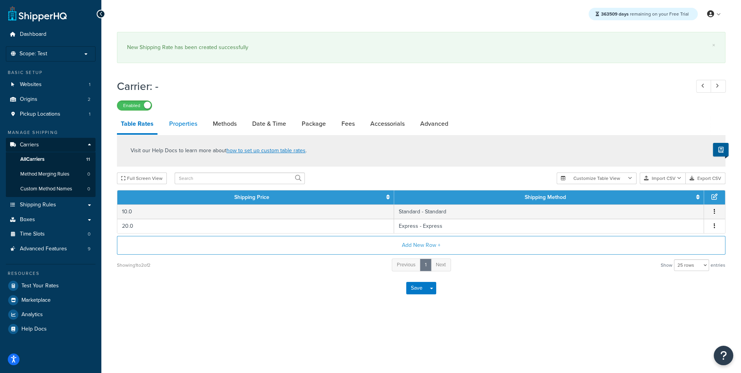
click at [197, 125] on link "Properties" at bounding box center [183, 124] width 36 height 19
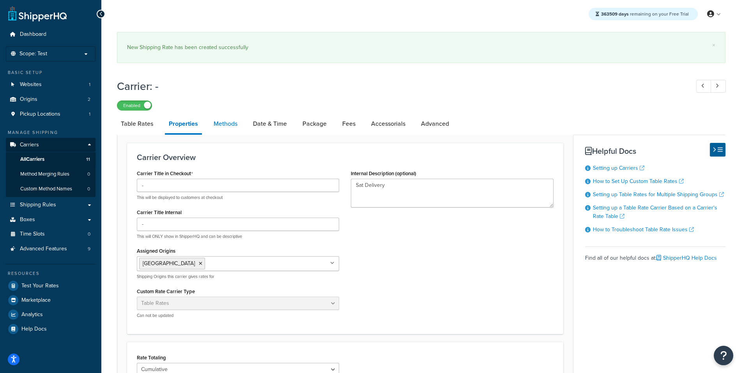
click at [232, 127] on link "Methods" at bounding box center [226, 124] width 32 height 19
select select "25"
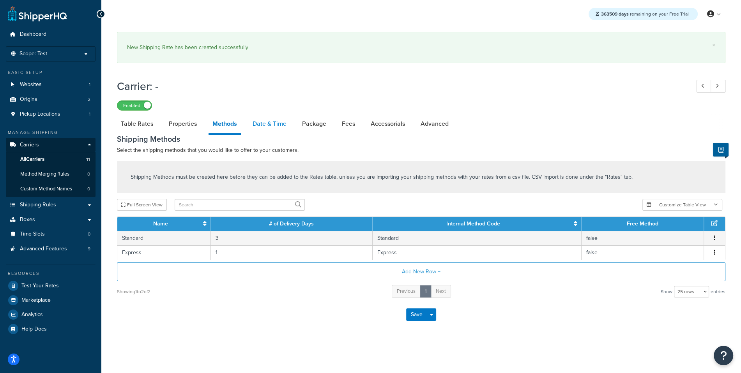
click at [261, 127] on link "Date & Time" at bounding box center [270, 124] width 42 height 19
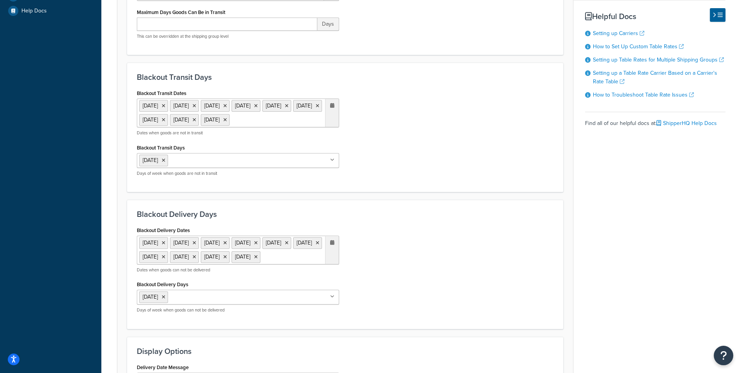
scroll to position [328, 0]
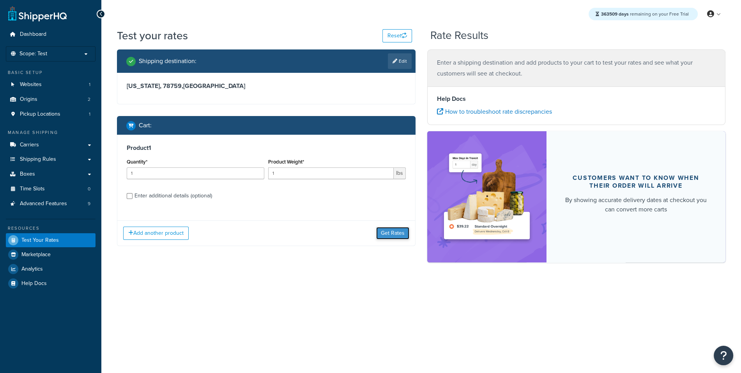
click at [387, 231] on button "Get Rates" at bounding box center [392, 233] width 33 height 12
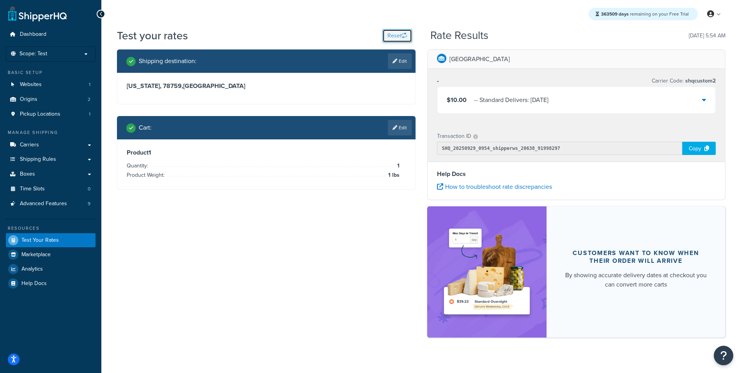
click at [401, 35] on button "Reset" at bounding box center [397, 35] width 30 height 13
select select "[GEOGRAPHIC_DATA]"
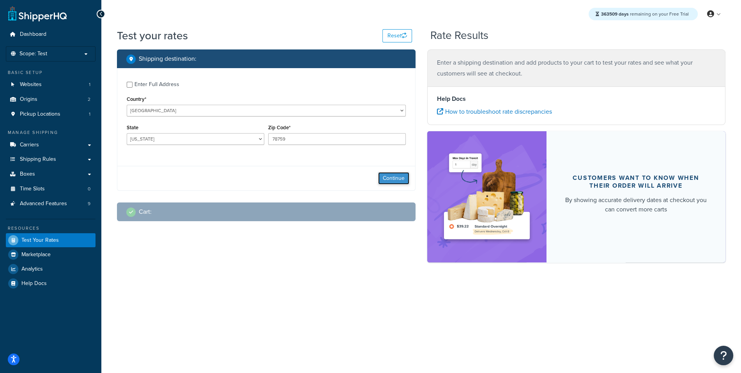
click at [402, 180] on button "Continue" at bounding box center [393, 178] width 31 height 12
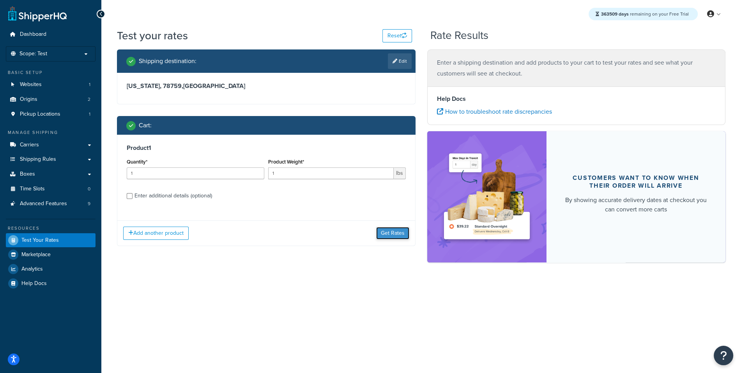
click at [385, 228] on button "Get Rates" at bounding box center [392, 233] width 33 height 12
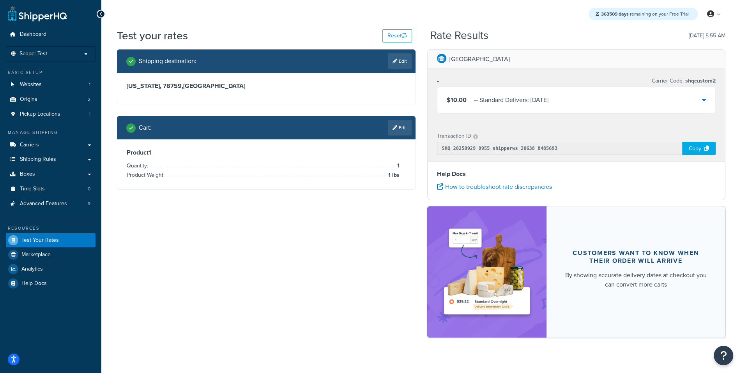
click at [550, 106] on div "$10.00 - - Standard Delivers: [DATE]" at bounding box center [576, 100] width 278 height 26
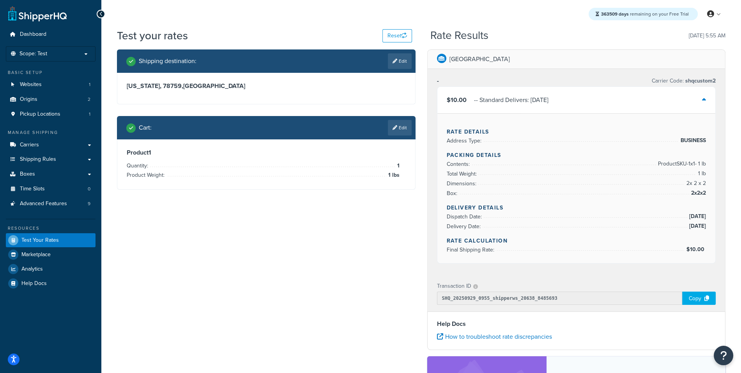
click at [550, 106] on div "$10.00 - - Standard Delivers: [DATE]" at bounding box center [576, 100] width 278 height 26
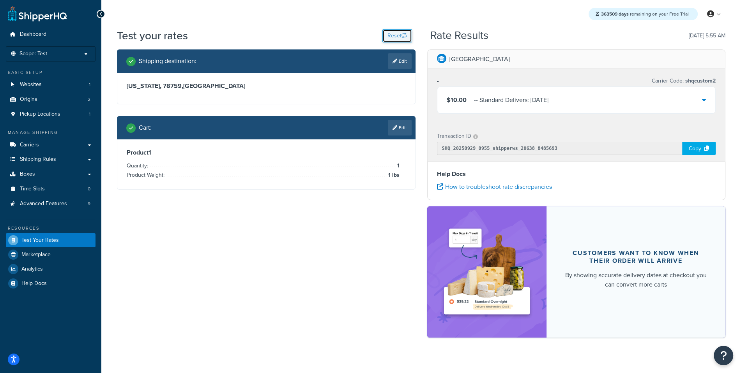
click at [395, 39] on button "Reset" at bounding box center [397, 35] width 30 height 13
select select "[GEOGRAPHIC_DATA]"
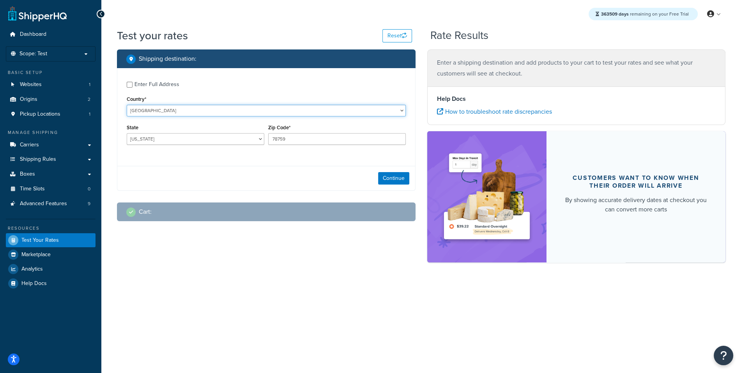
click at [127, 105] on select "[GEOGRAPHIC_DATA] [GEOGRAPHIC_DATA] [GEOGRAPHIC_DATA] [GEOGRAPHIC_DATA] [GEOGRA…" at bounding box center [266, 111] width 279 height 12
select select "GB"
click option "[GEOGRAPHIC_DATA]" at bounding box center [0, 0] width 0 height 0
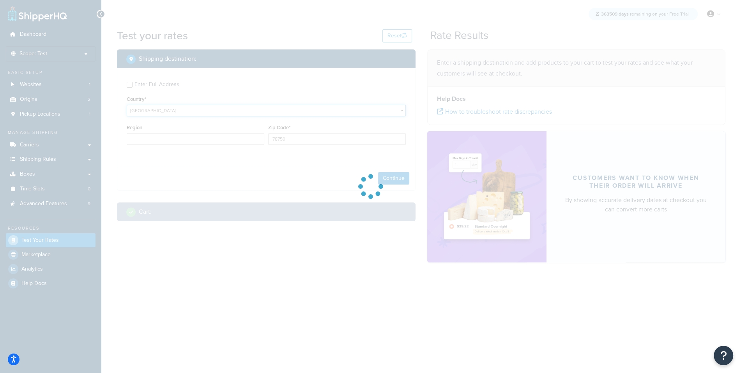
type input "[GEOGRAPHIC_DATA]"
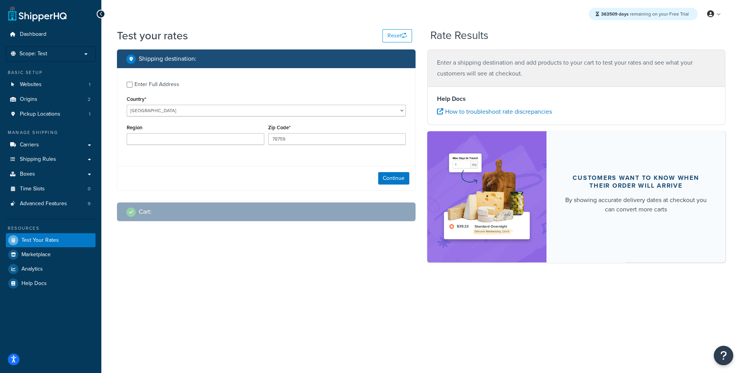
click at [161, 81] on div "Enter Full Address" at bounding box center [156, 84] width 45 height 11
click at [132, 82] on input "Enter Full Address" at bounding box center [130, 85] width 6 height 6
checkbox input "true"
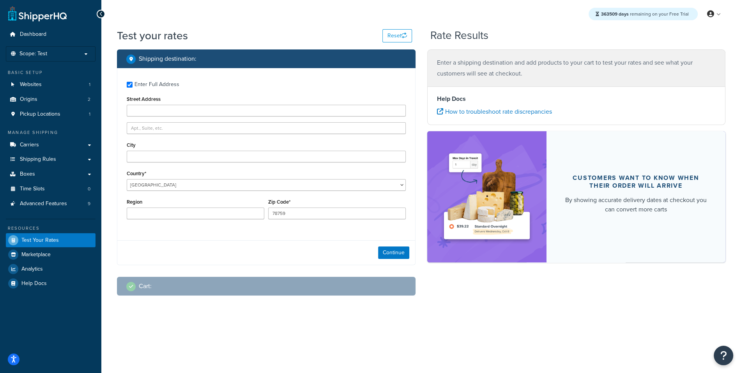
click at [216, 121] on div "Enter Full Address Street Address City Country* [GEOGRAPHIC_DATA] [GEOGRAPHIC_D…" at bounding box center [266, 151] width 298 height 166
click at [220, 109] on input "Street Address" at bounding box center [266, 111] width 279 height 12
type input "[STREET_ADDRESS]"
type input "[GEOGRAPHIC_DATA]"
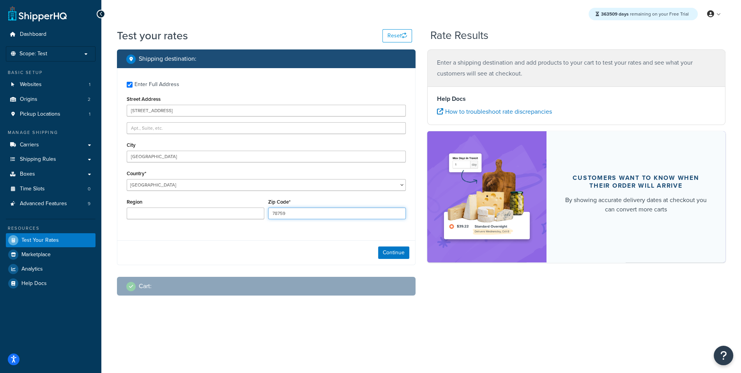
type input "N2 9AJ"
click at [406, 254] on button "Continue" at bounding box center [393, 253] width 31 height 12
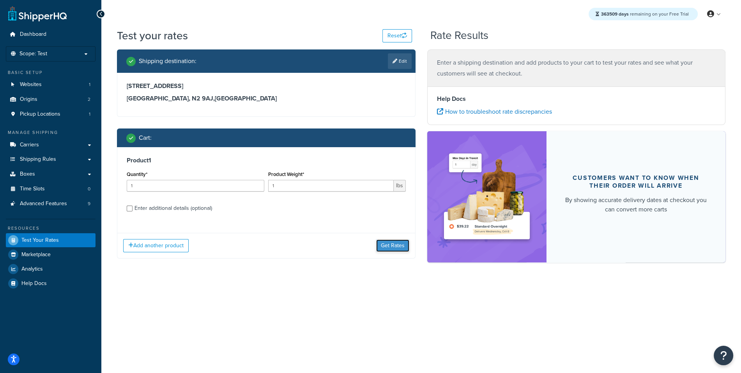
click at [385, 241] on button "Get Rates" at bounding box center [392, 246] width 33 height 12
